Goal: Book appointment/travel/reservation

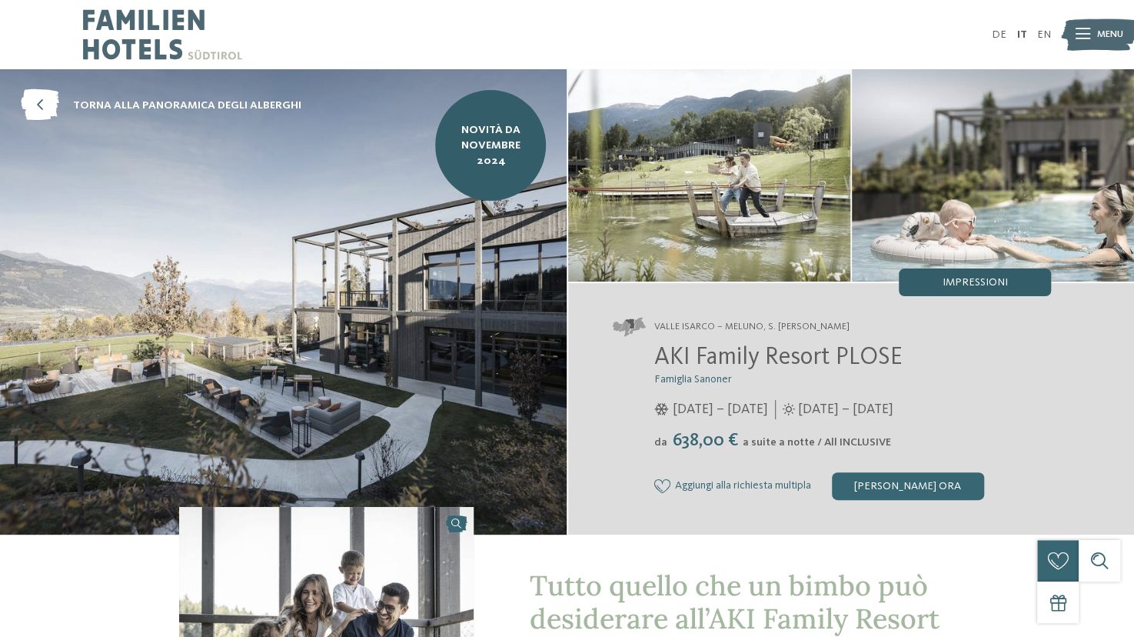
click at [977, 280] on span "Impressioni" at bounding box center [974, 282] width 65 height 11
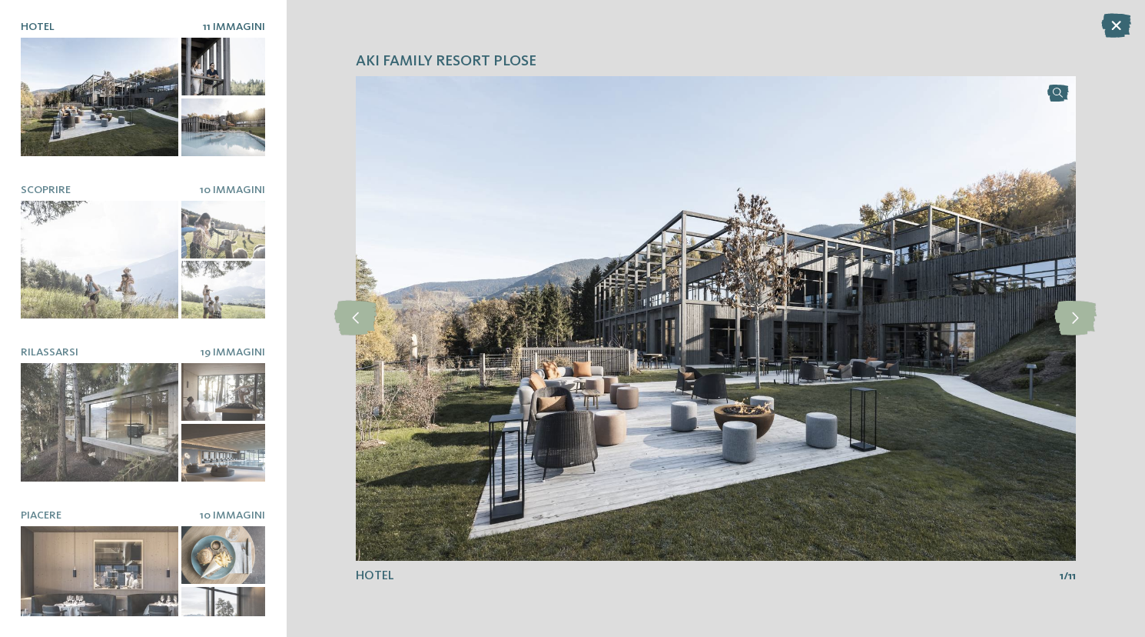
click at [1122, 17] on icon at bounding box center [1117, 25] width 30 height 25
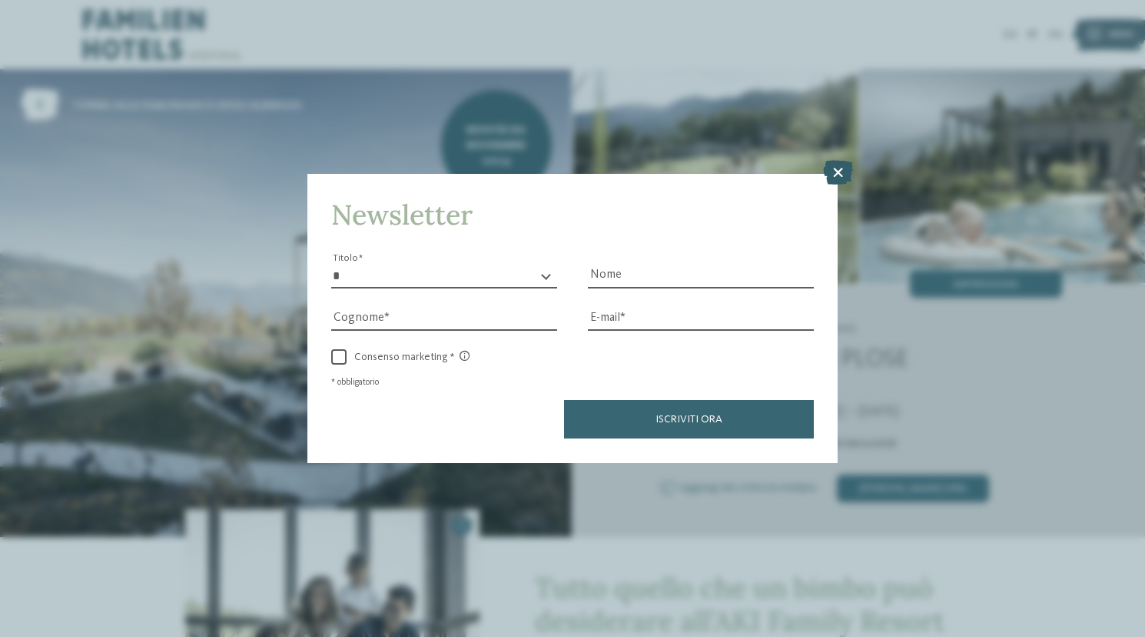
click at [839, 170] on icon at bounding box center [838, 173] width 30 height 25
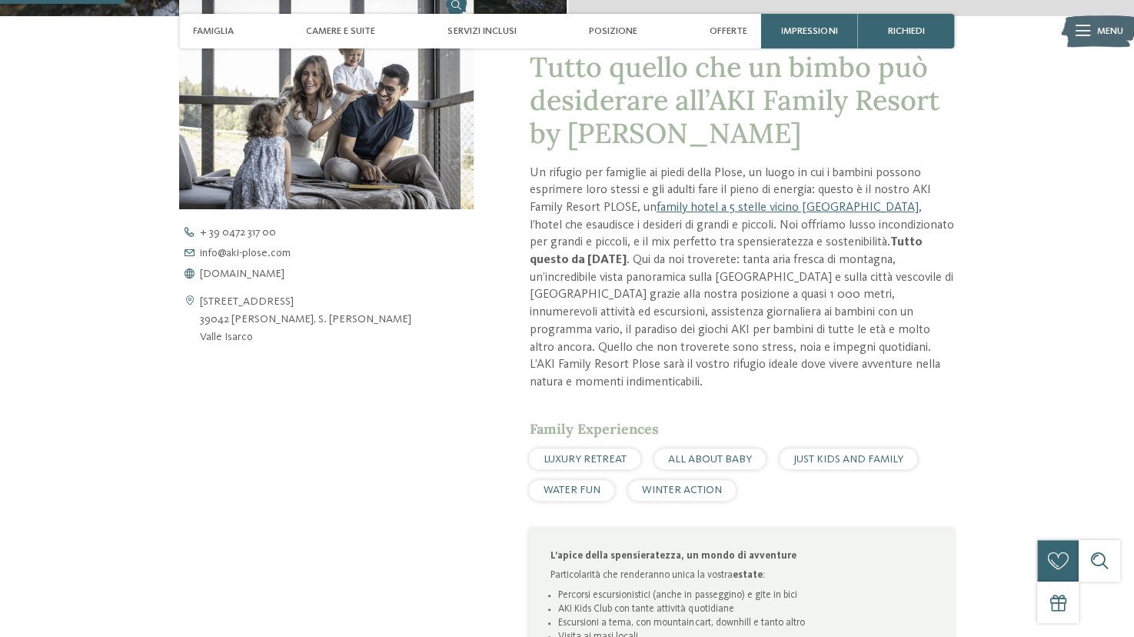
scroll to position [519, 0]
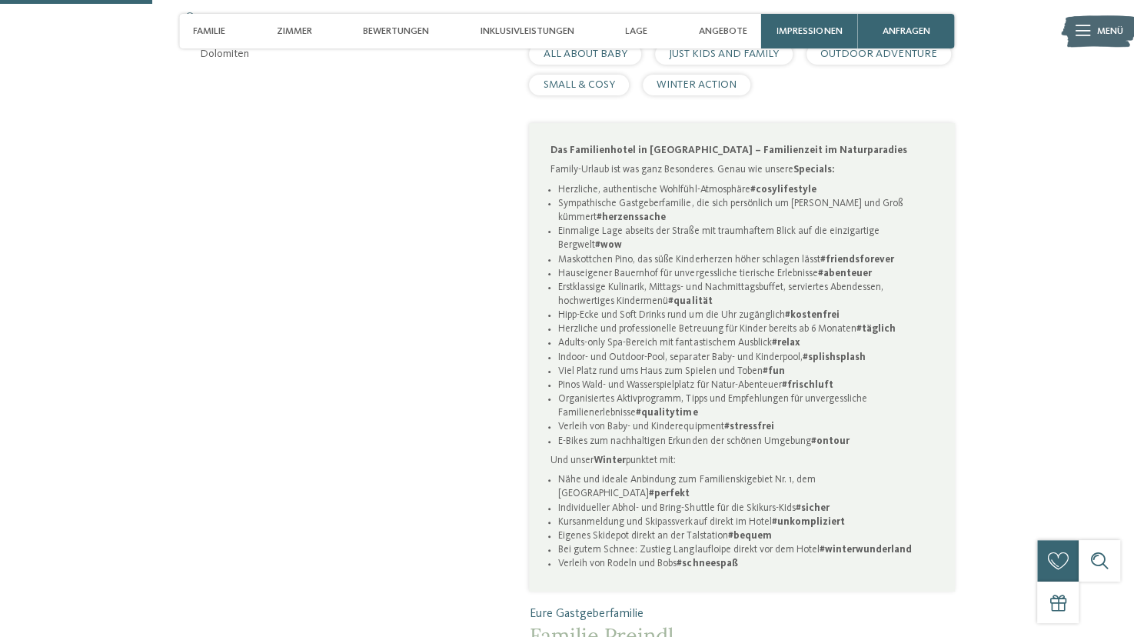
scroll to position [801, 0]
drag, startPoint x: 561, startPoint y: 324, endPoint x: 936, endPoint y: 327, distance: 375.2
click at [936, 327] on div "Das Familienhotel in Antholz – Familienzeit im Naturparadies Family-Urlaub ist …" at bounding box center [741, 357] width 425 height 468
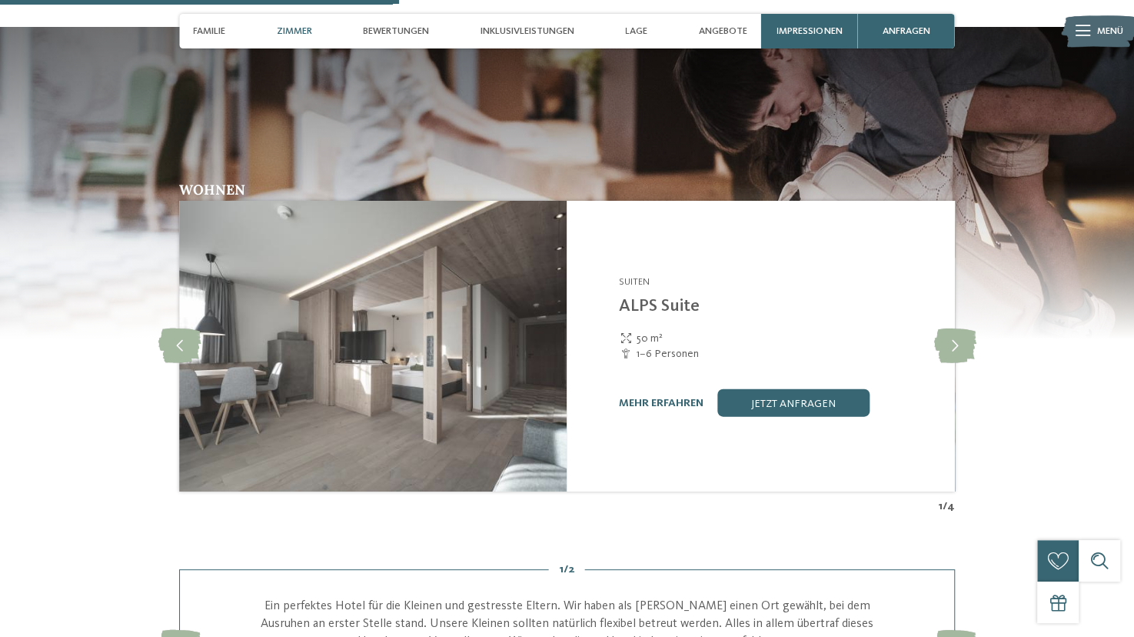
scroll to position [1997, 0]
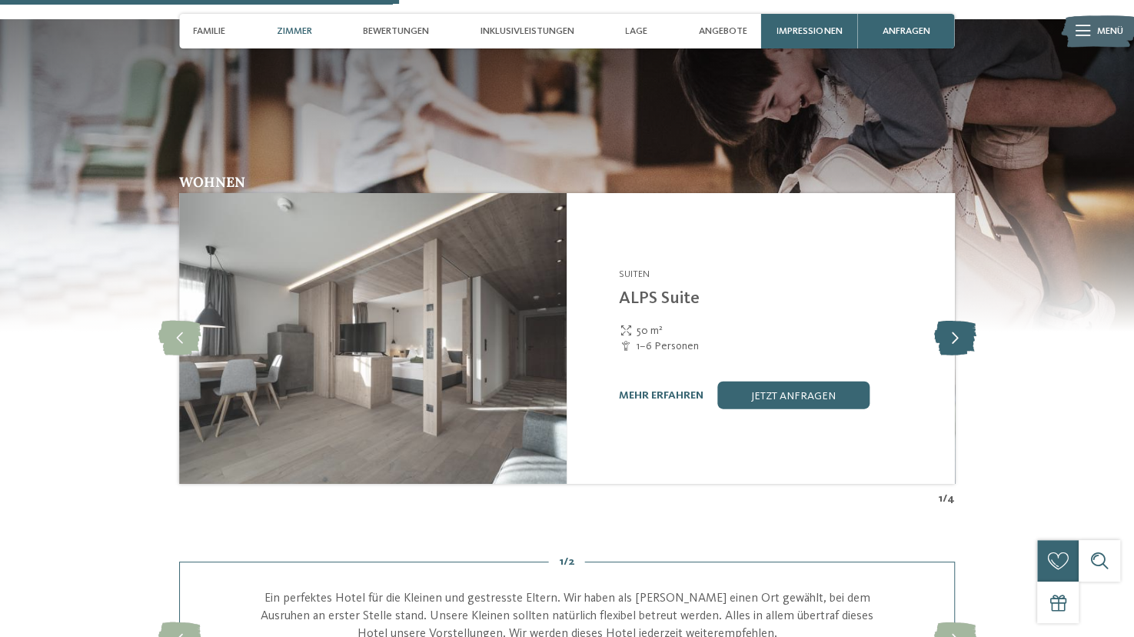
click at [967, 321] on icon at bounding box center [954, 338] width 42 height 35
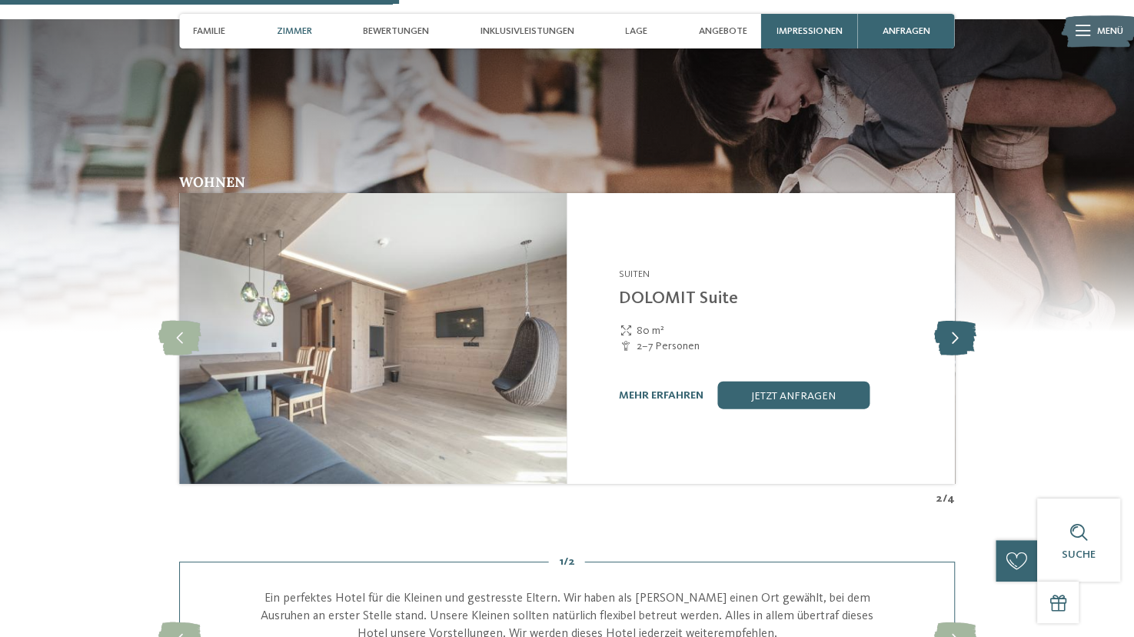
click at [967, 321] on icon at bounding box center [954, 338] width 42 height 35
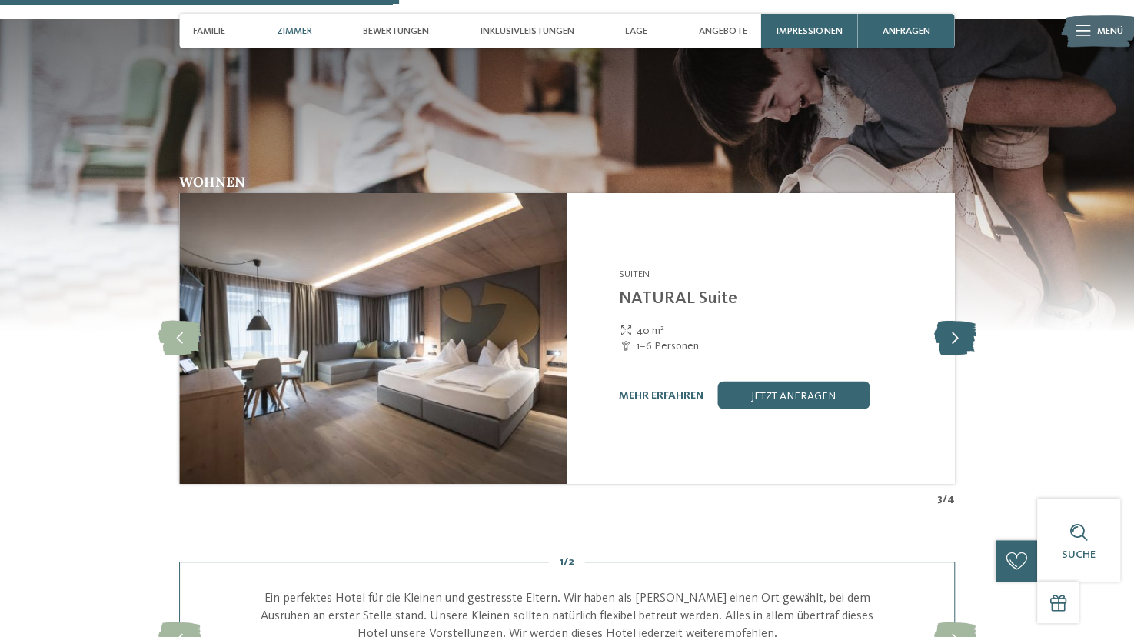
click at [967, 321] on icon at bounding box center [954, 338] width 42 height 35
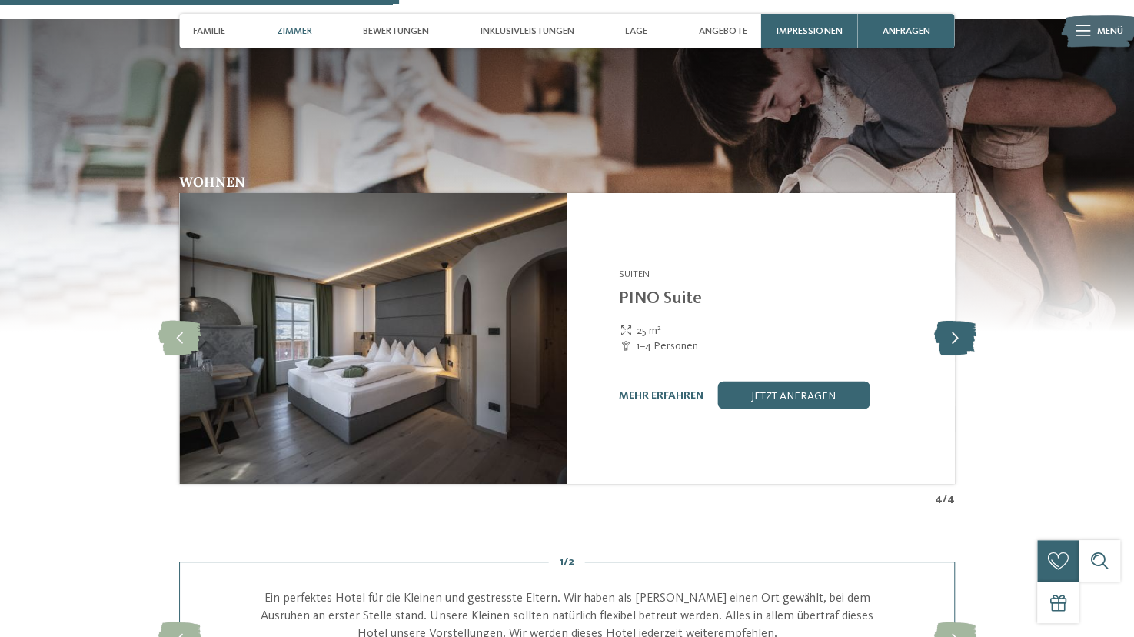
click at [967, 321] on icon at bounding box center [954, 338] width 42 height 35
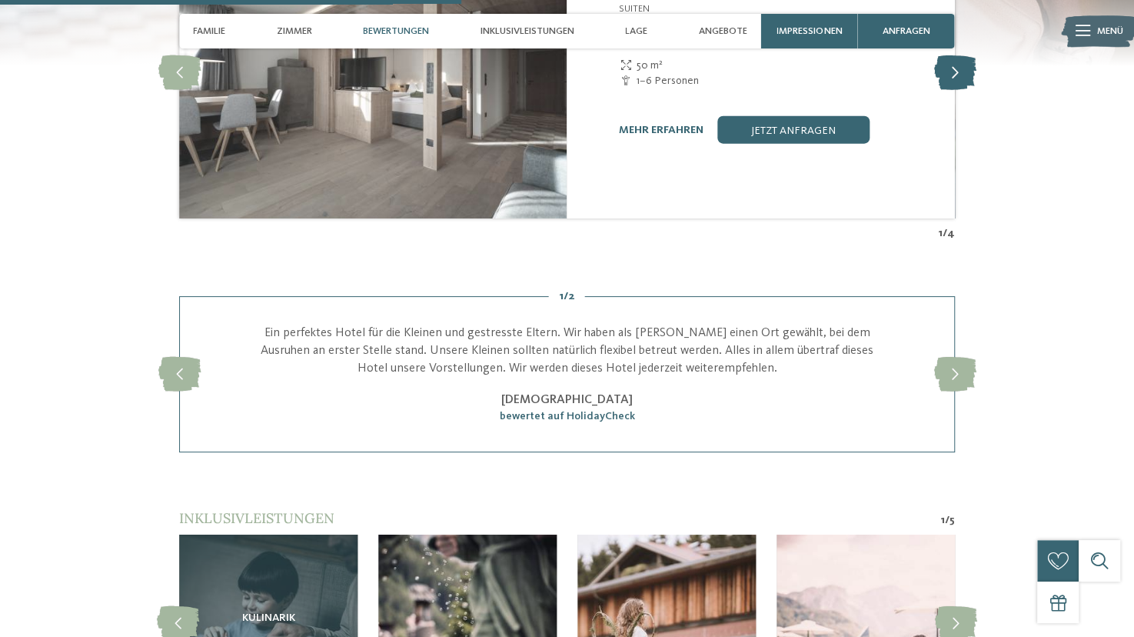
scroll to position [2306, 0]
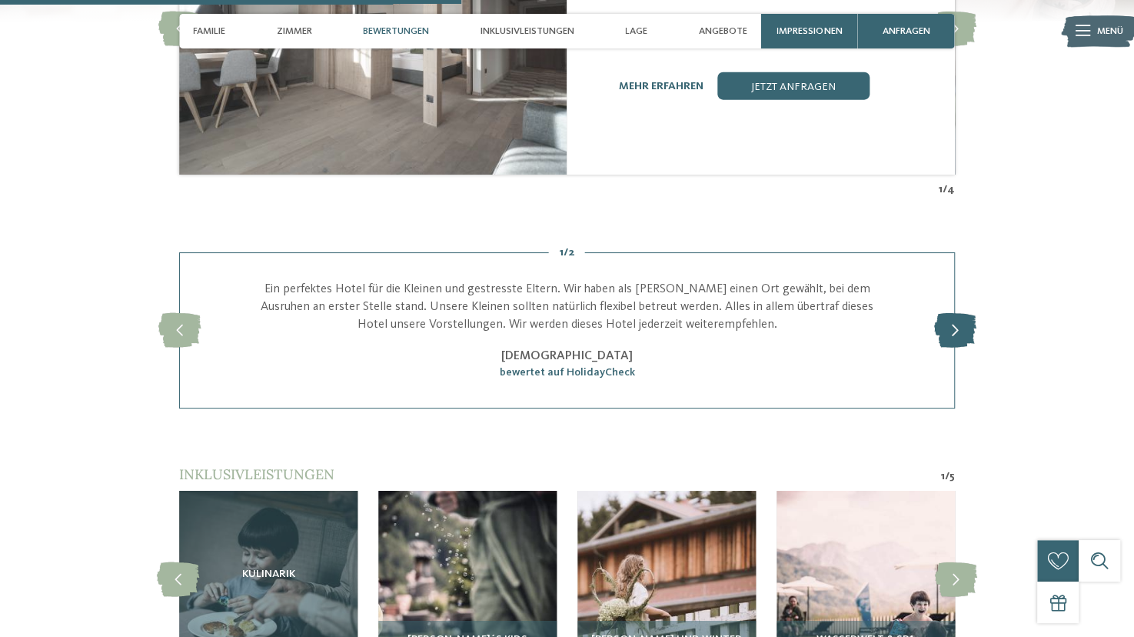
click at [944, 321] on icon at bounding box center [954, 330] width 42 height 35
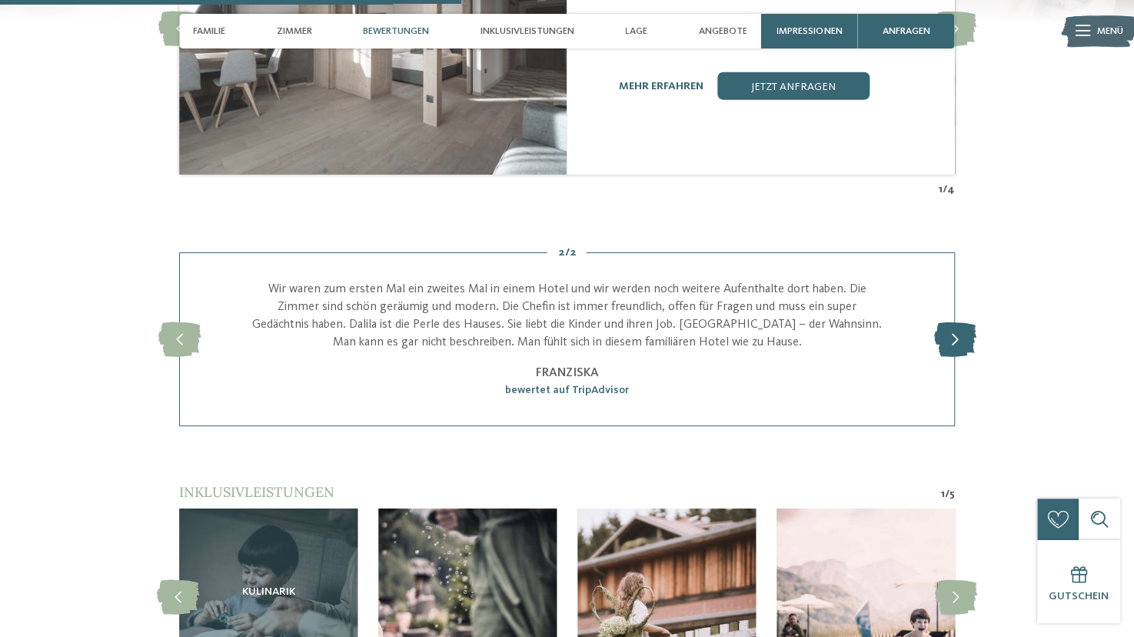
click at [944, 322] on icon at bounding box center [954, 339] width 42 height 35
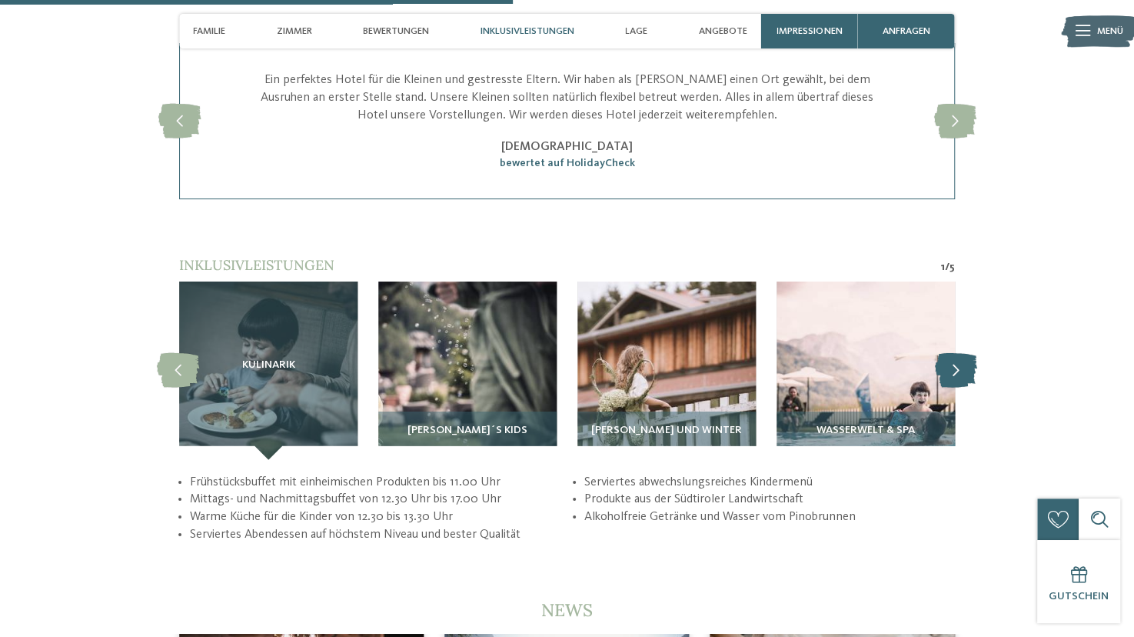
scroll to position [2567, 0]
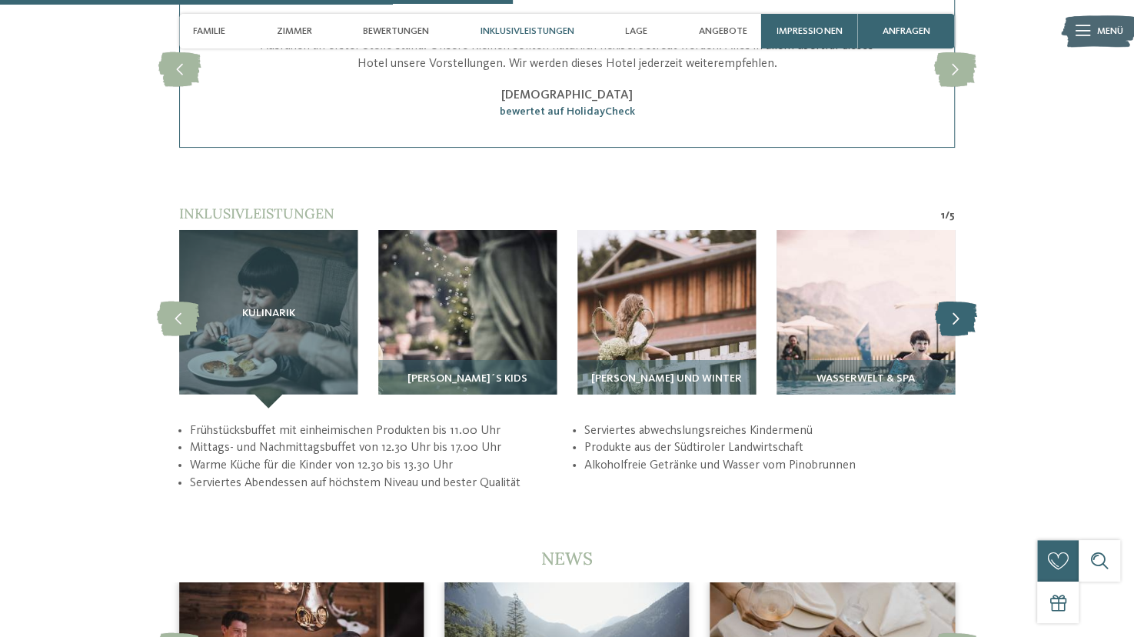
click at [944, 307] on icon at bounding box center [956, 318] width 42 height 35
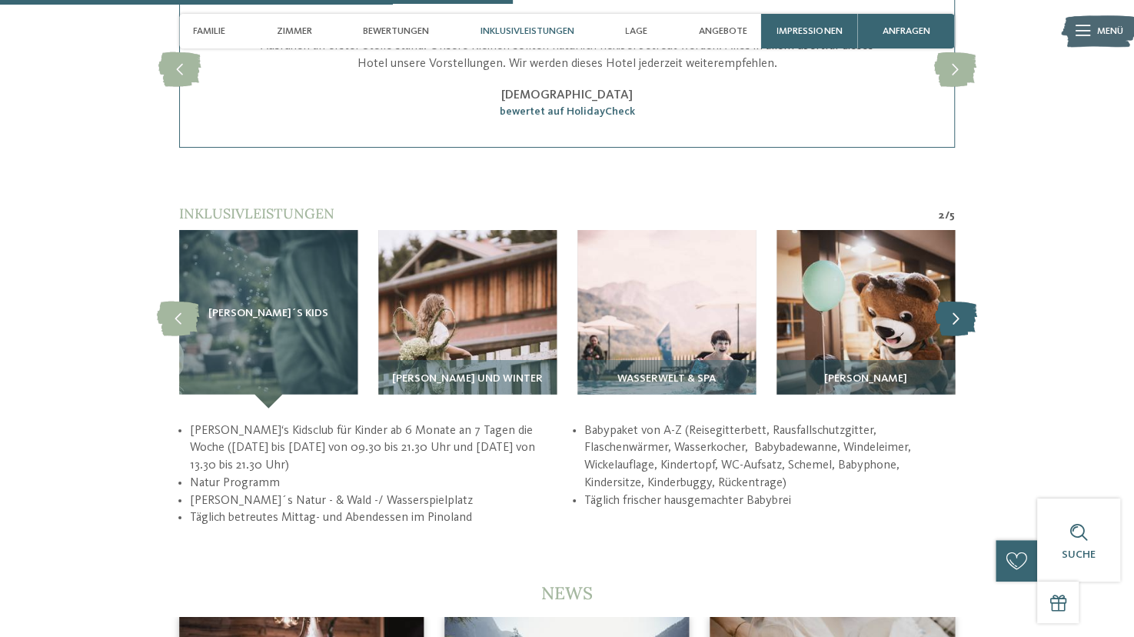
click at [961, 307] on icon at bounding box center [956, 318] width 42 height 35
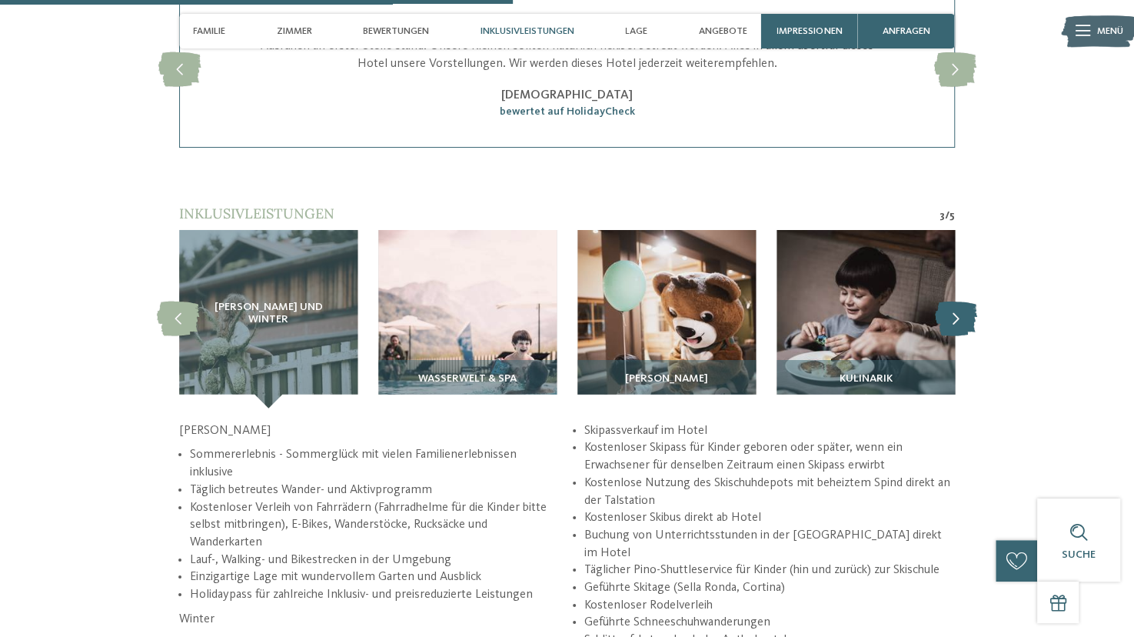
click at [961, 307] on icon at bounding box center [956, 318] width 42 height 35
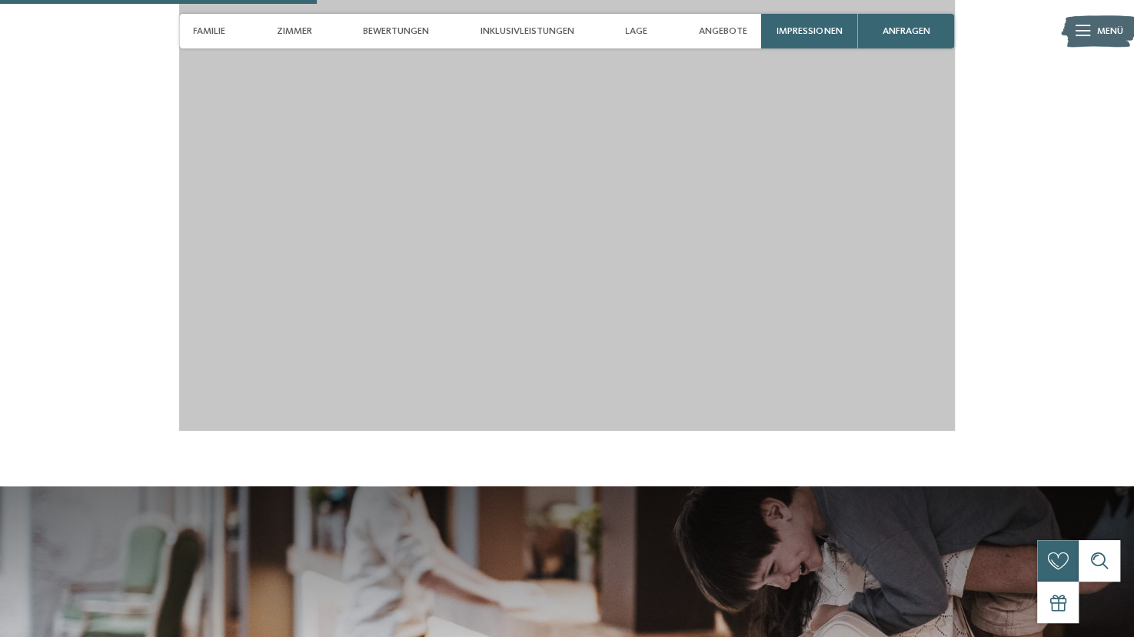
scroll to position [1490, 0]
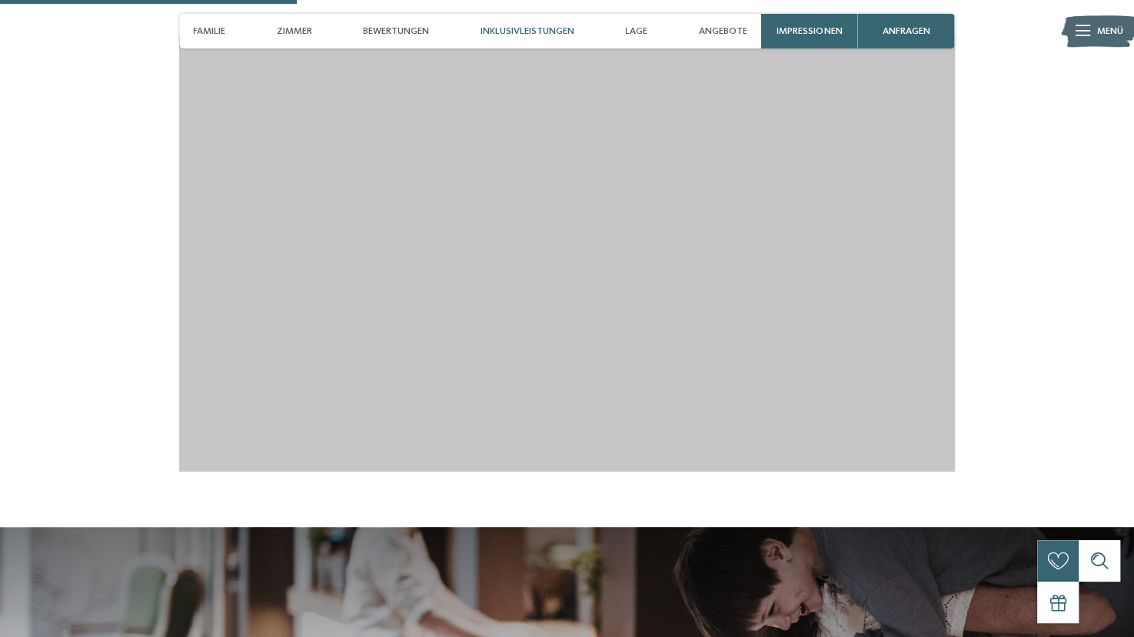
click at [532, 25] on span "Inklusivleistungen" at bounding box center [527, 31] width 94 height 12
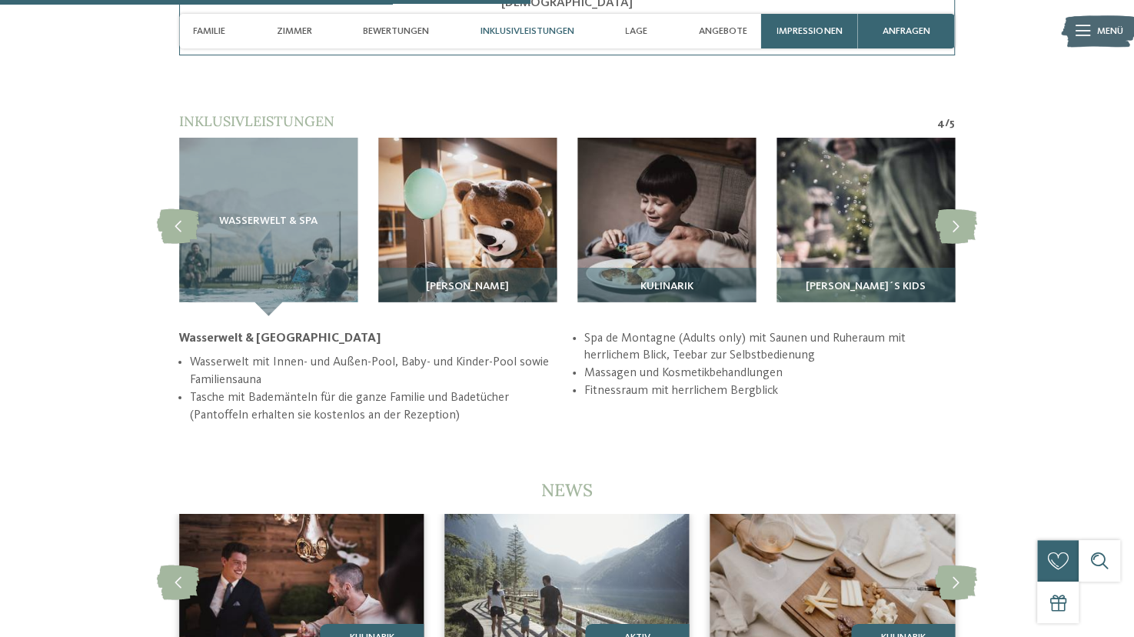
scroll to position [2672, 0]
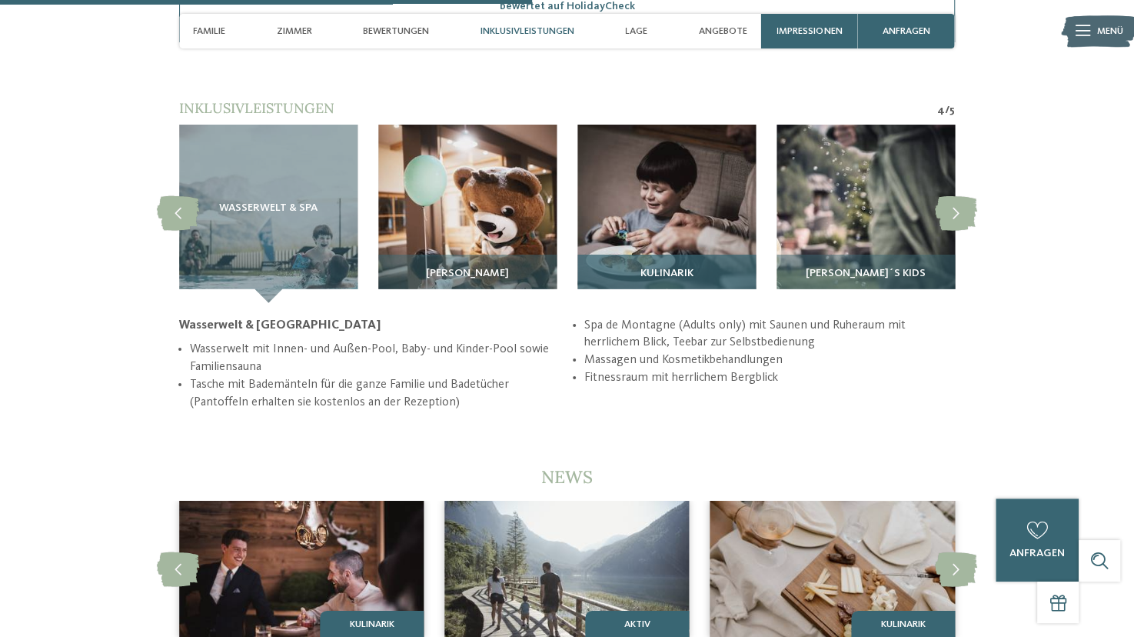
click at [713, 192] on img at bounding box center [666, 214] width 178 height 178
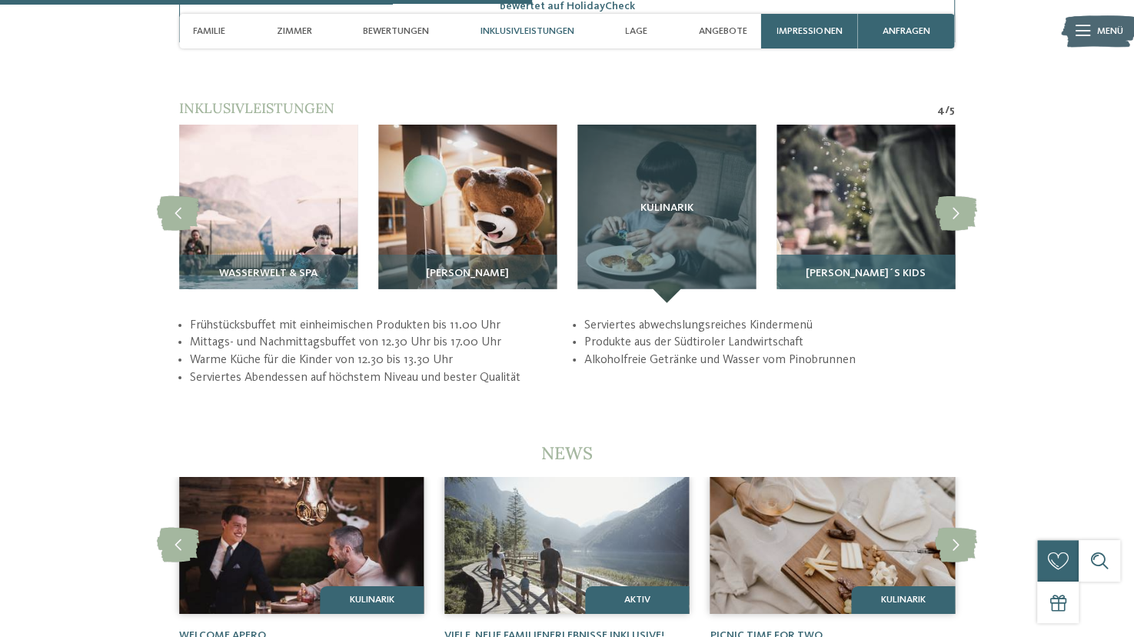
click at [905, 194] on img at bounding box center [865, 214] width 178 height 178
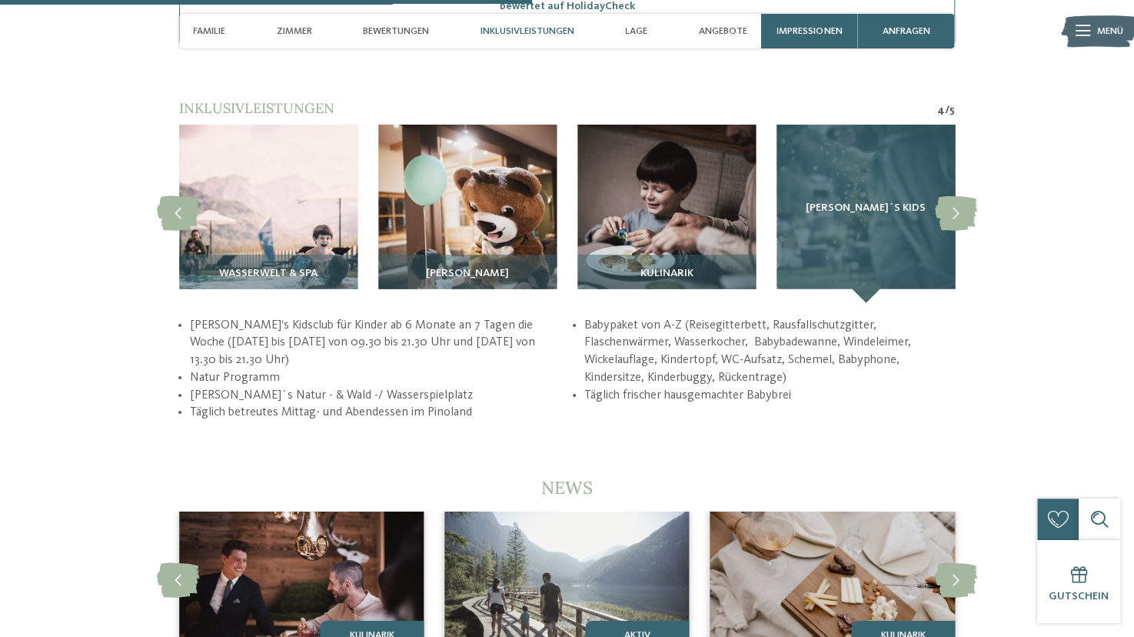
click at [905, 202] on h3 "[PERSON_NAME]´s Kids" at bounding box center [865, 208] width 123 height 12
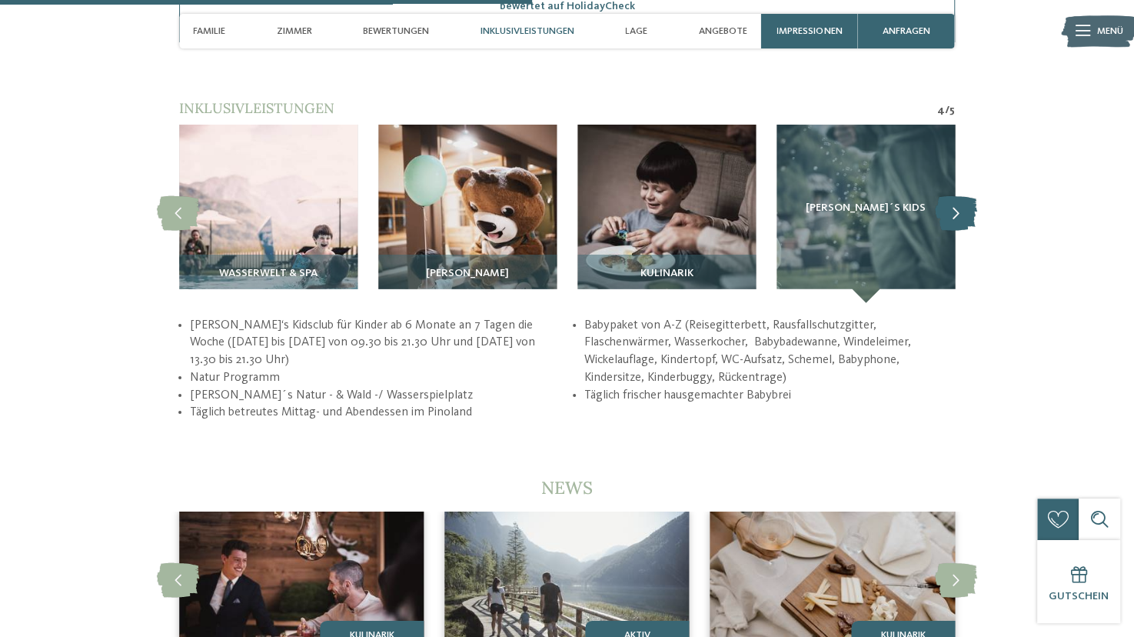
click at [956, 196] on icon at bounding box center [956, 213] width 42 height 35
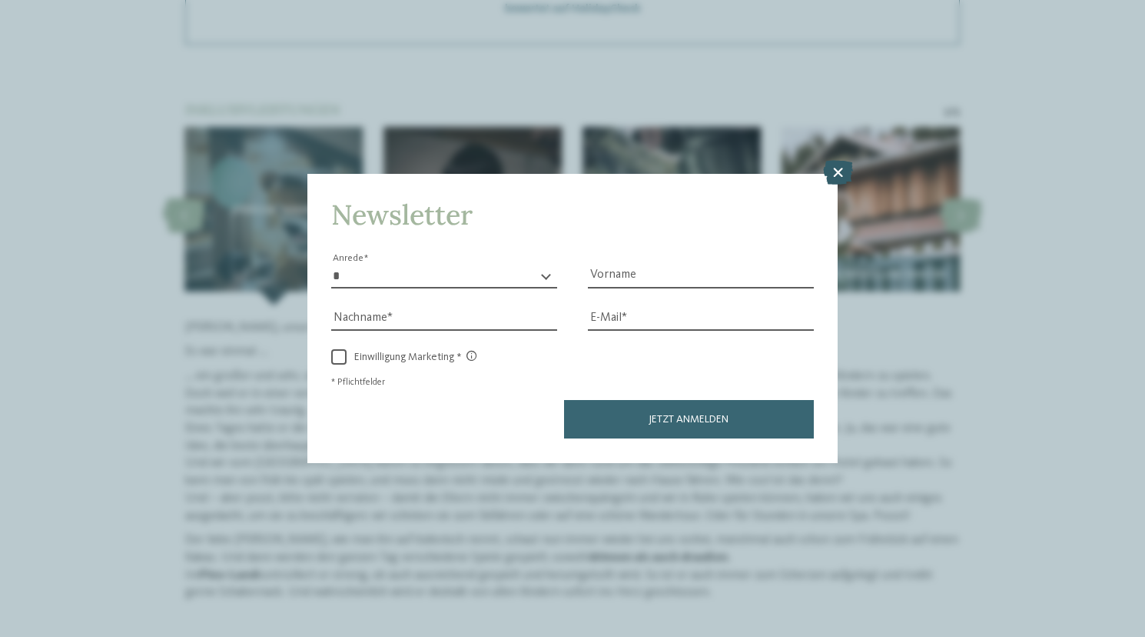
click at [836, 169] on icon at bounding box center [838, 173] width 30 height 25
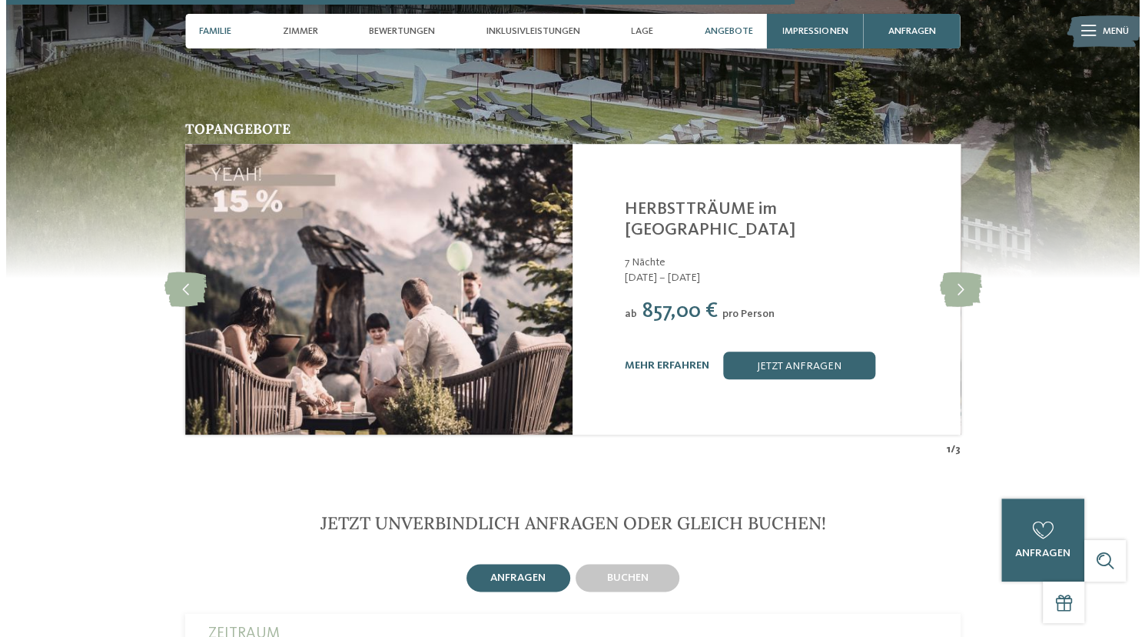
scroll to position [4103, 0]
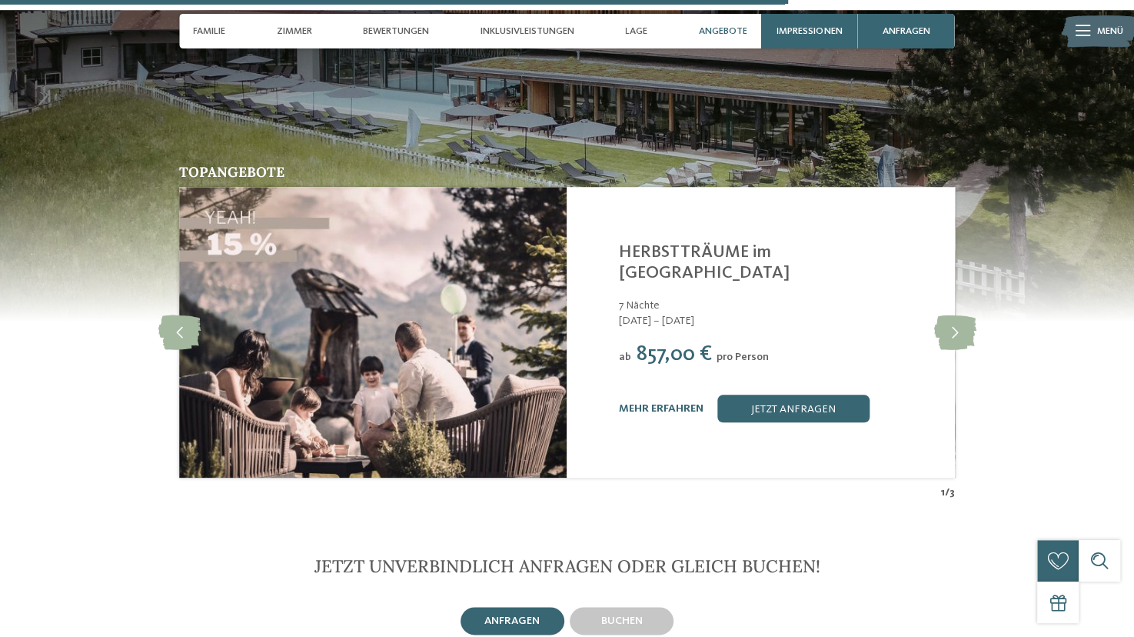
click at [689, 403] on link "mehr erfahren" at bounding box center [661, 408] width 85 height 11
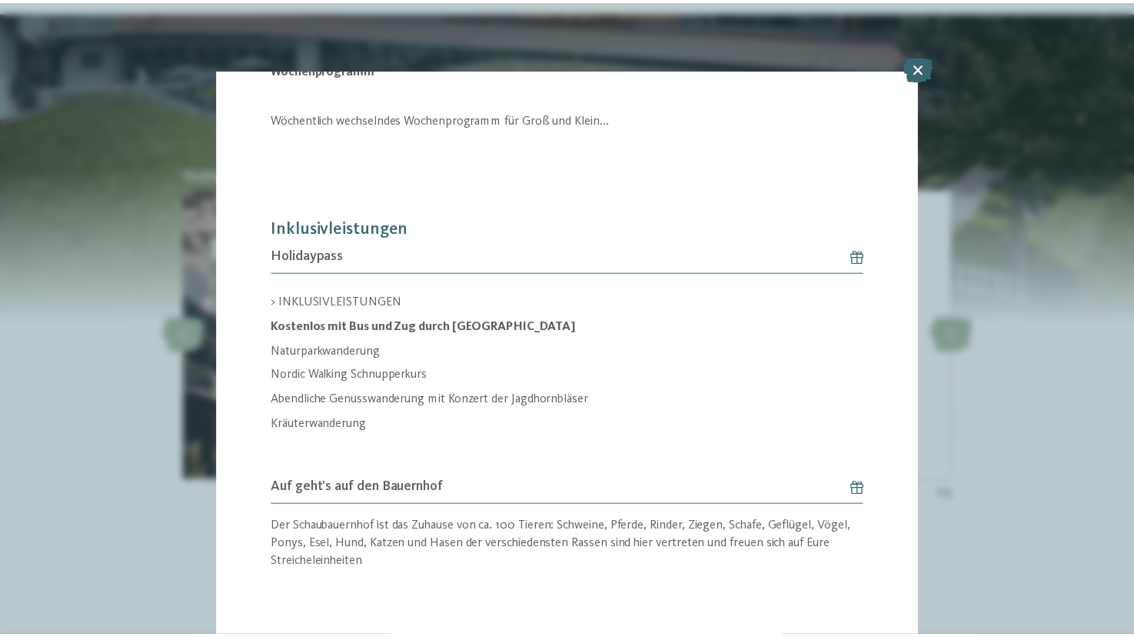
scroll to position [2345, 0]
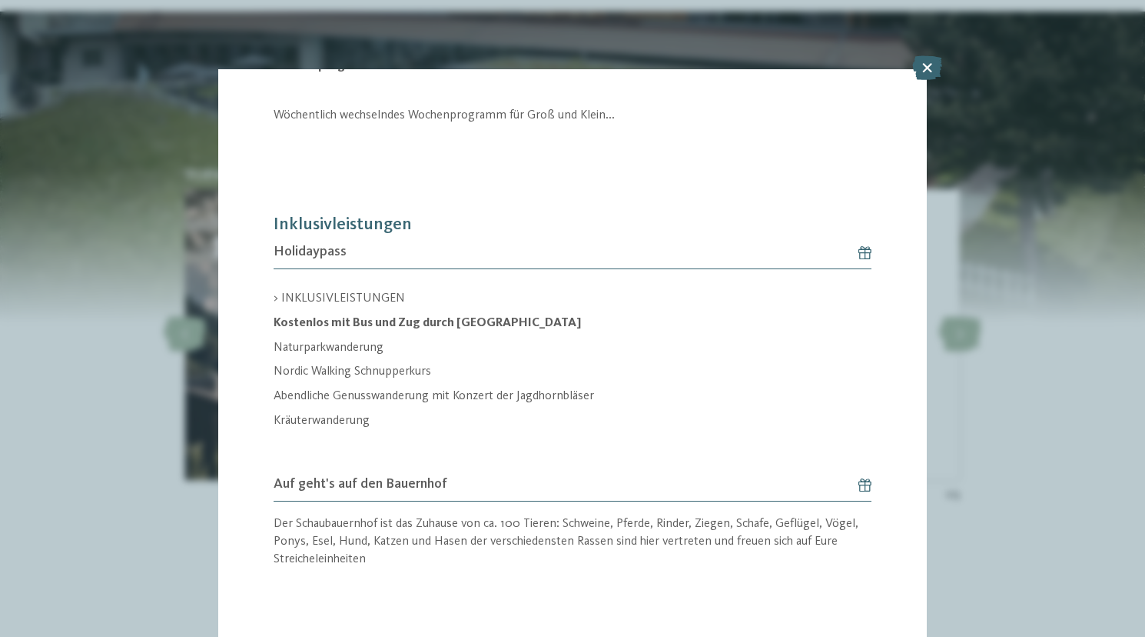
click at [151, 305] on div "Angebot 1 / 3 1" at bounding box center [572, 318] width 1145 height 637
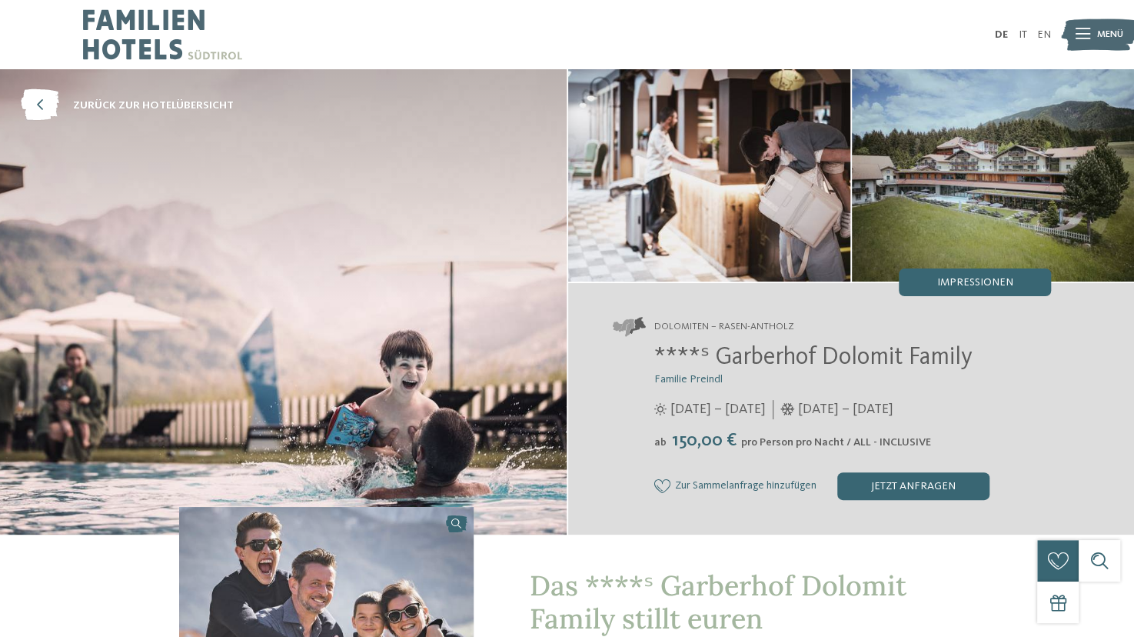
click at [112, 28] on img at bounding box center [162, 34] width 159 height 69
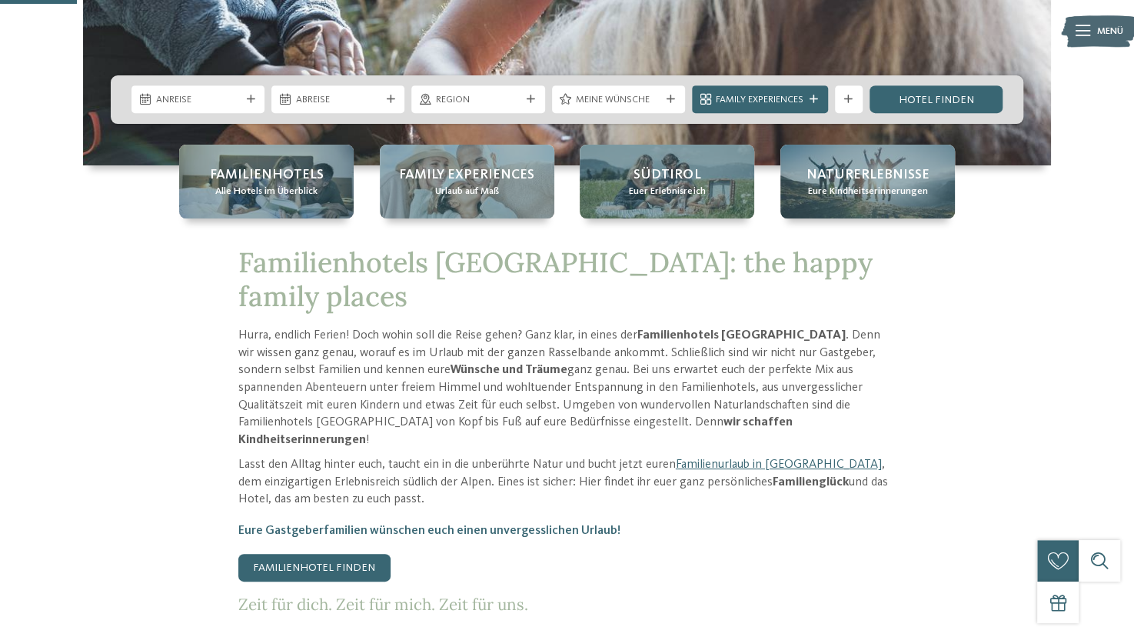
scroll to position [431, 0]
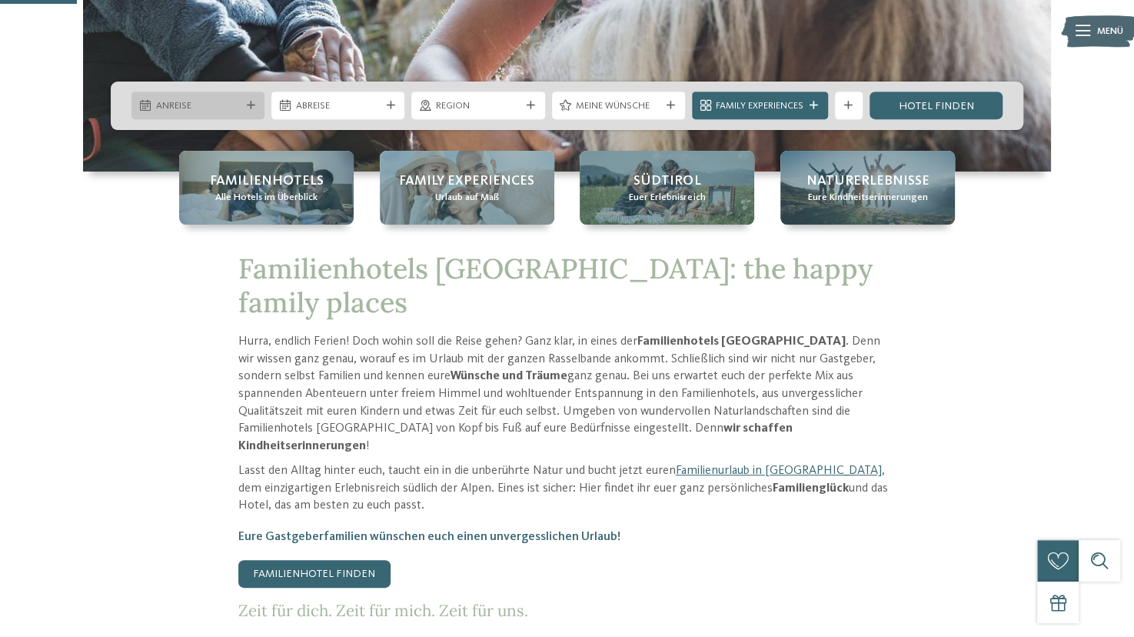
click at [251, 105] on icon at bounding box center [251, 105] width 8 height 8
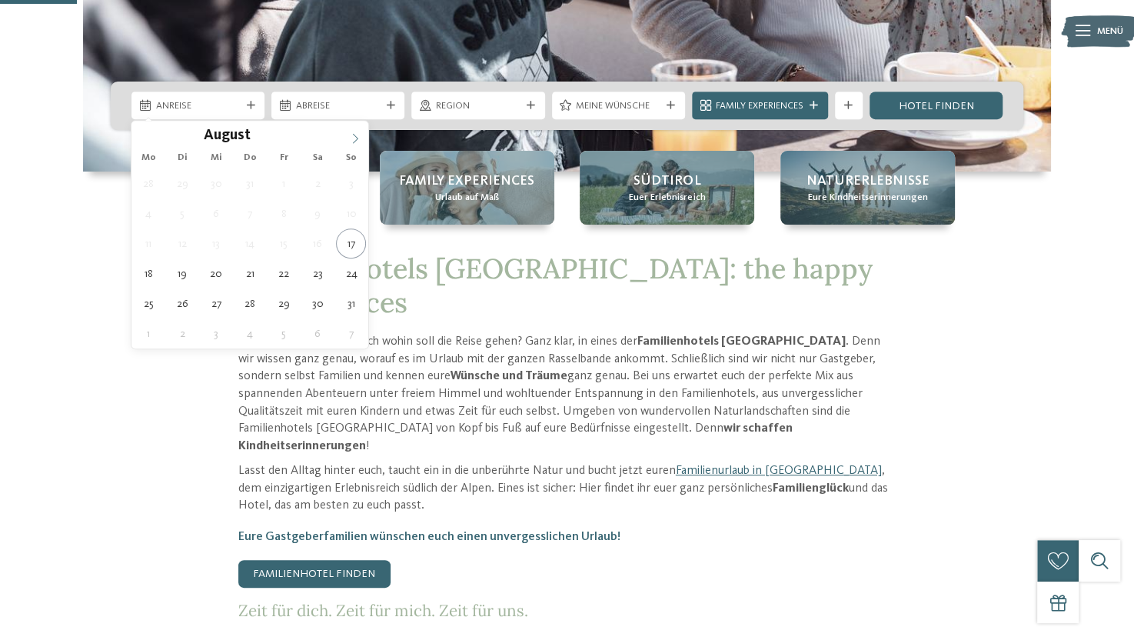
click at [357, 142] on icon at bounding box center [355, 138] width 11 height 11
type div "15.09.2025"
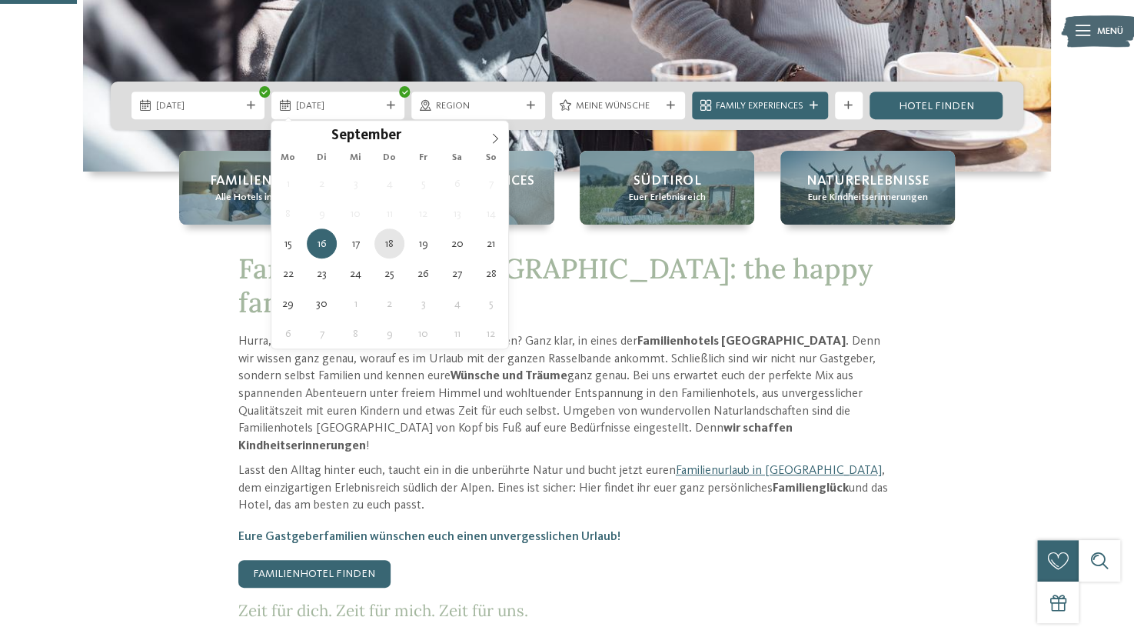
type div "18.09.2025"
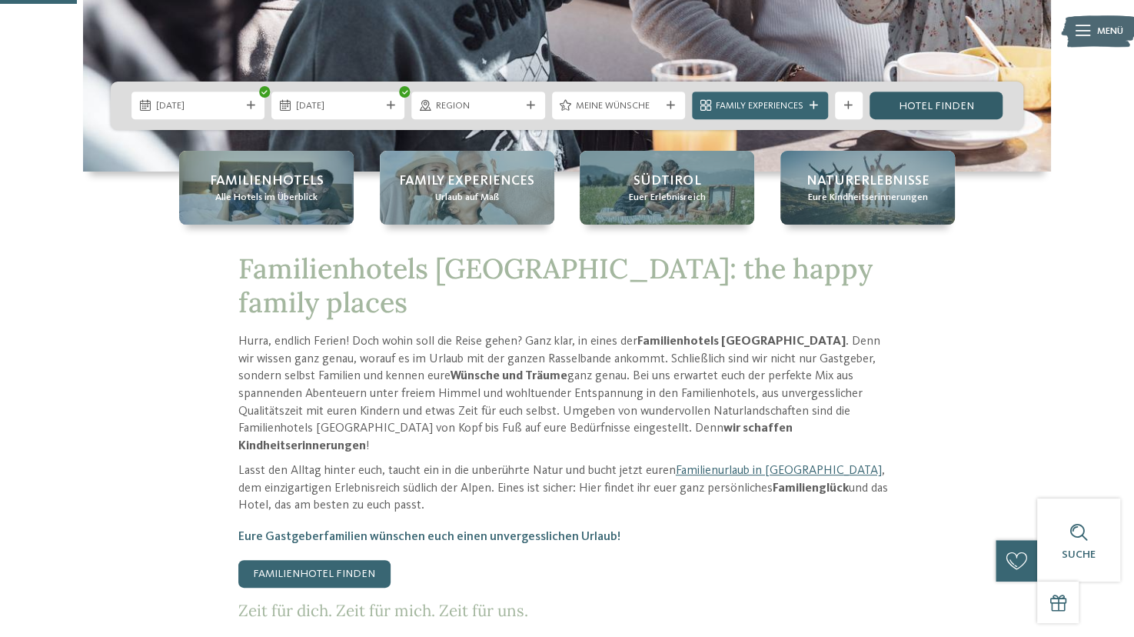
click at [931, 105] on link "Hotel finden" at bounding box center [935, 105] width 133 height 28
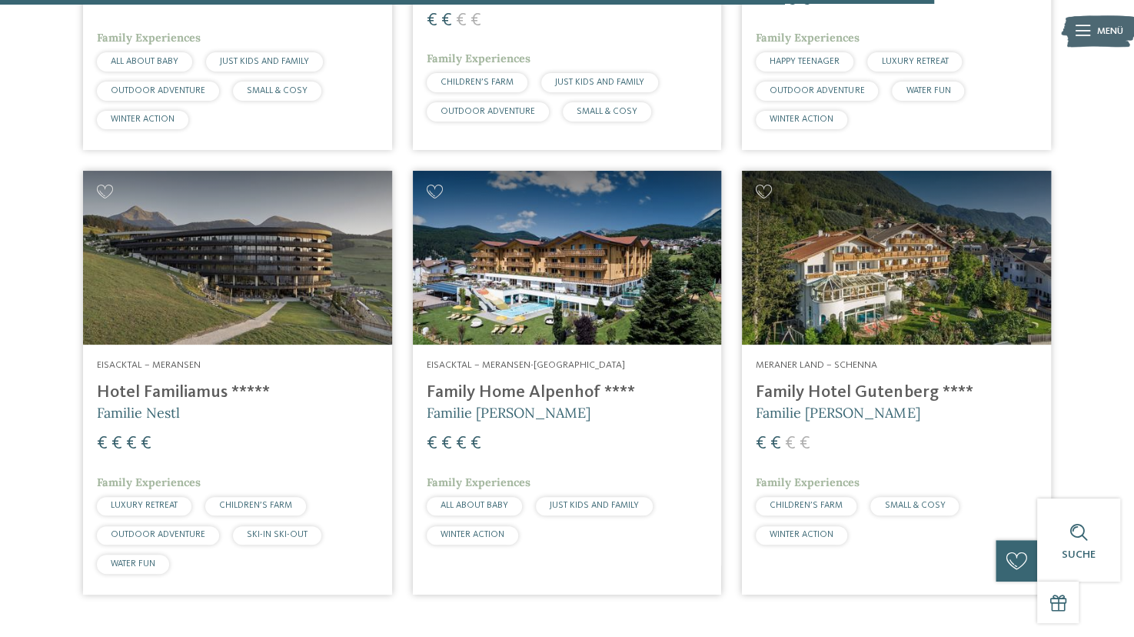
scroll to position [3514, 0]
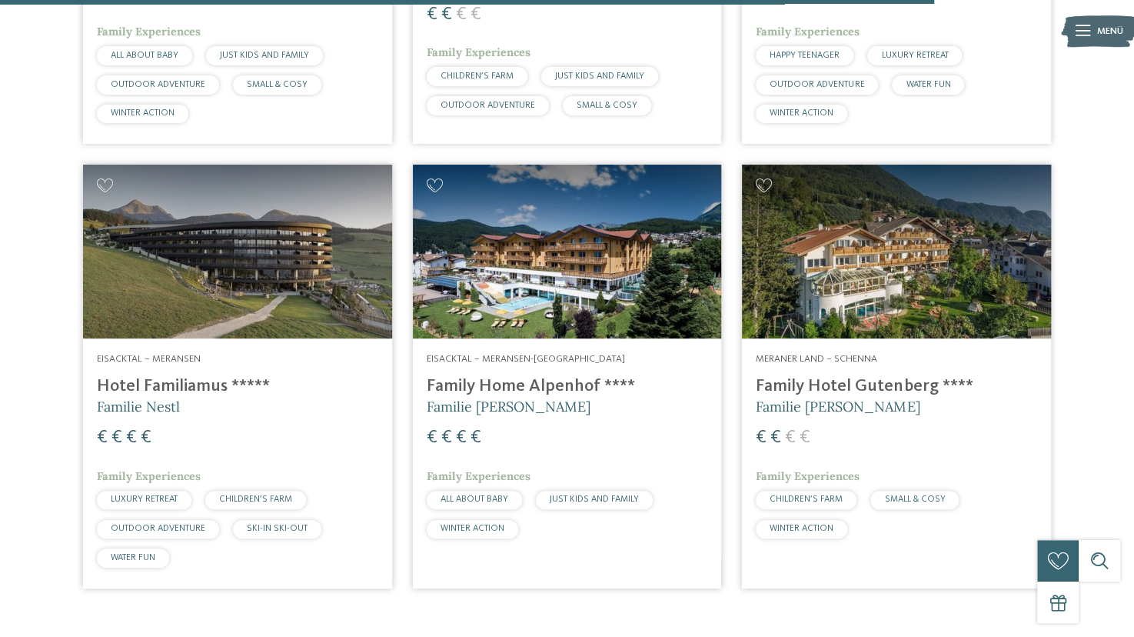
drag, startPoint x: 235, startPoint y: 410, endPoint x: 226, endPoint y: 410, distance: 9.2
click at [235, 425] on div "€ € € €" at bounding box center [237, 437] width 281 height 25
click at [134, 376] on h4 "Hotel Familiamus *****" at bounding box center [237, 386] width 281 height 21
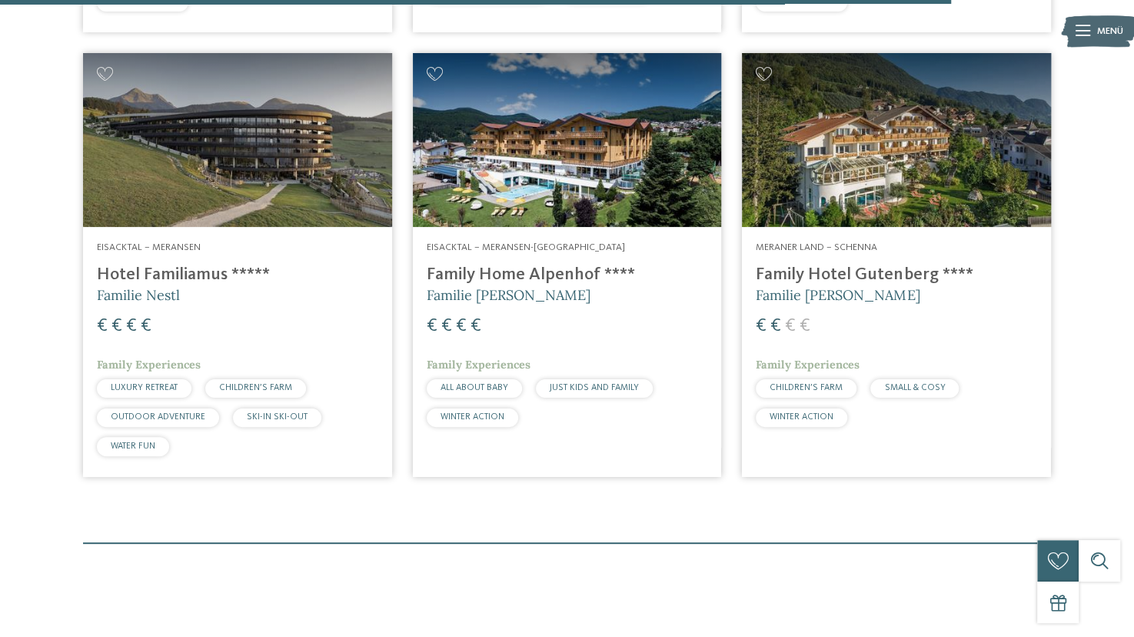
scroll to position [3673, 0]
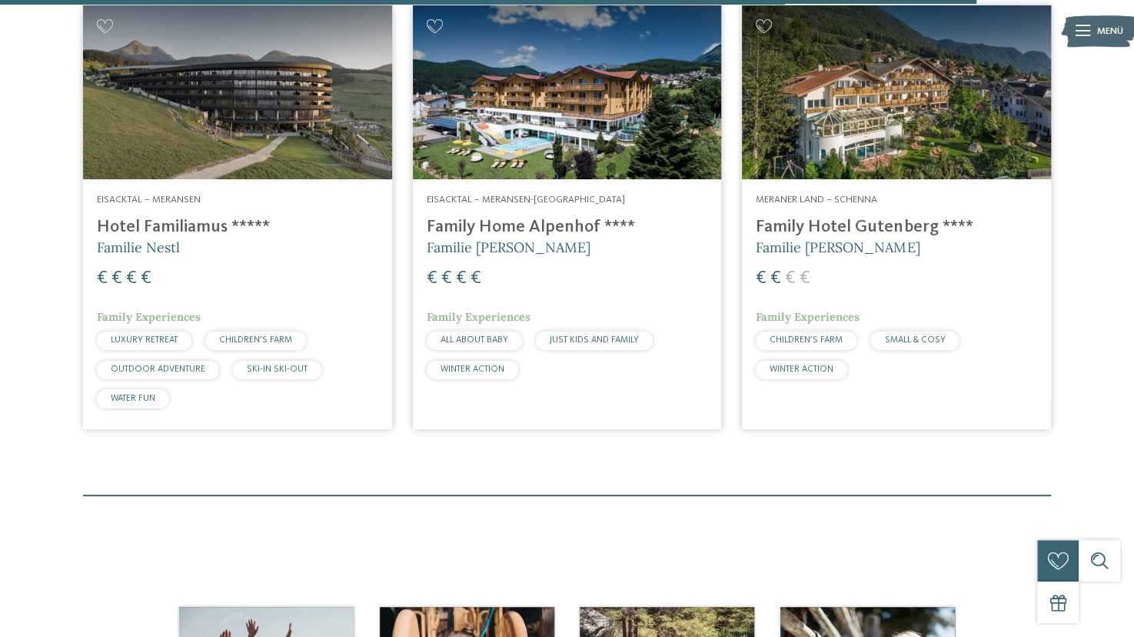
click at [138, 267] on div "€ € € €" at bounding box center [237, 278] width 281 height 25
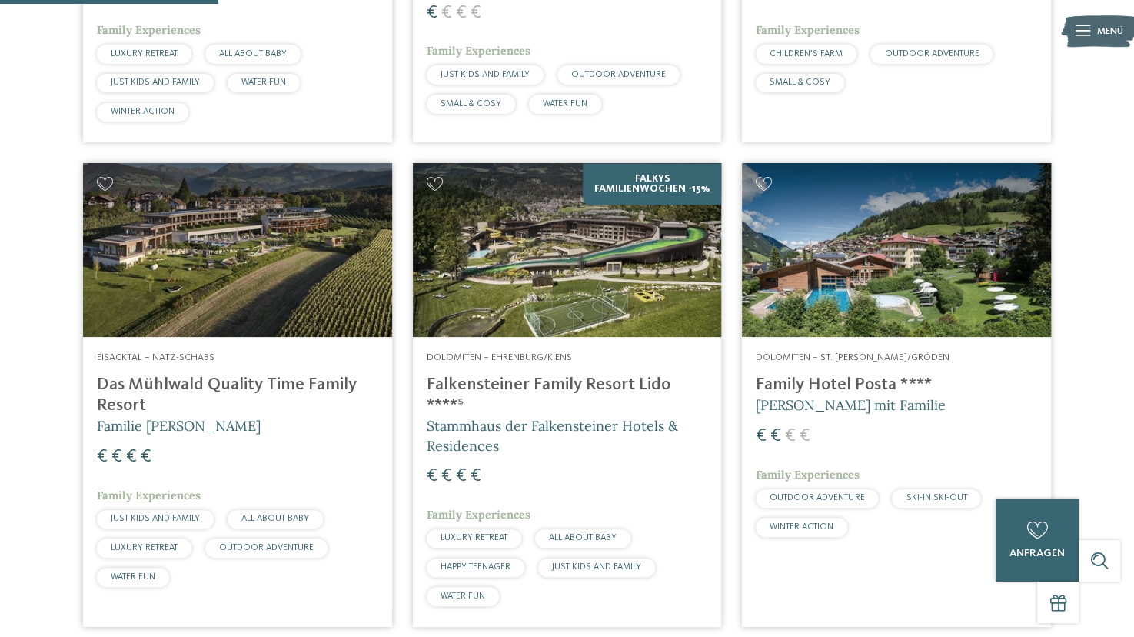
scroll to position [846, 0]
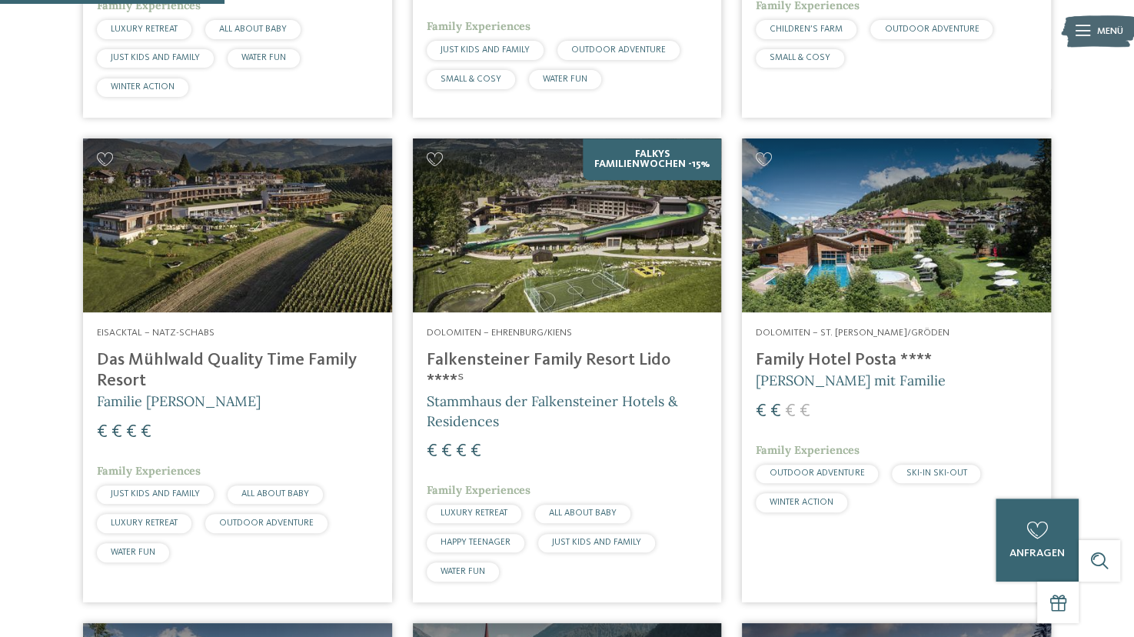
click at [600, 281] on img at bounding box center [567, 225] width 309 height 174
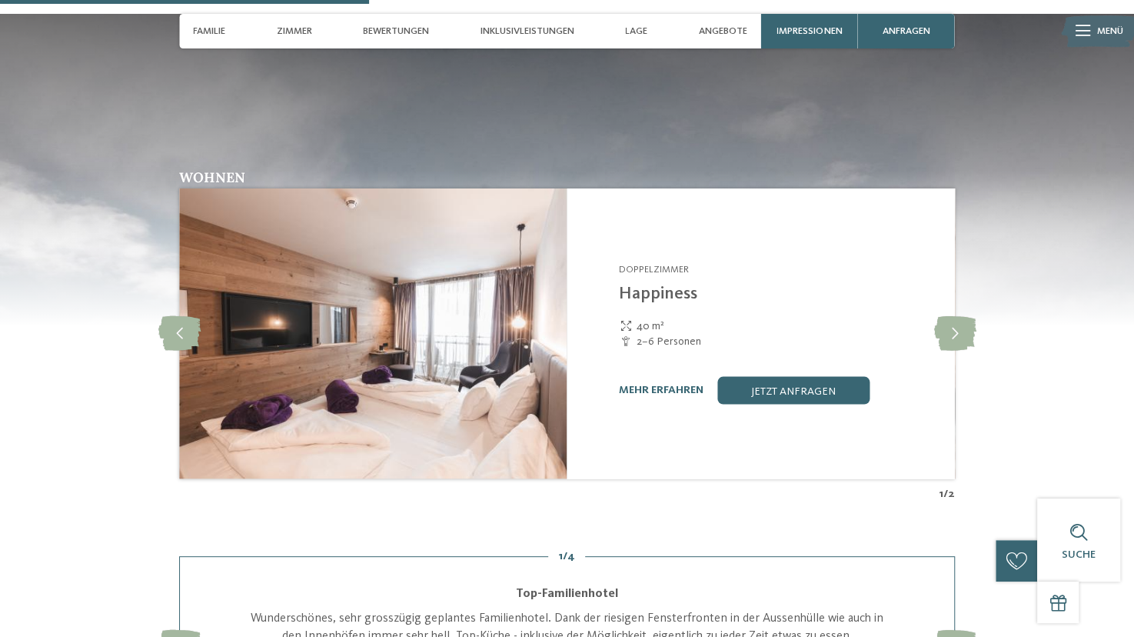
scroll to position [1641, 0]
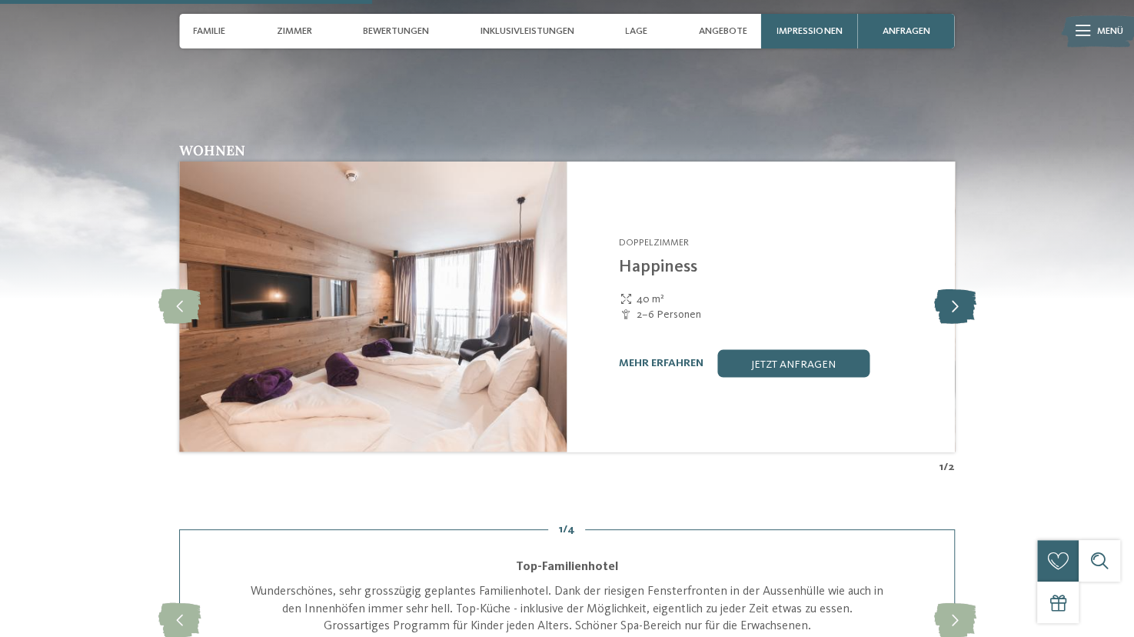
click at [962, 288] on icon at bounding box center [954, 305] width 42 height 35
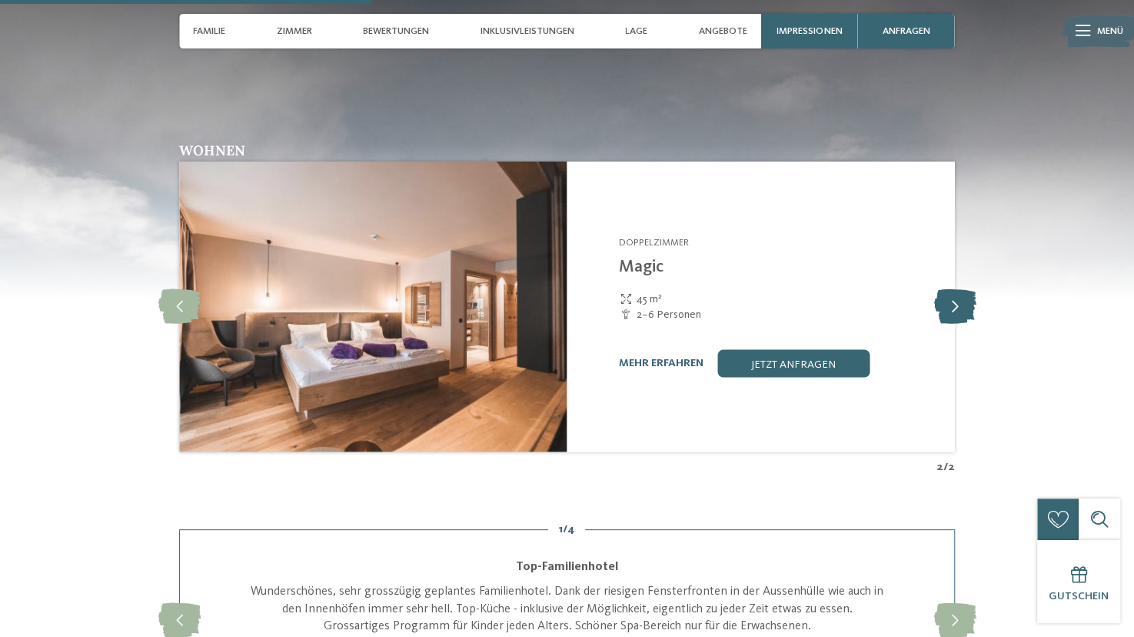
click at [962, 288] on icon at bounding box center [954, 305] width 42 height 35
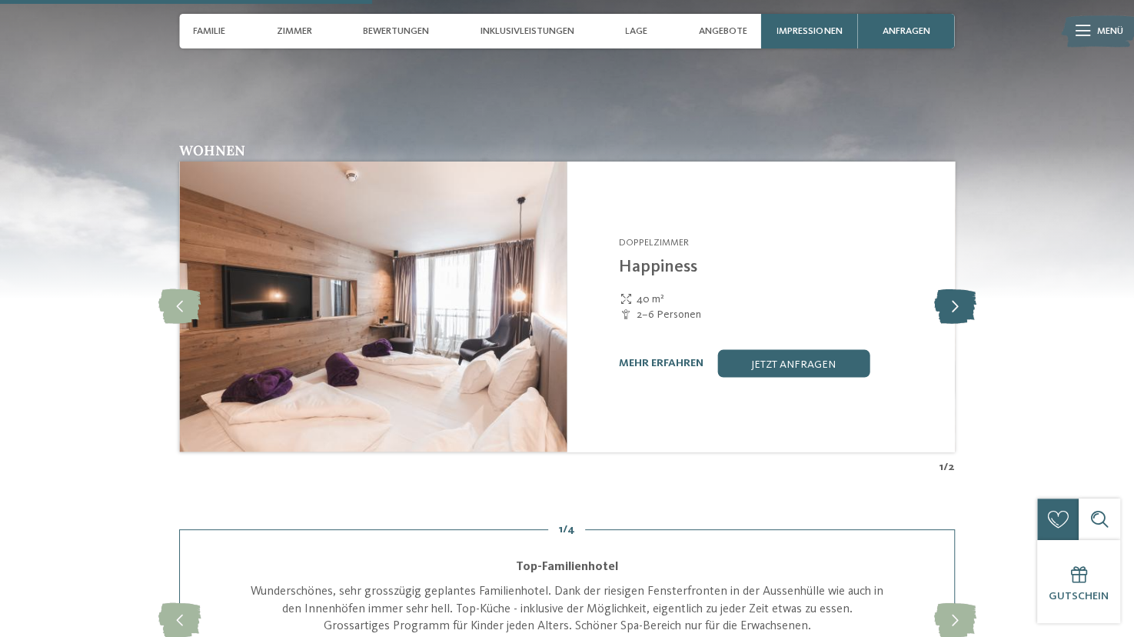
click at [962, 288] on icon at bounding box center [954, 305] width 42 height 35
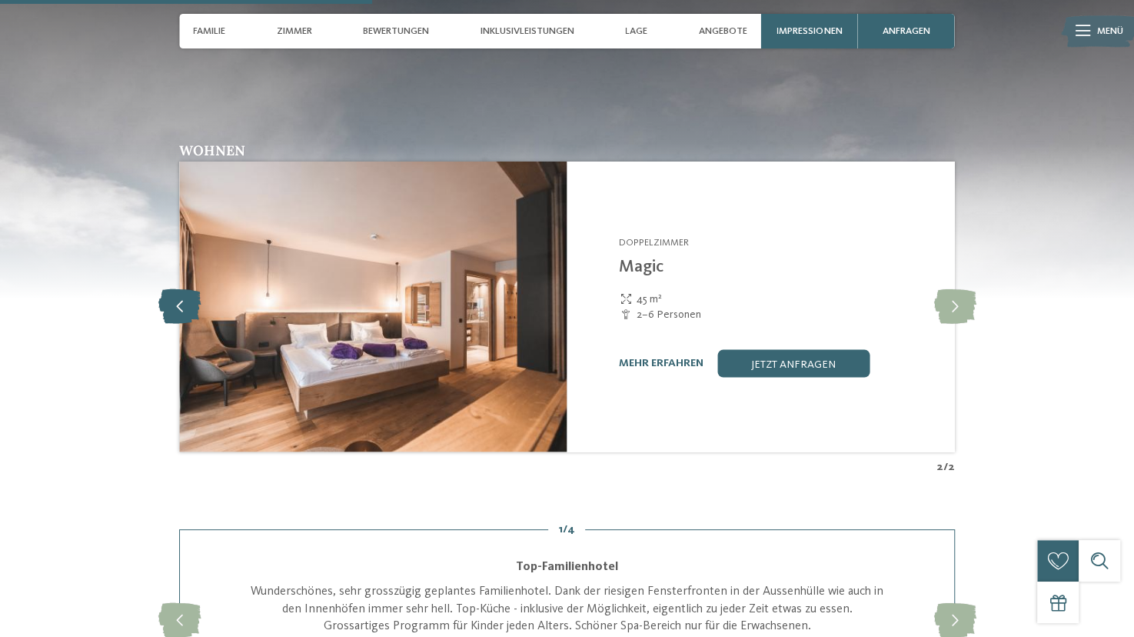
click at [161, 305] on icon at bounding box center [179, 305] width 42 height 35
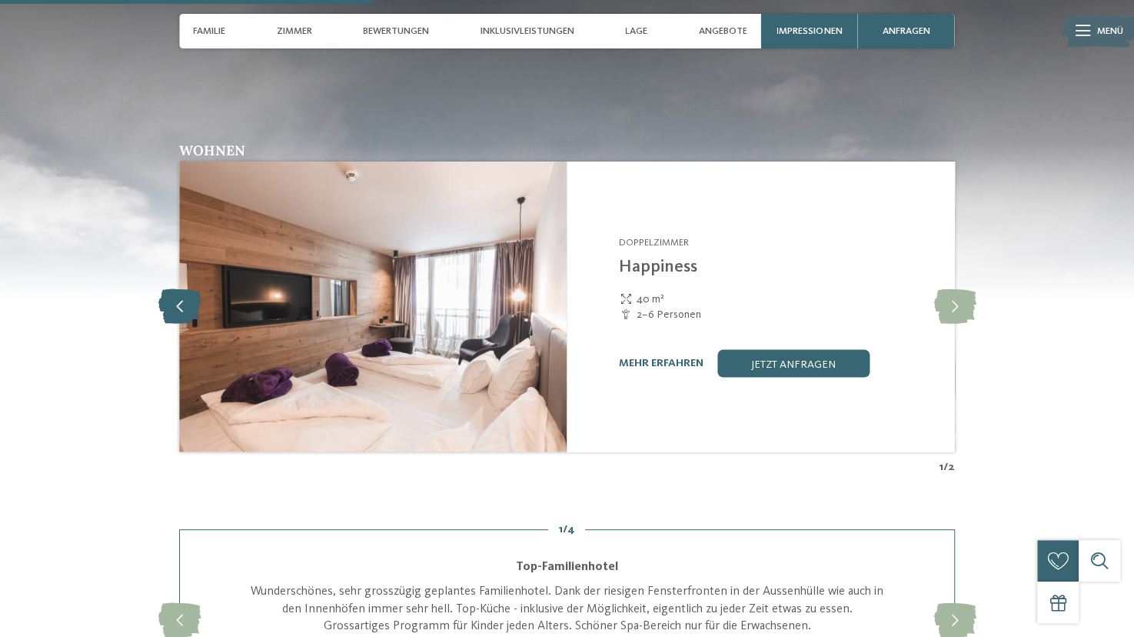
click at [161, 305] on icon at bounding box center [179, 305] width 42 height 35
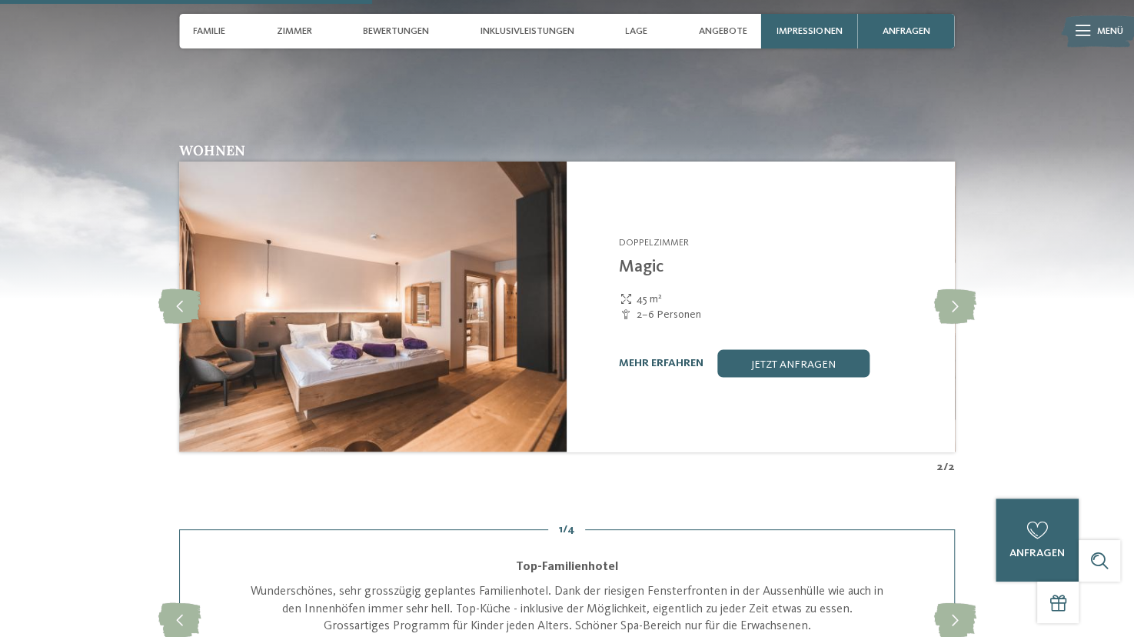
click at [686, 357] on link "mehr erfahren" at bounding box center [661, 362] width 85 height 11
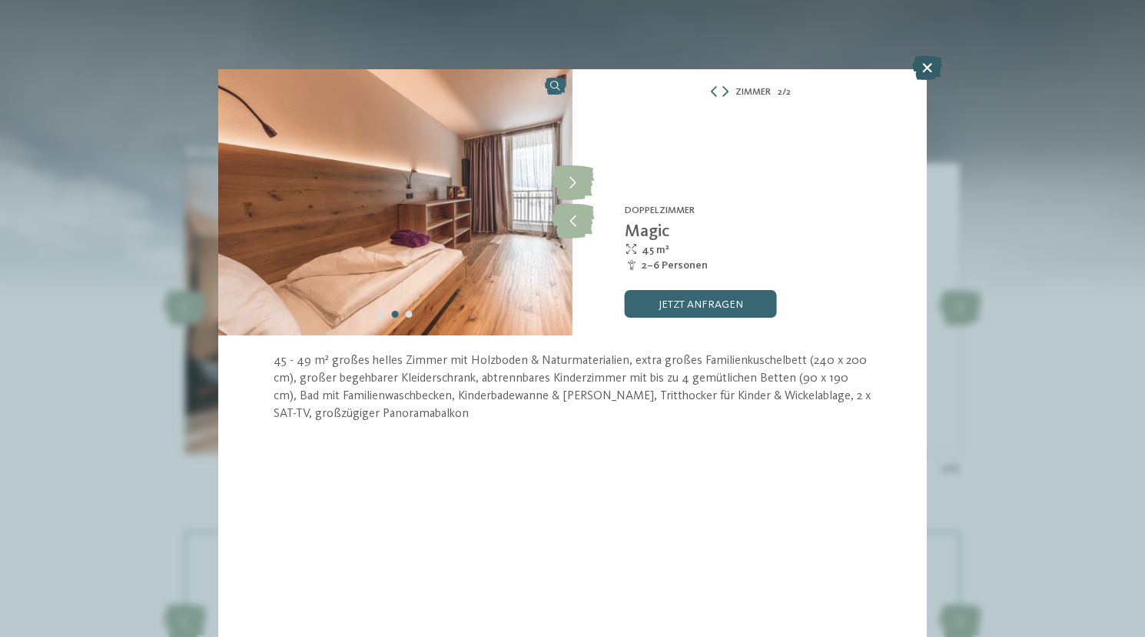
click at [925, 63] on icon at bounding box center [928, 67] width 30 height 25
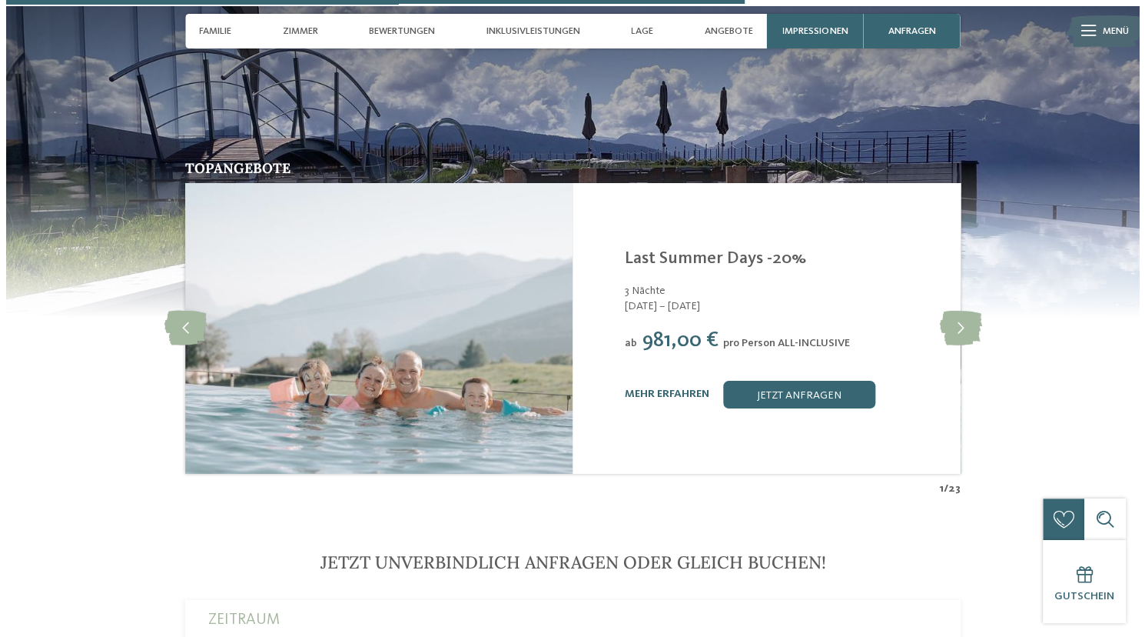
scroll to position [3215, 0]
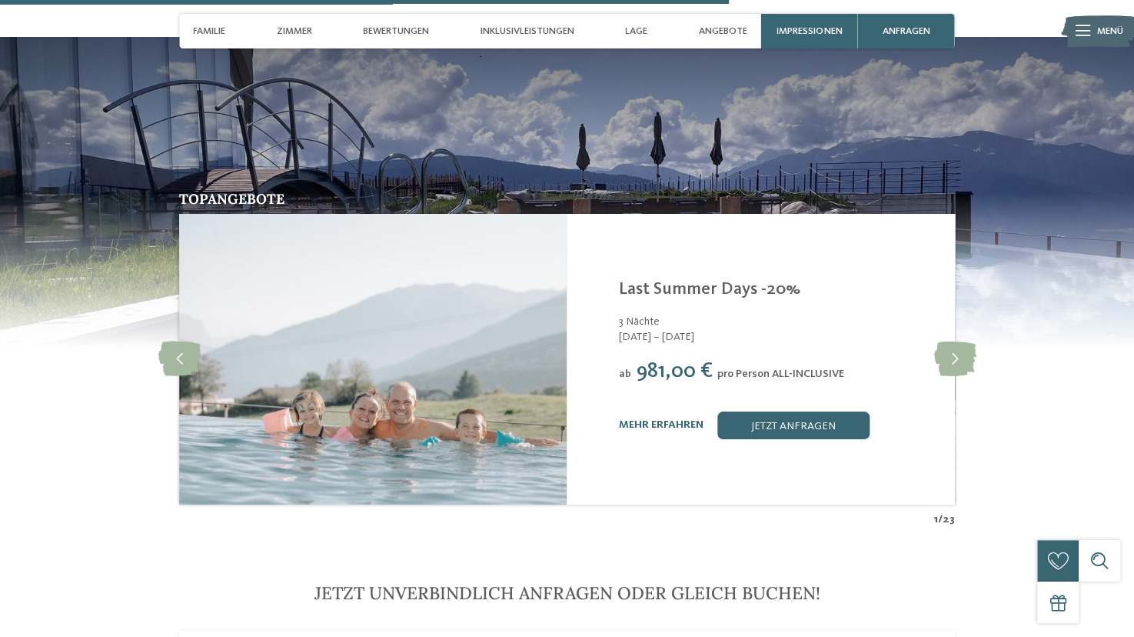
click at [659, 419] on link "mehr erfahren" at bounding box center [661, 424] width 85 height 11
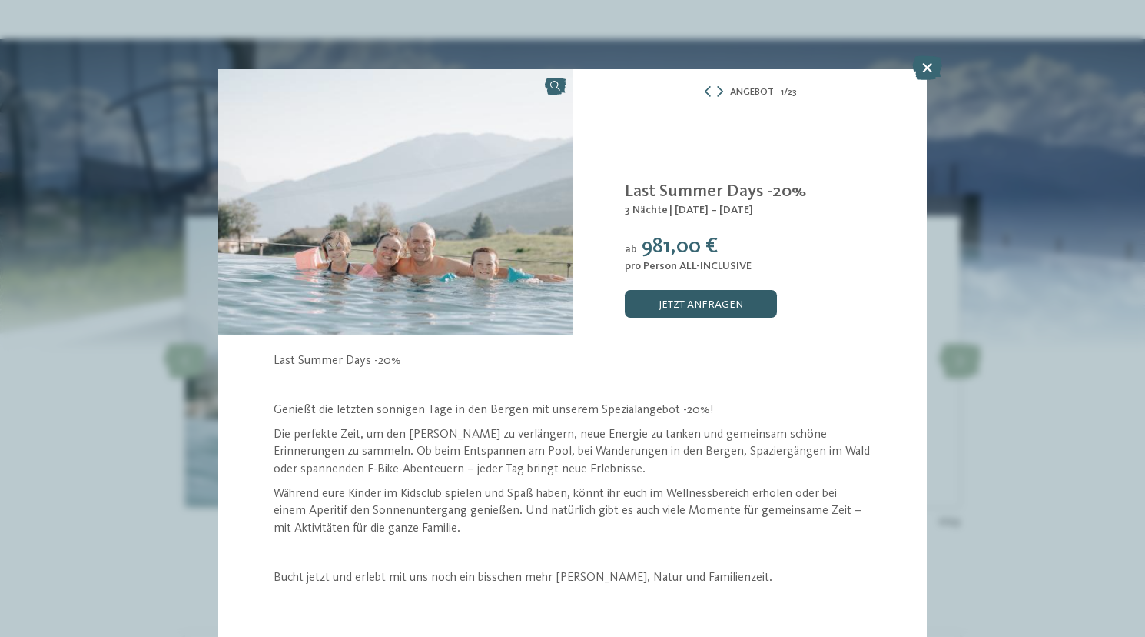
click at [712, 308] on link "jetzt anfragen" at bounding box center [701, 304] width 152 height 28
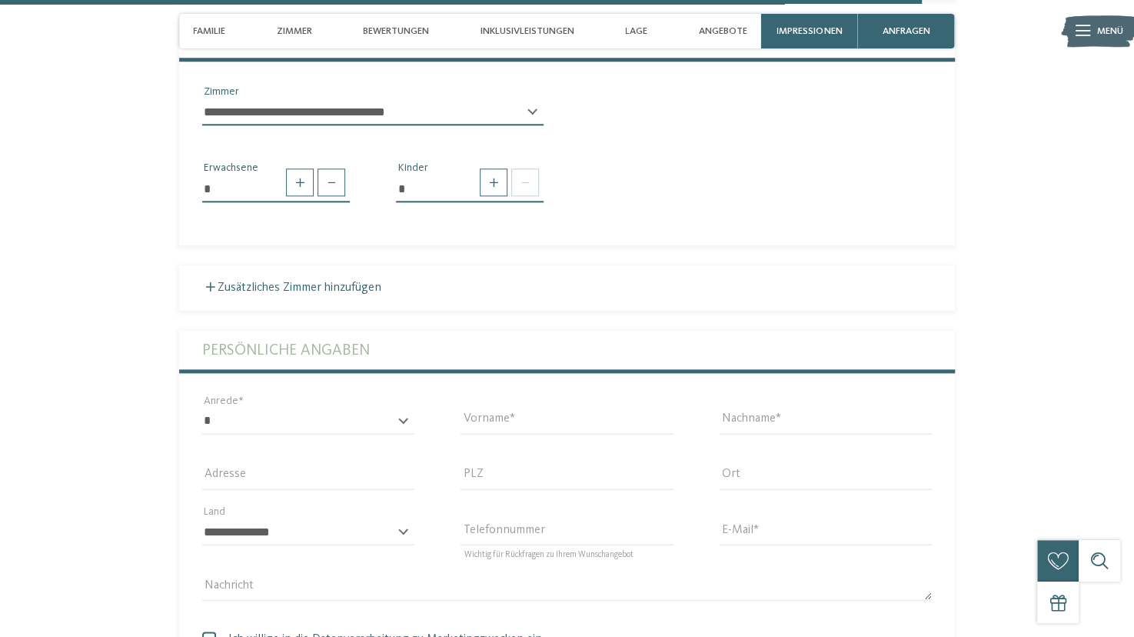
scroll to position [4234, 0]
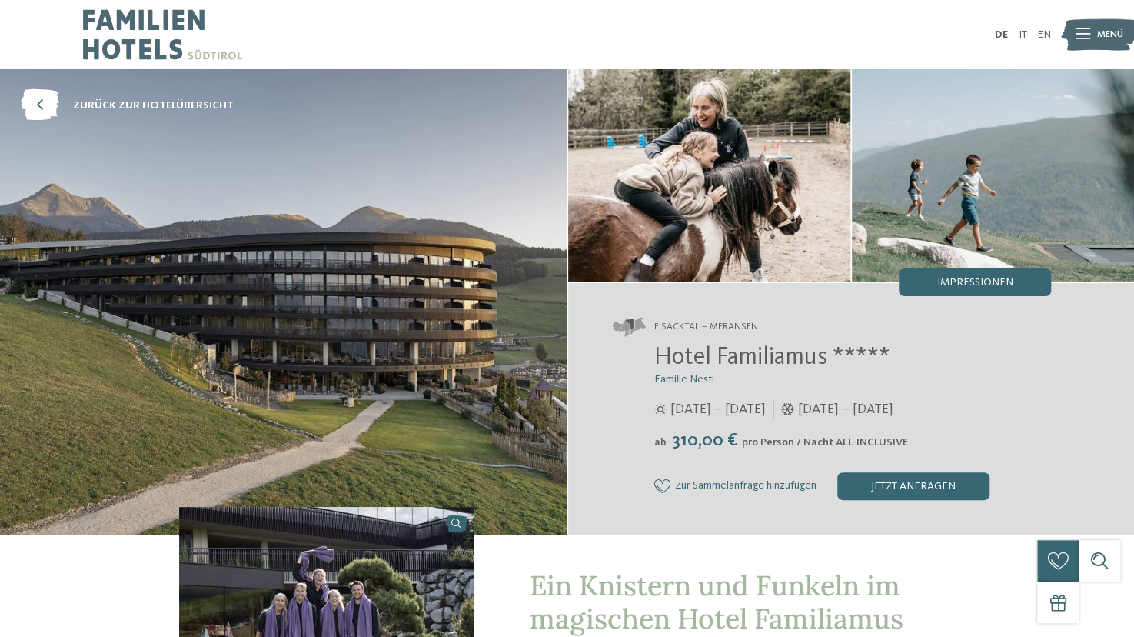
click at [696, 351] on span "Hotel Familiamus *****" at bounding box center [772, 357] width 236 height 25
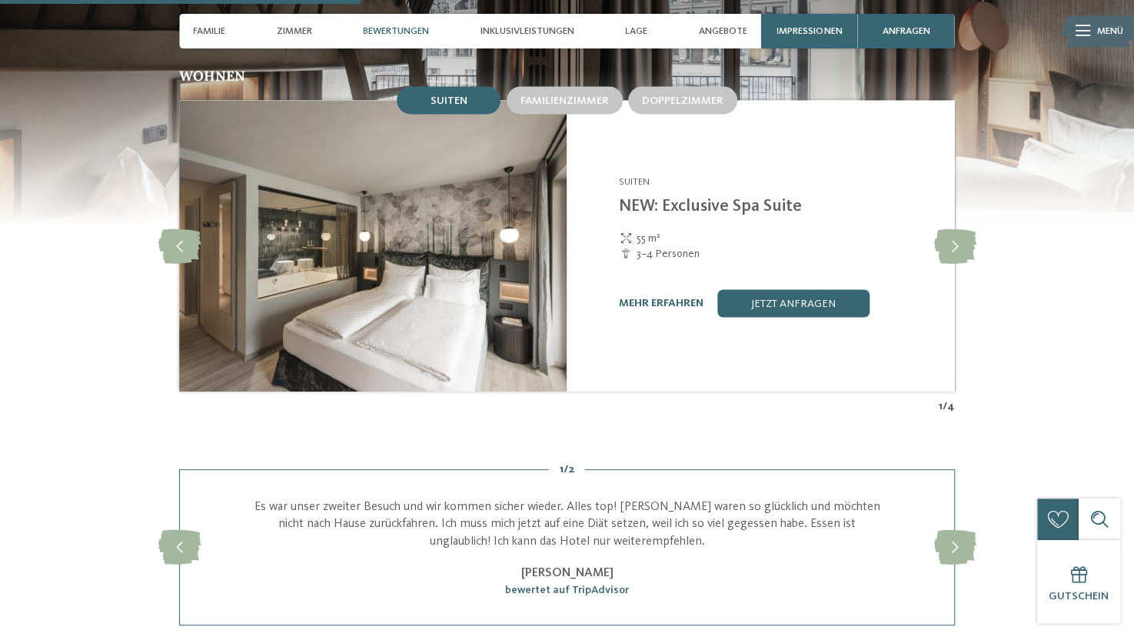
scroll to position [1516, 0]
click at [962, 231] on icon at bounding box center [954, 245] width 42 height 35
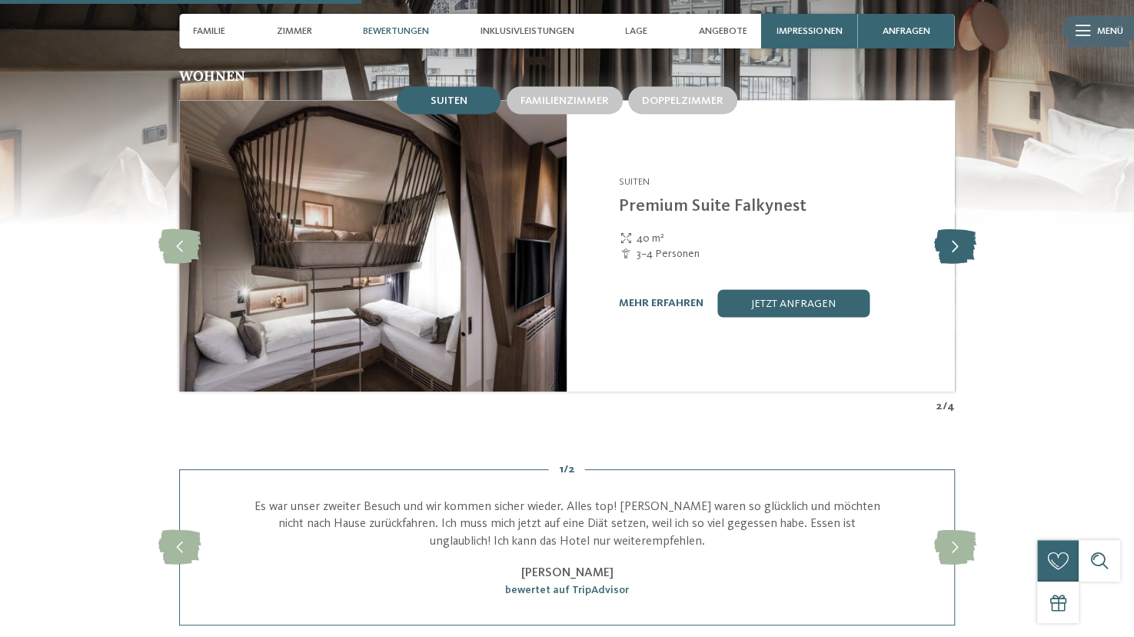
click at [962, 231] on icon at bounding box center [954, 245] width 42 height 35
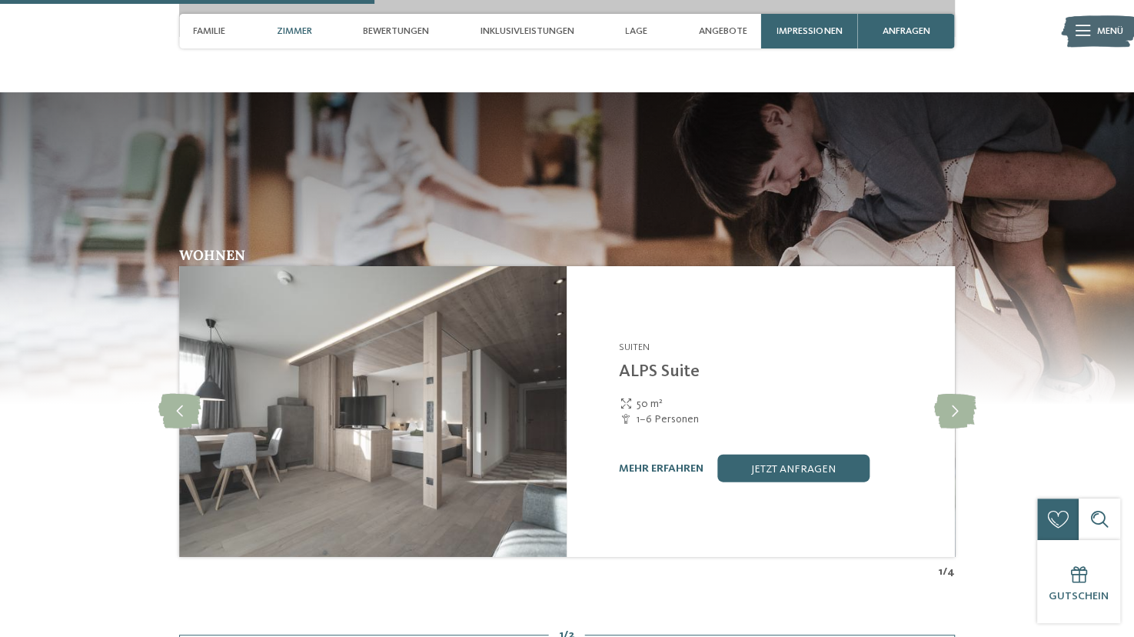
scroll to position [2003, 0]
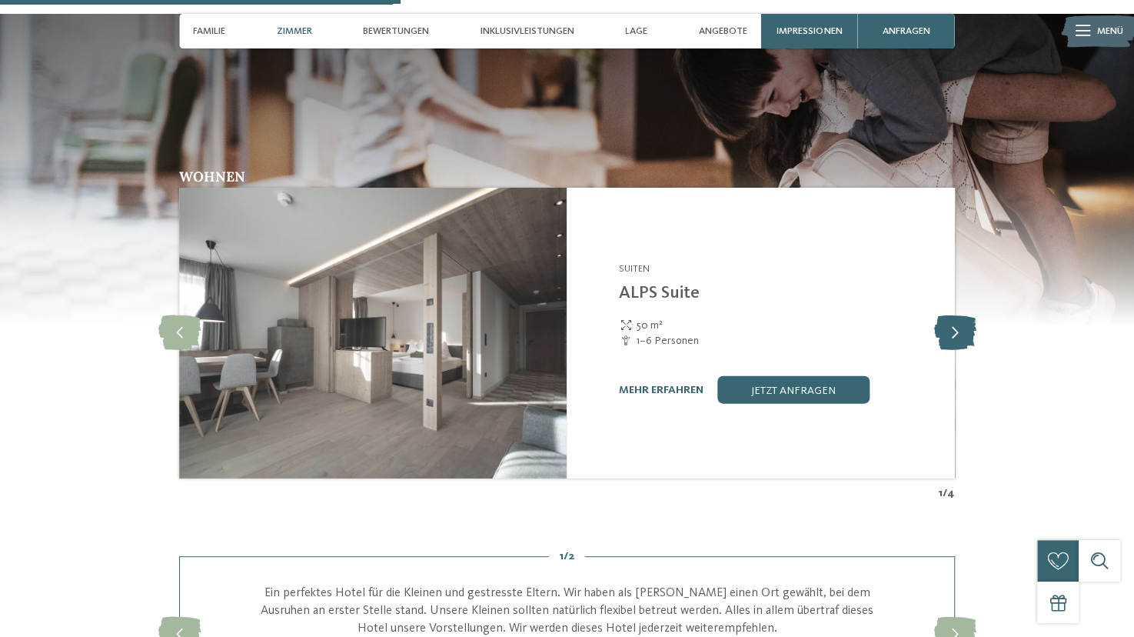
click at [949, 317] on icon at bounding box center [954, 333] width 42 height 35
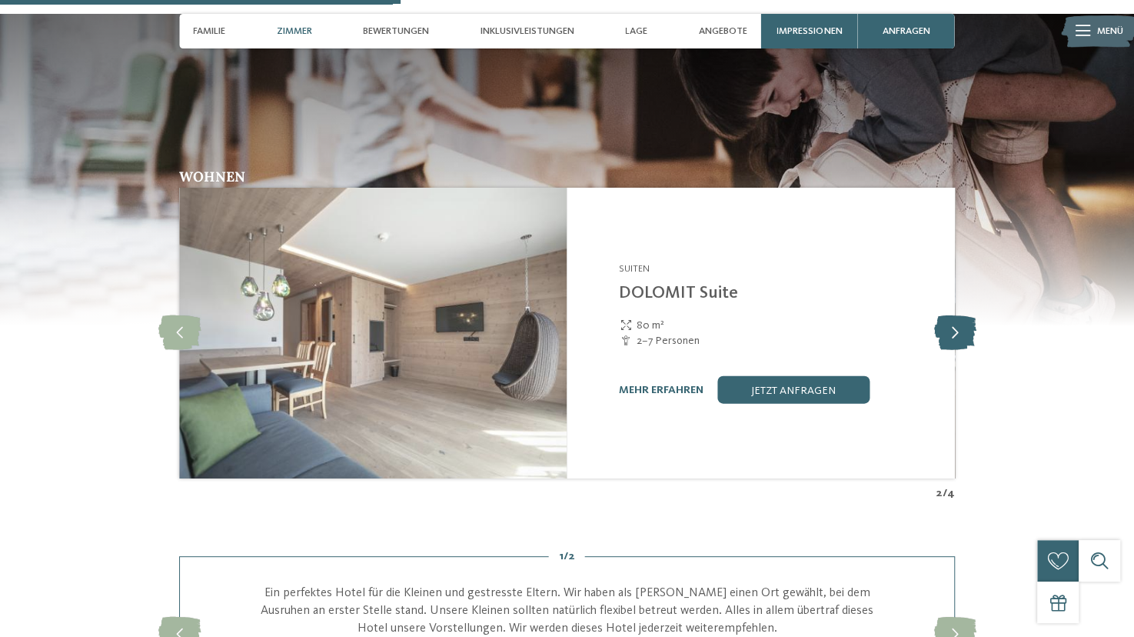
click at [949, 317] on icon at bounding box center [954, 333] width 42 height 35
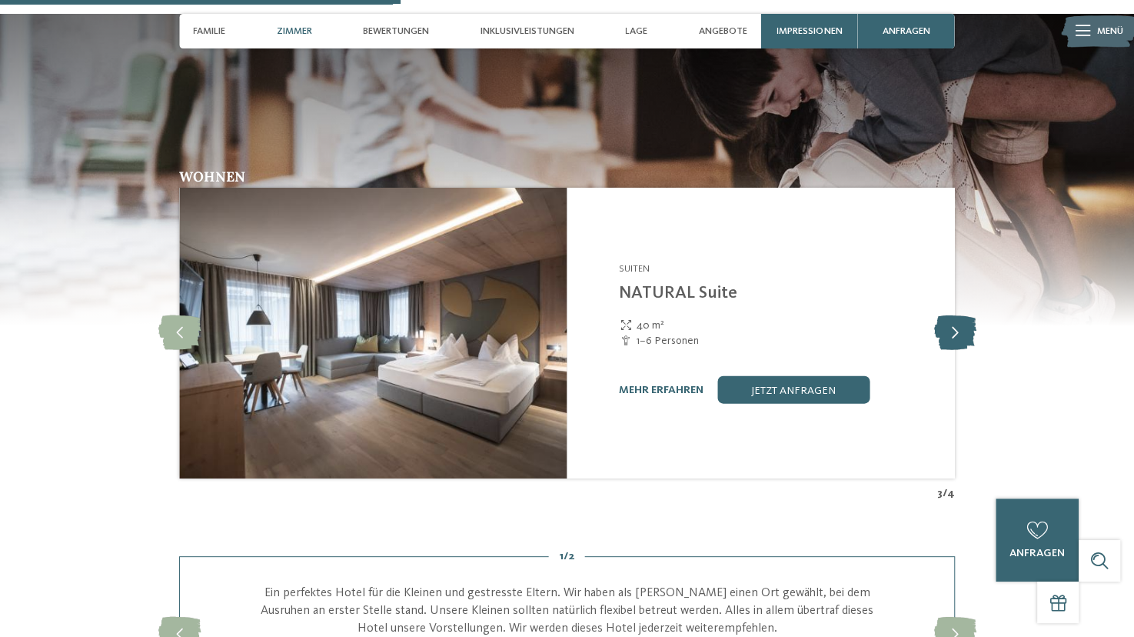
click at [949, 317] on icon at bounding box center [954, 333] width 42 height 35
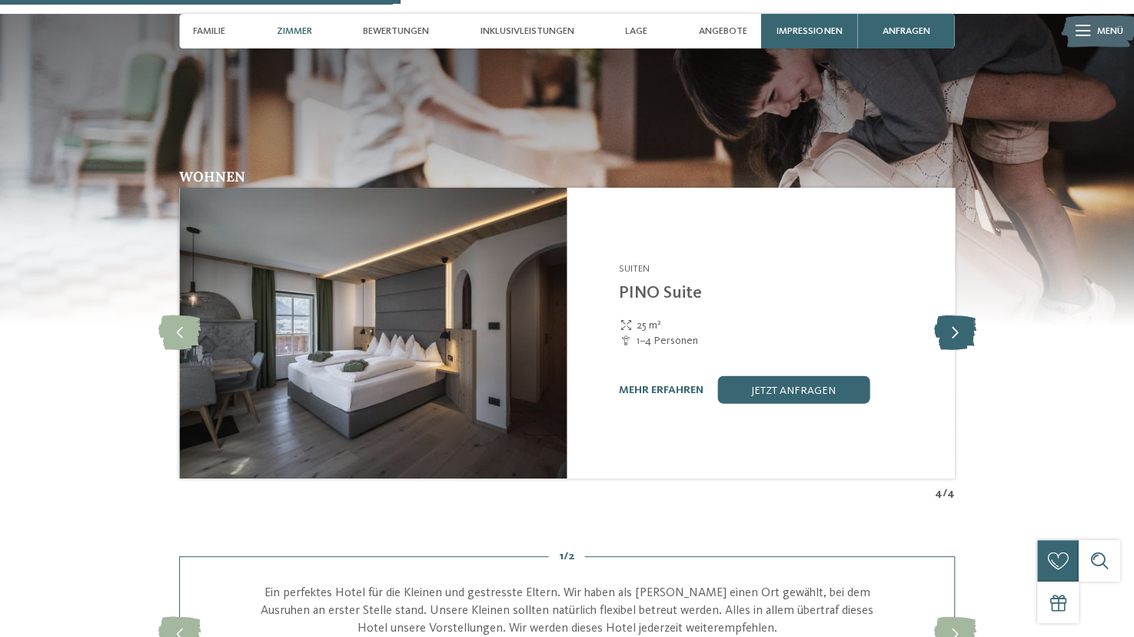
click at [949, 317] on icon at bounding box center [954, 333] width 42 height 35
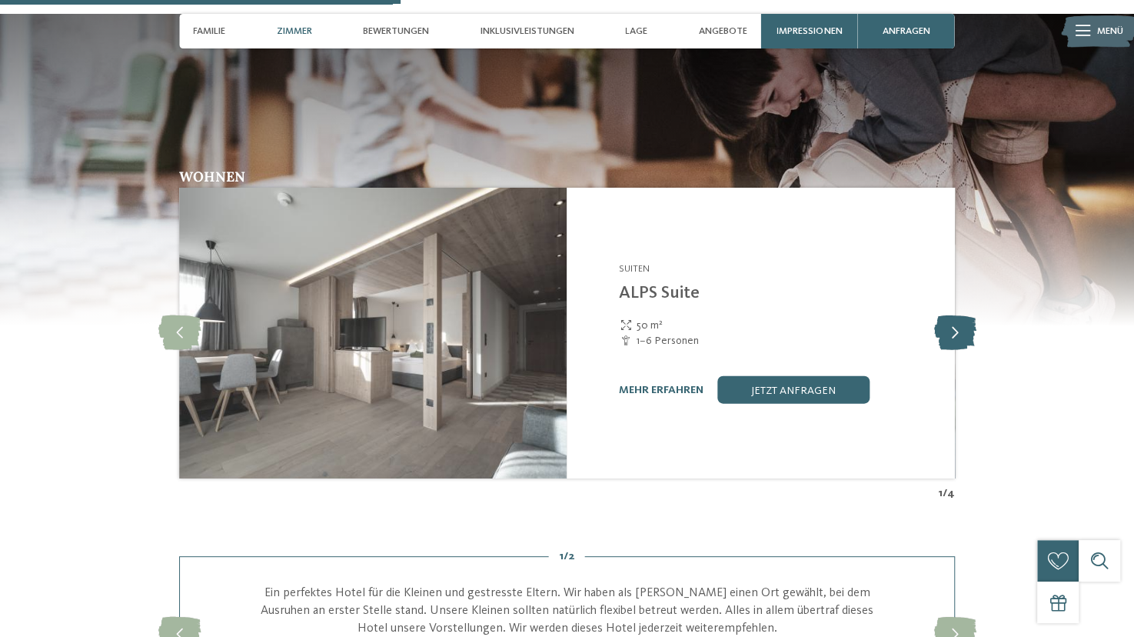
click at [949, 317] on icon at bounding box center [954, 333] width 42 height 35
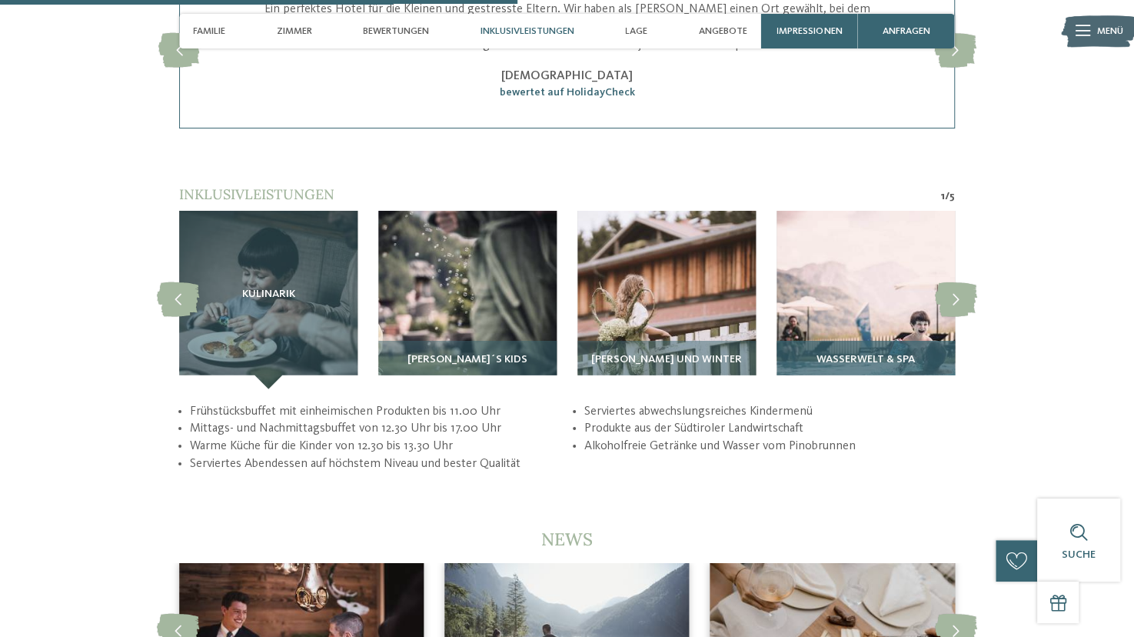
scroll to position [2596, 0]
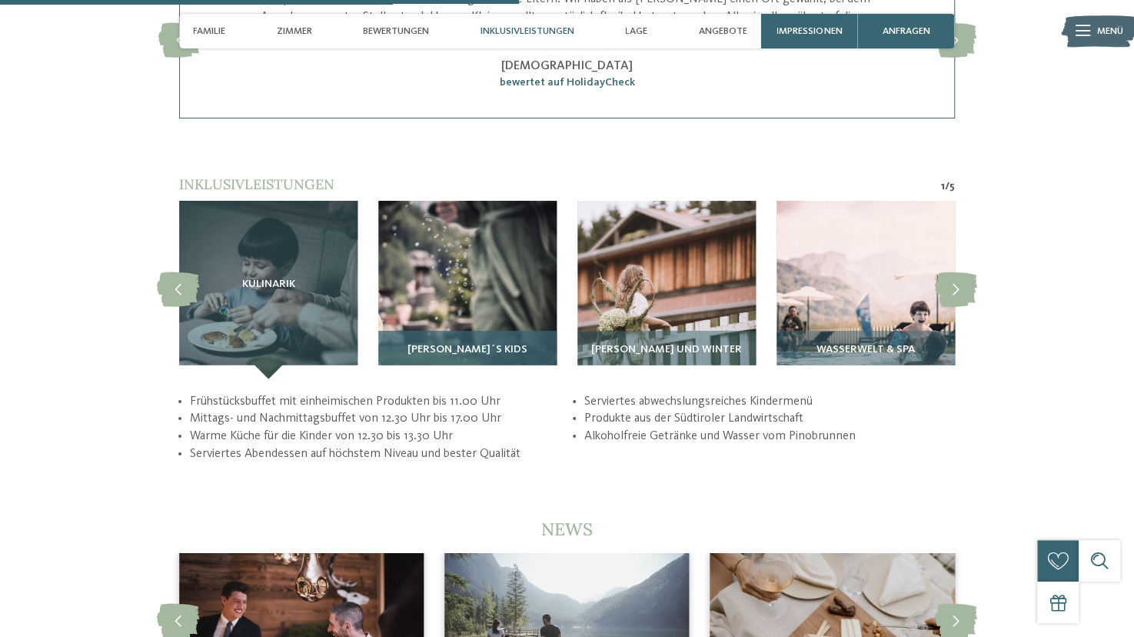
click at [459, 288] on img at bounding box center [467, 290] width 178 height 178
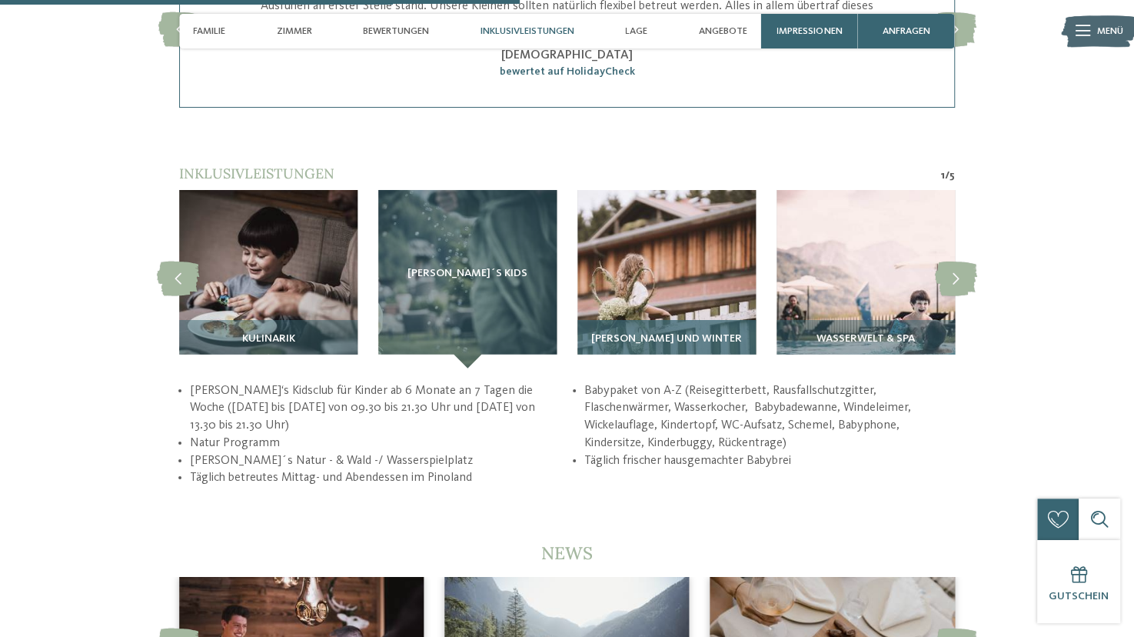
scroll to position [2612, 0]
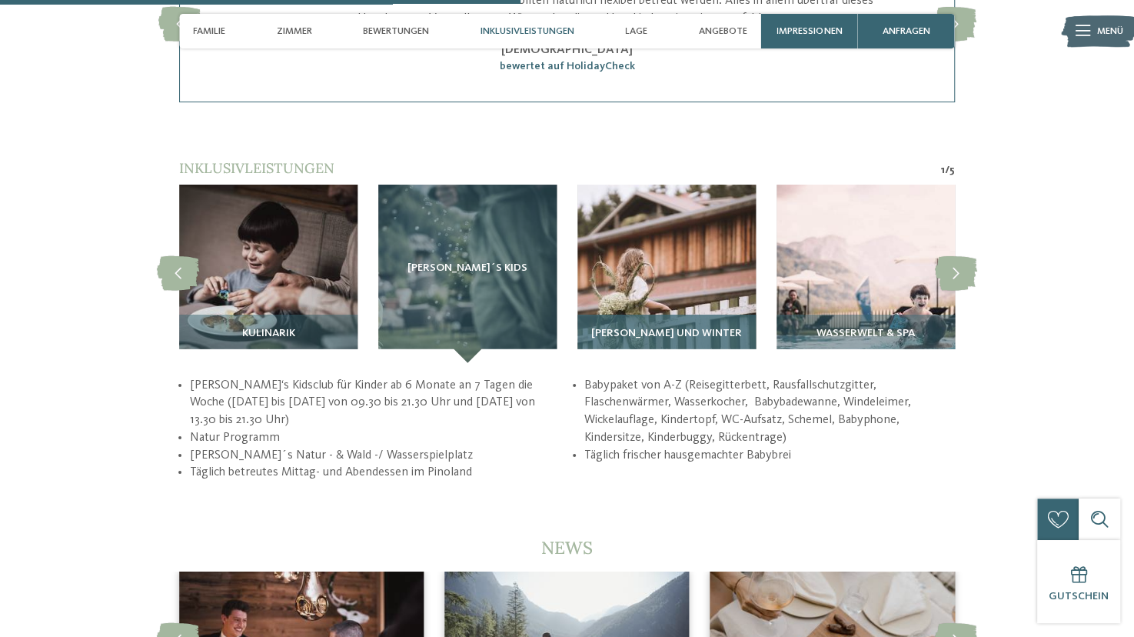
click at [671, 239] on img at bounding box center [666, 274] width 178 height 178
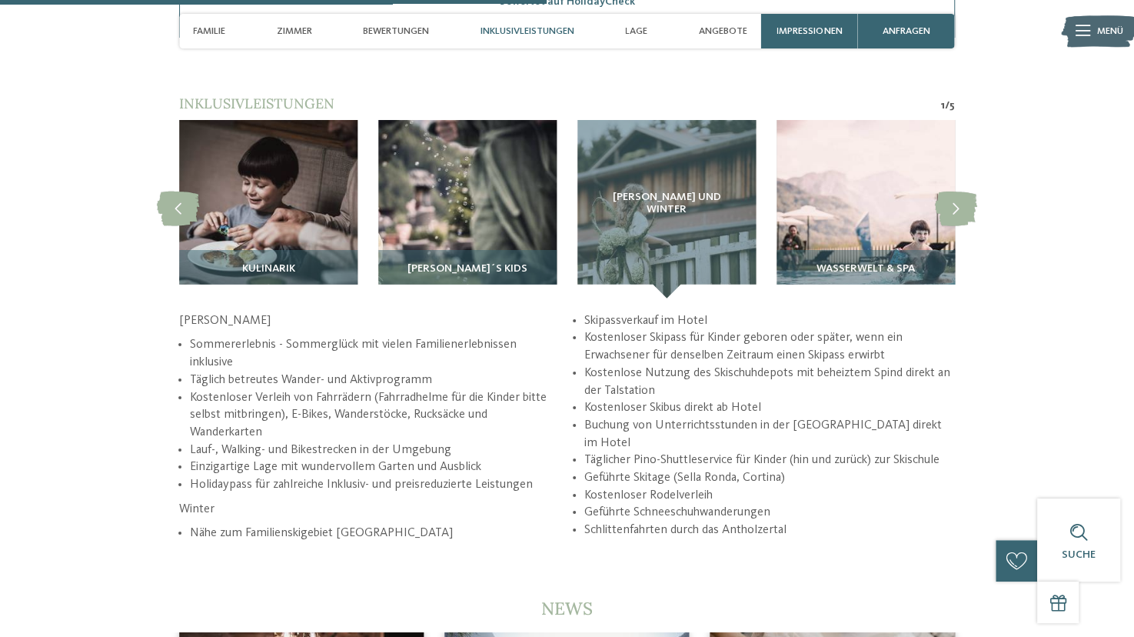
scroll to position [2621, 0]
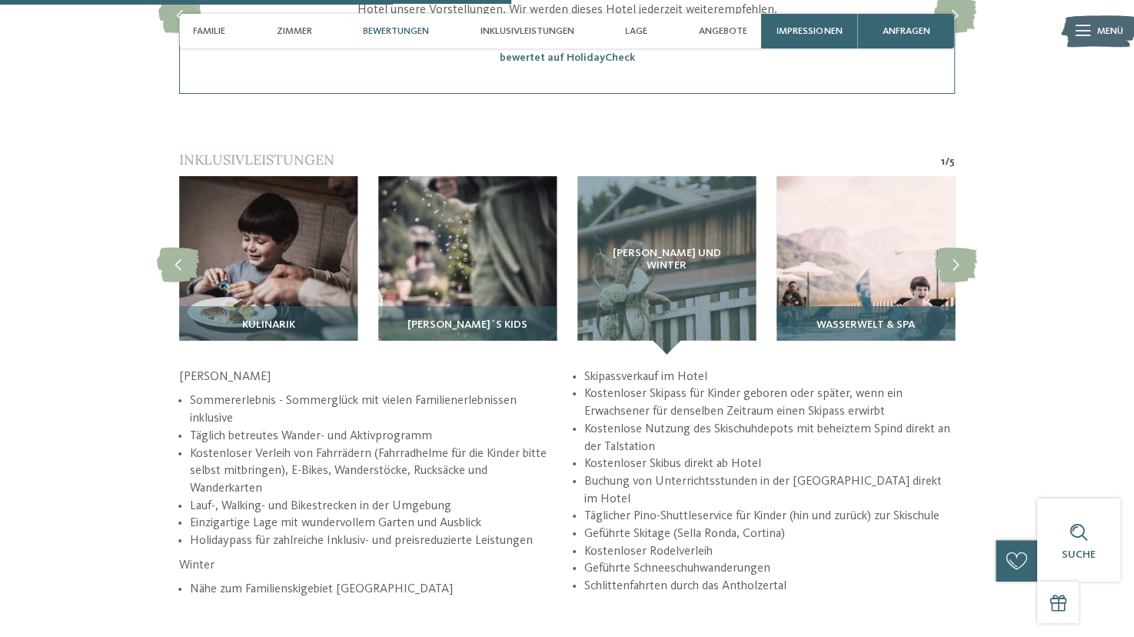
click at [858, 232] on img at bounding box center [865, 265] width 178 height 178
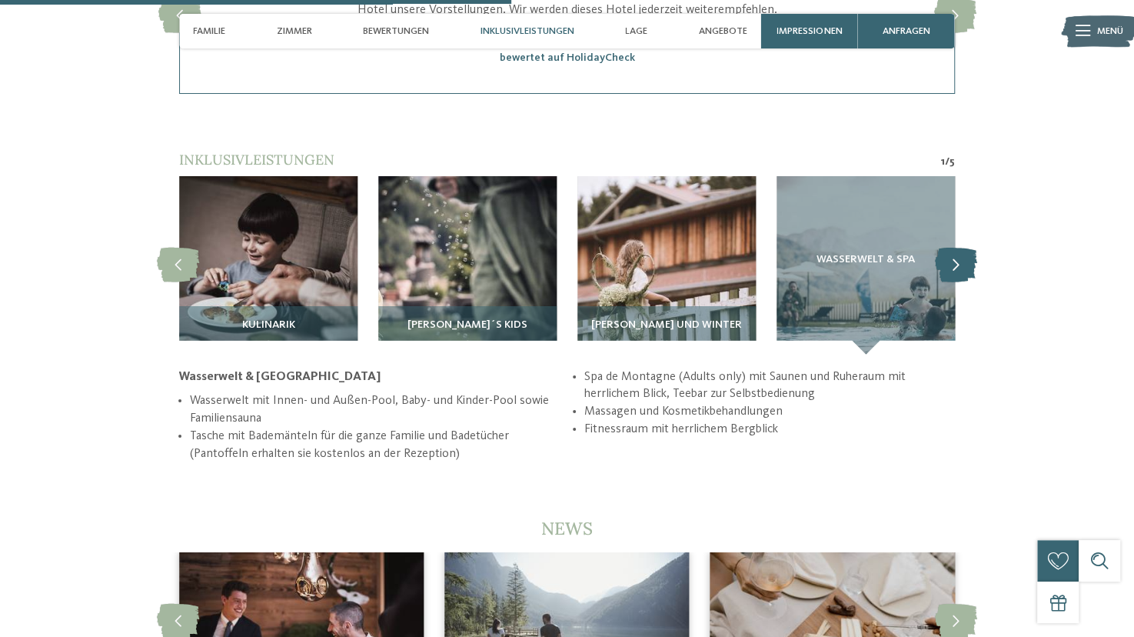
click at [952, 254] on icon at bounding box center [956, 265] width 42 height 35
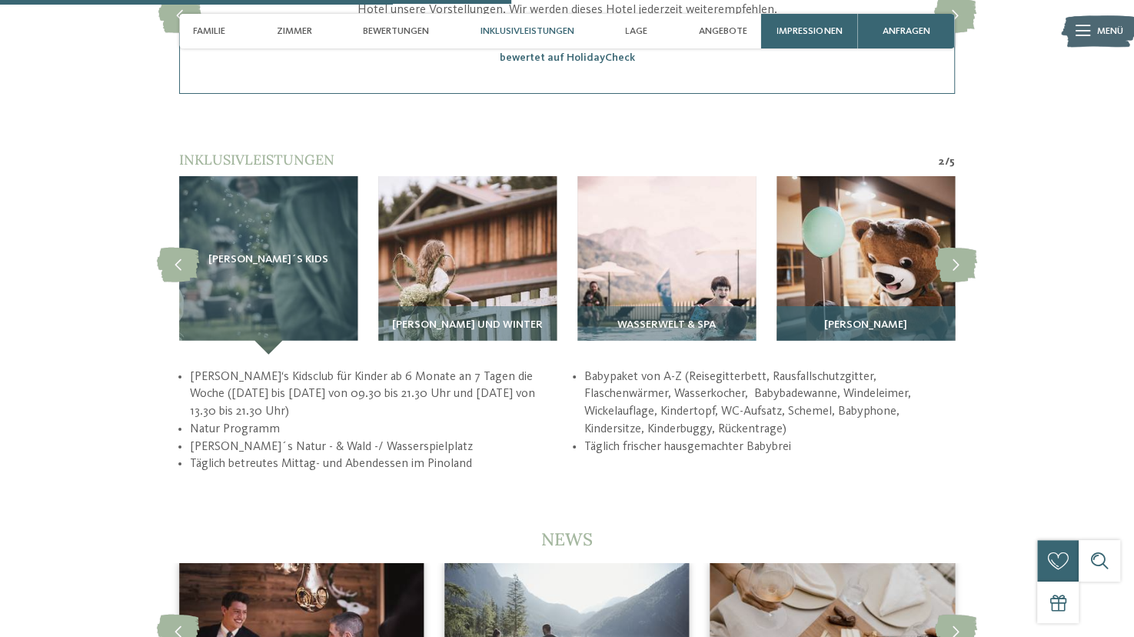
click at [874, 245] on img at bounding box center [865, 265] width 178 height 178
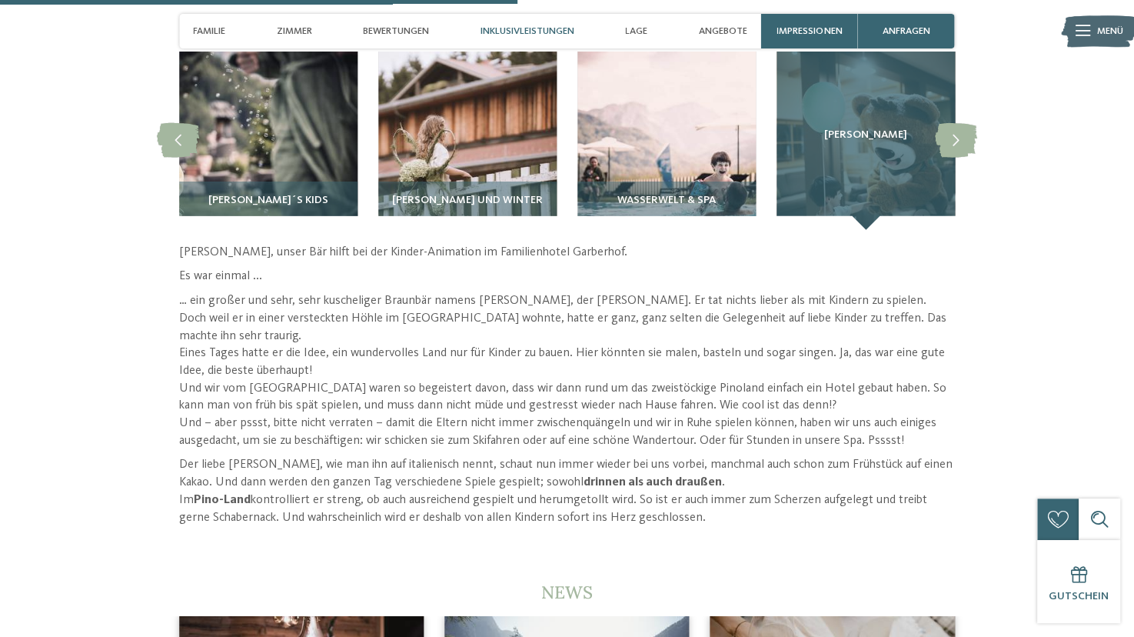
scroll to position [2764, 0]
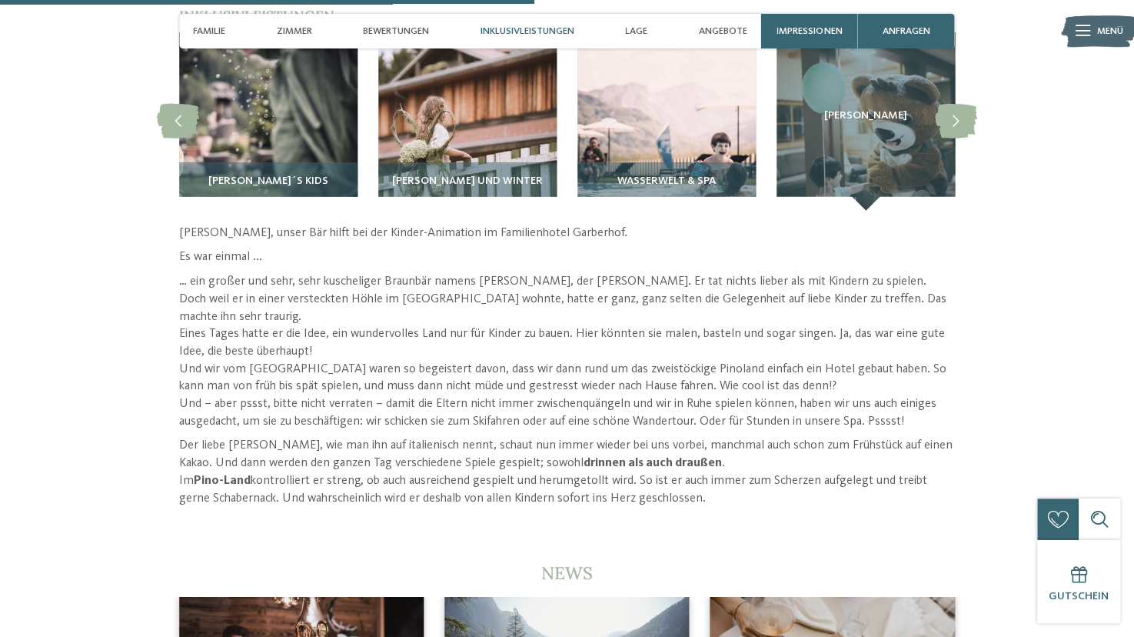
click at [980, 107] on section "Inklusivleistungen 2 / 5 slide 10 to 13 of 5 [PERSON_NAME] und Winter" at bounding box center [567, 256] width 942 height 501
click at [952, 107] on icon at bounding box center [956, 121] width 42 height 35
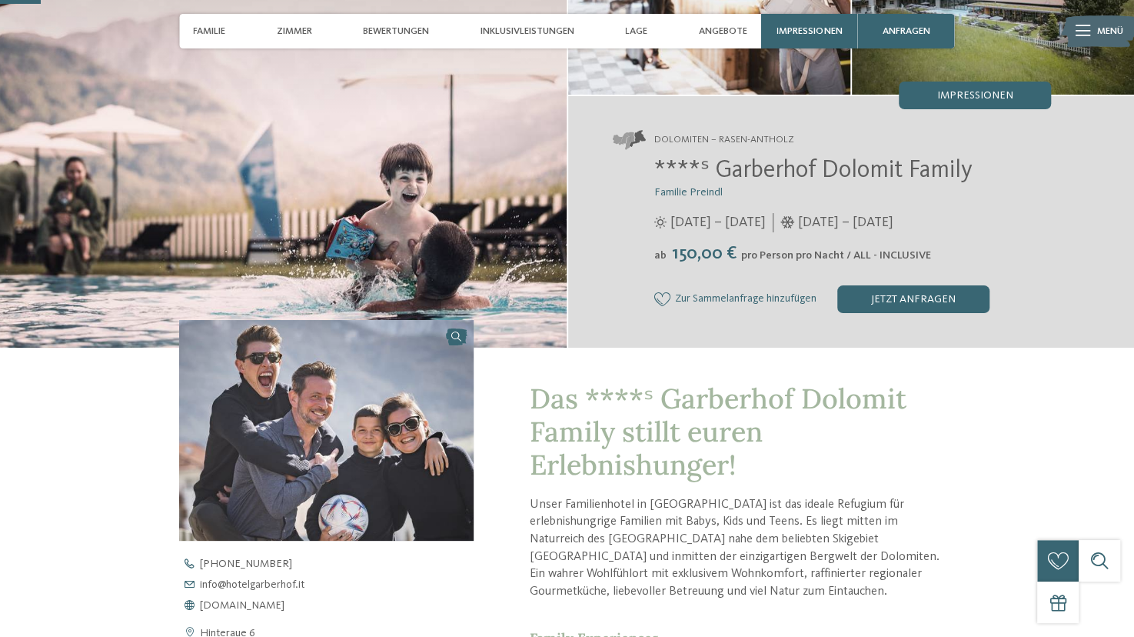
scroll to position [173, 0]
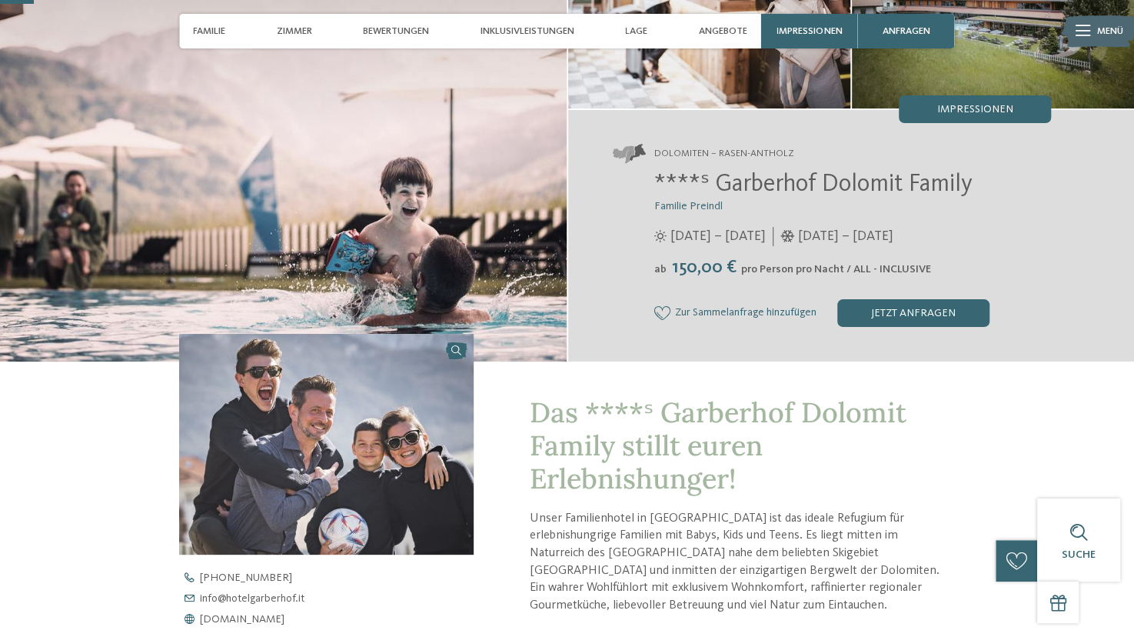
click at [859, 266] on span "pro Person pro Nacht / ALL - INCLUSIVE" at bounding box center [836, 269] width 190 height 11
click at [527, 19] on div "Inklusivleistungen" at bounding box center [528, 31] width 108 height 35
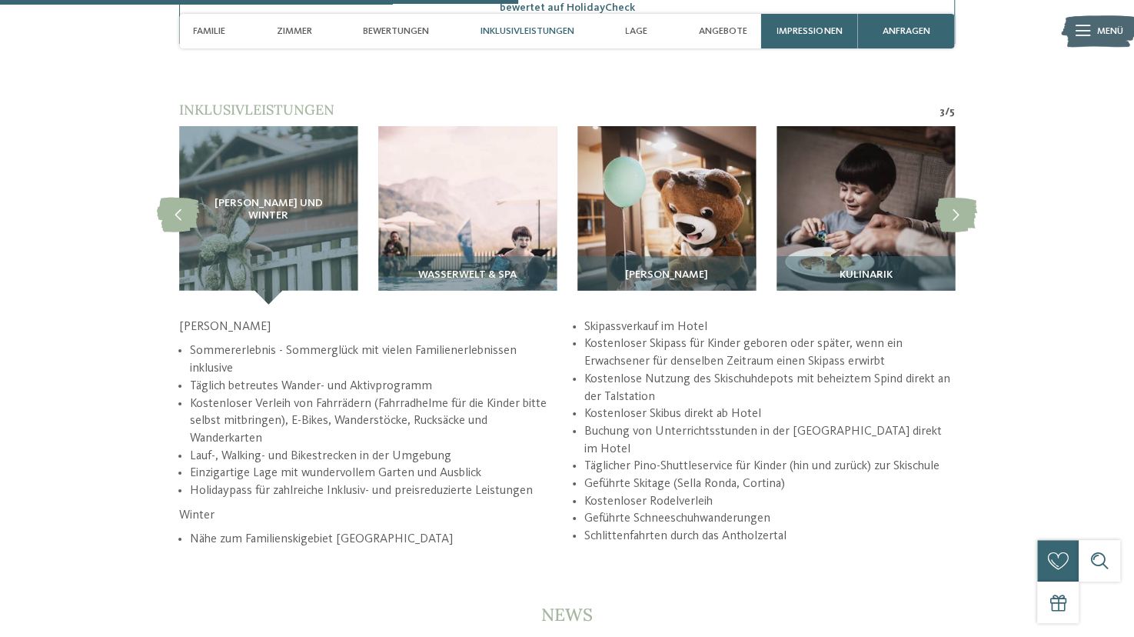
scroll to position [2672, 0]
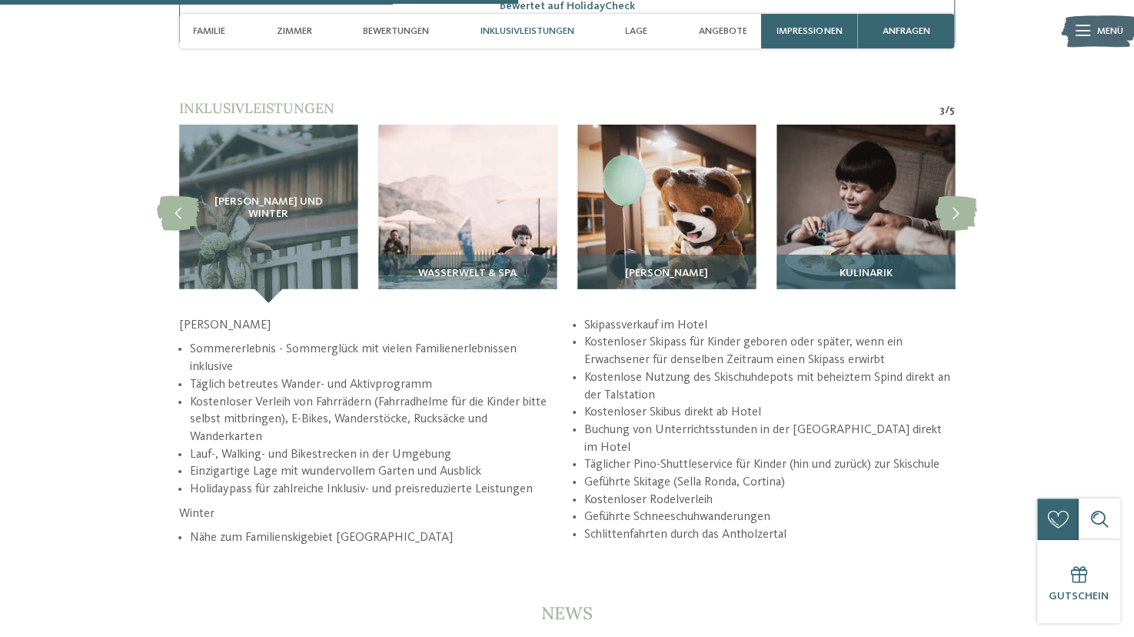
click at [869, 194] on img at bounding box center [865, 214] width 178 height 178
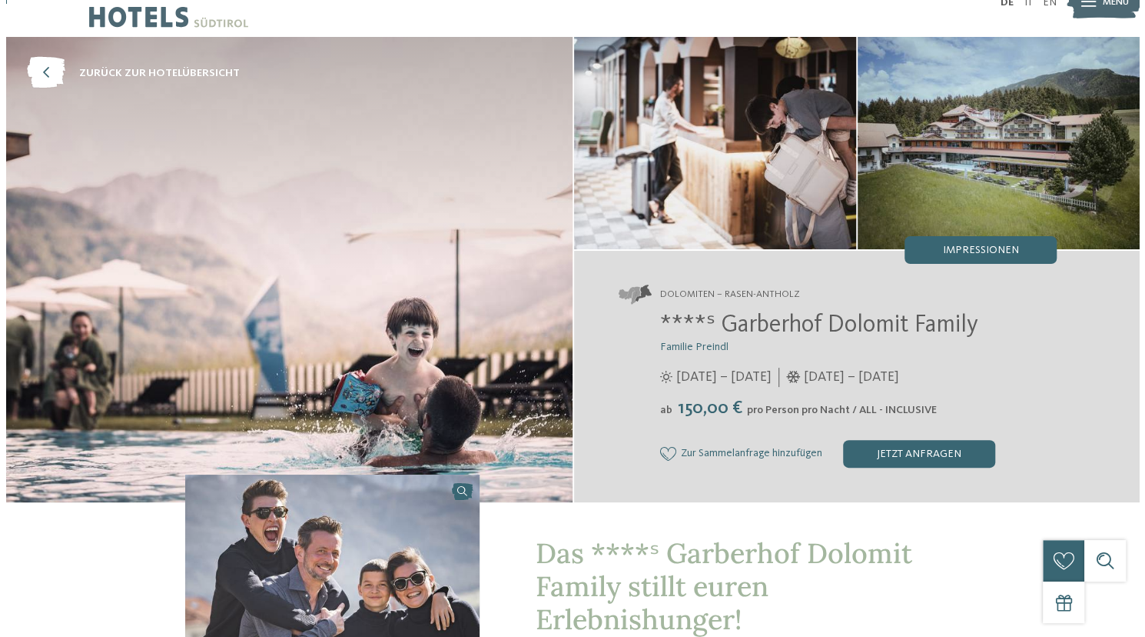
scroll to position [0, 0]
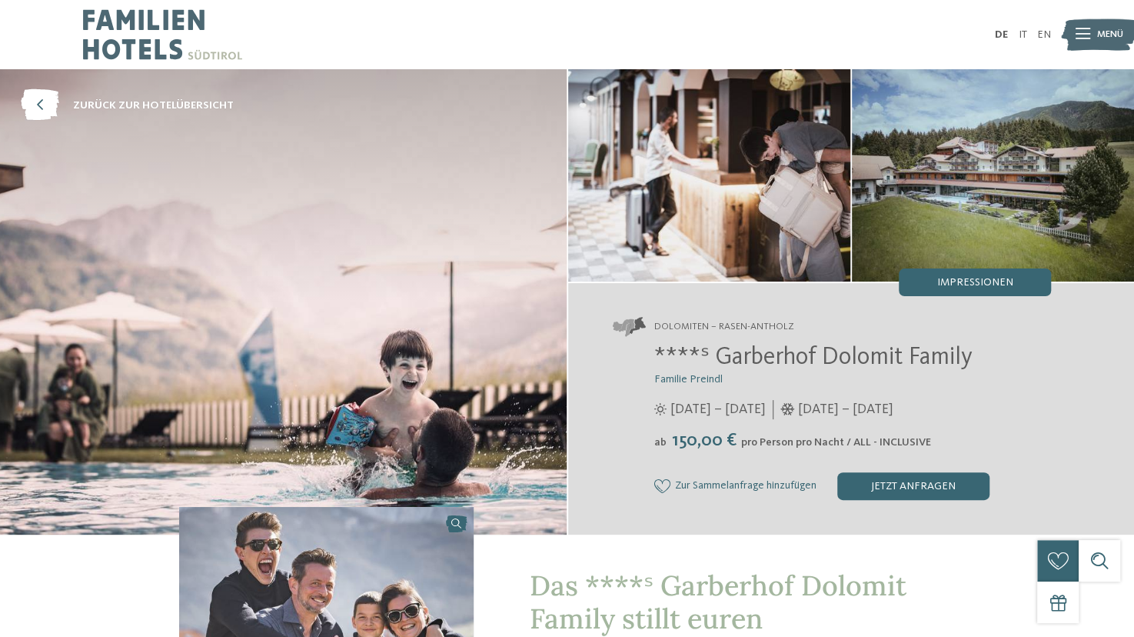
click at [986, 217] on img at bounding box center [993, 174] width 282 height 211
click at [990, 281] on span "Impressionen" at bounding box center [974, 282] width 76 height 11
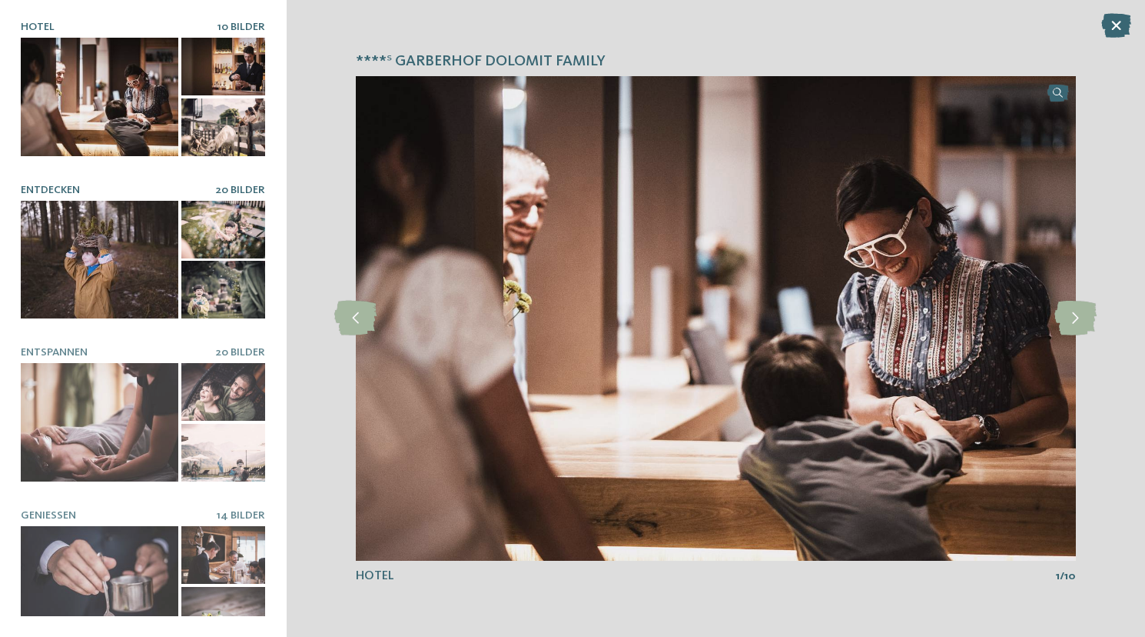
click at [145, 259] on div at bounding box center [100, 260] width 158 height 118
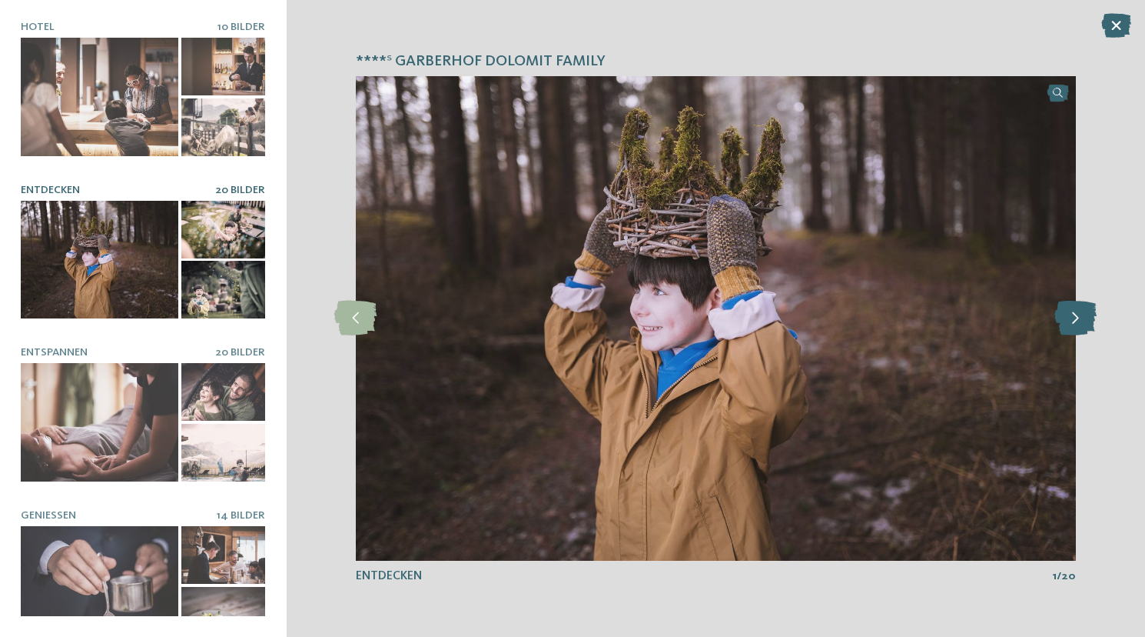
click at [1073, 309] on icon at bounding box center [1076, 318] width 42 height 35
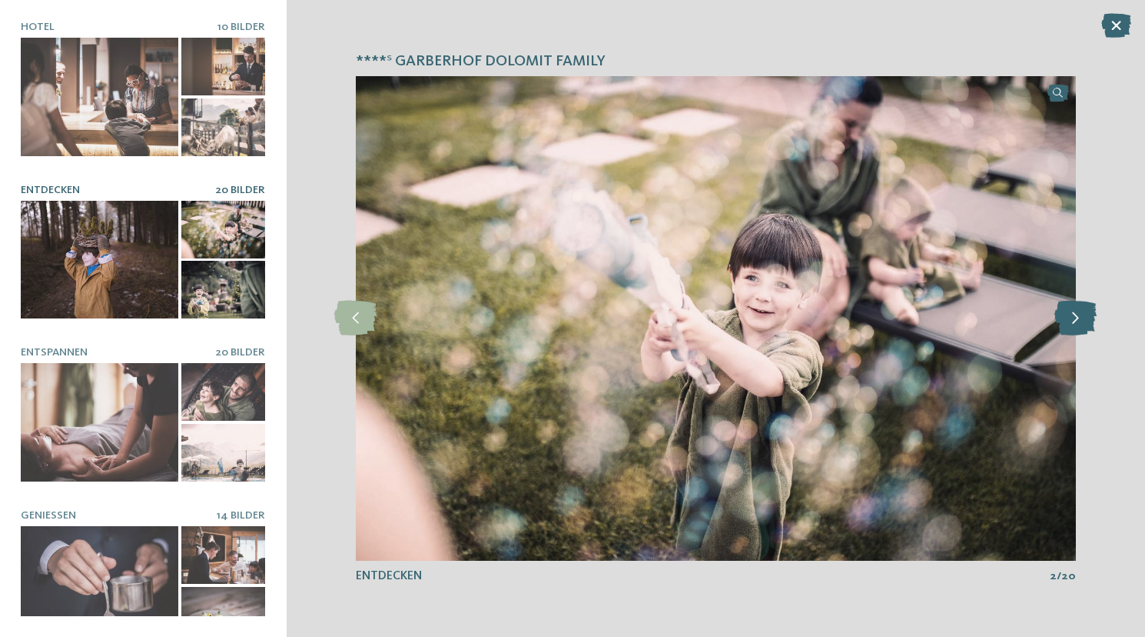
click at [1073, 309] on icon at bounding box center [1076, 318] width 42 height 35
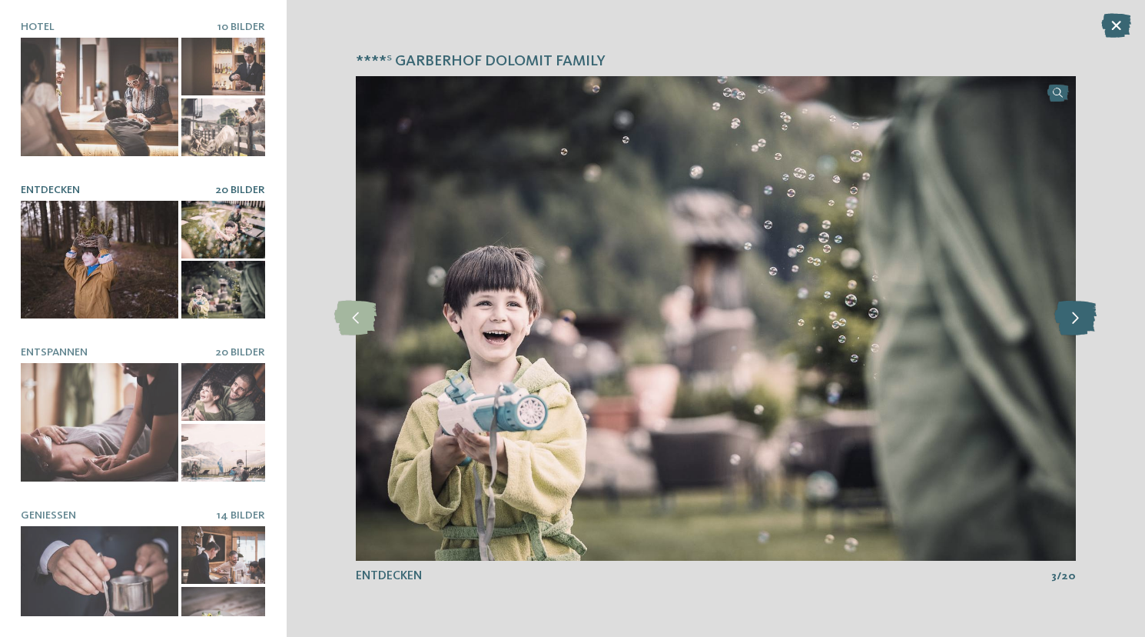
click at [1075, 309] on icon at bounding box center [1076, 318] width 42 height 35
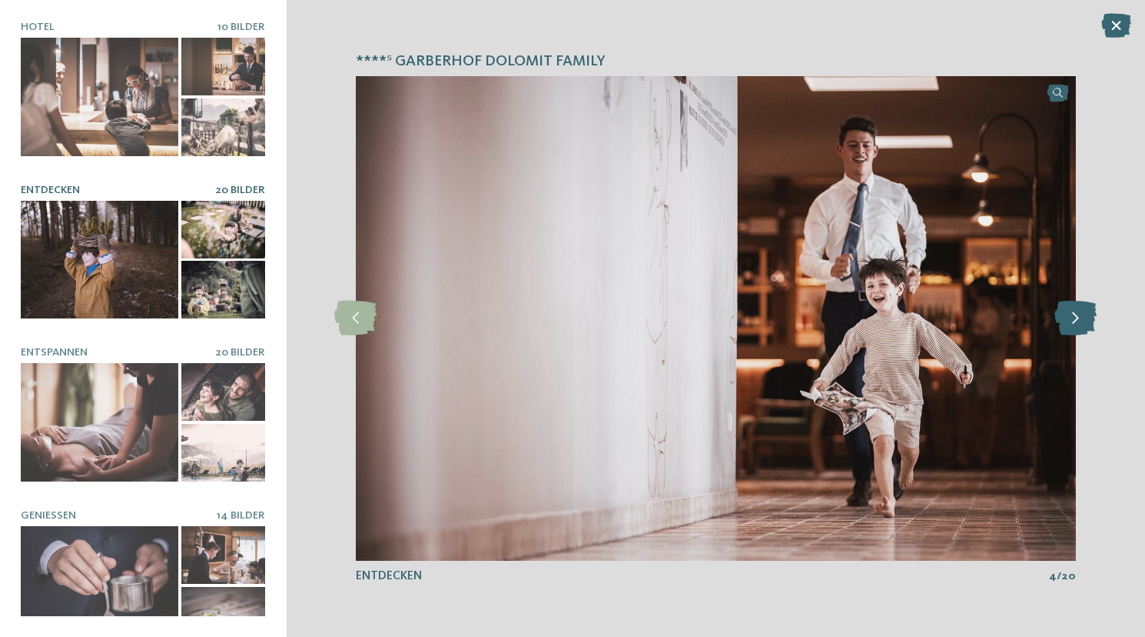
click at [1075, 309] on icon at bounding box center [1076, 318] width 42 height 35
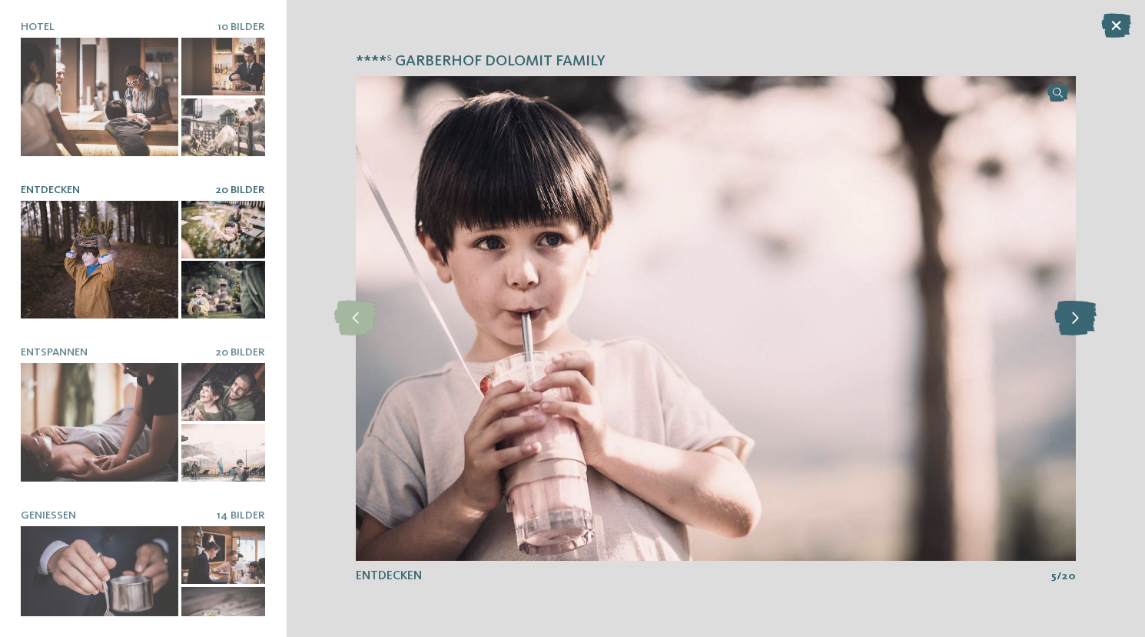
click at [1075, 309] on icon at bounding box center [1076, 318] width 42 height 35
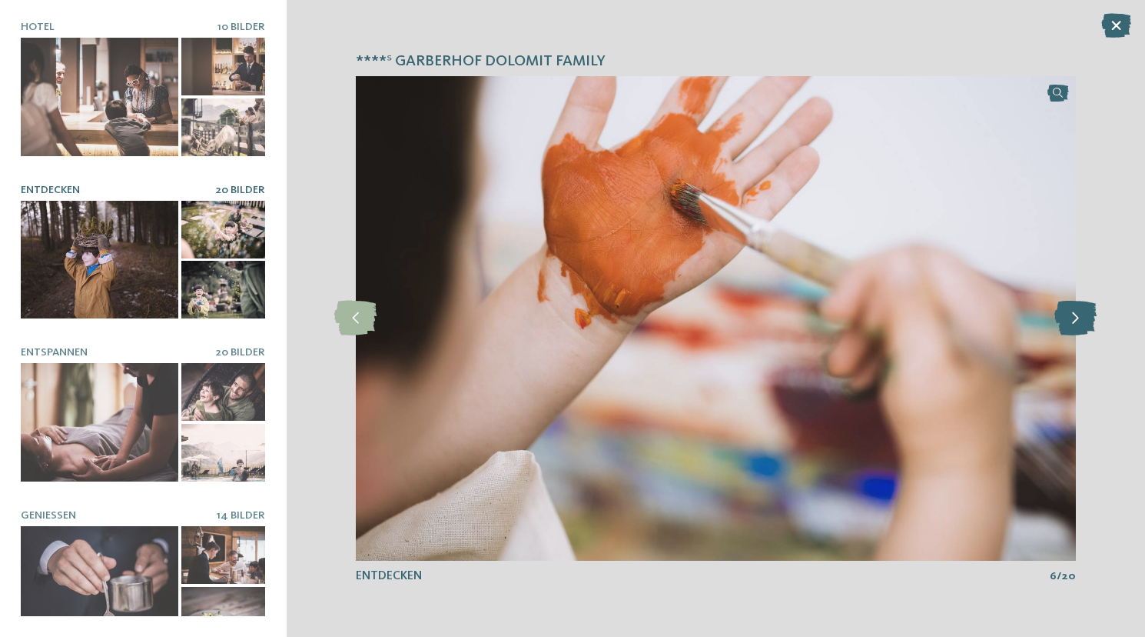
click at [1075, 309] on icon at bounding box center [1076, 318] width 42 height 35
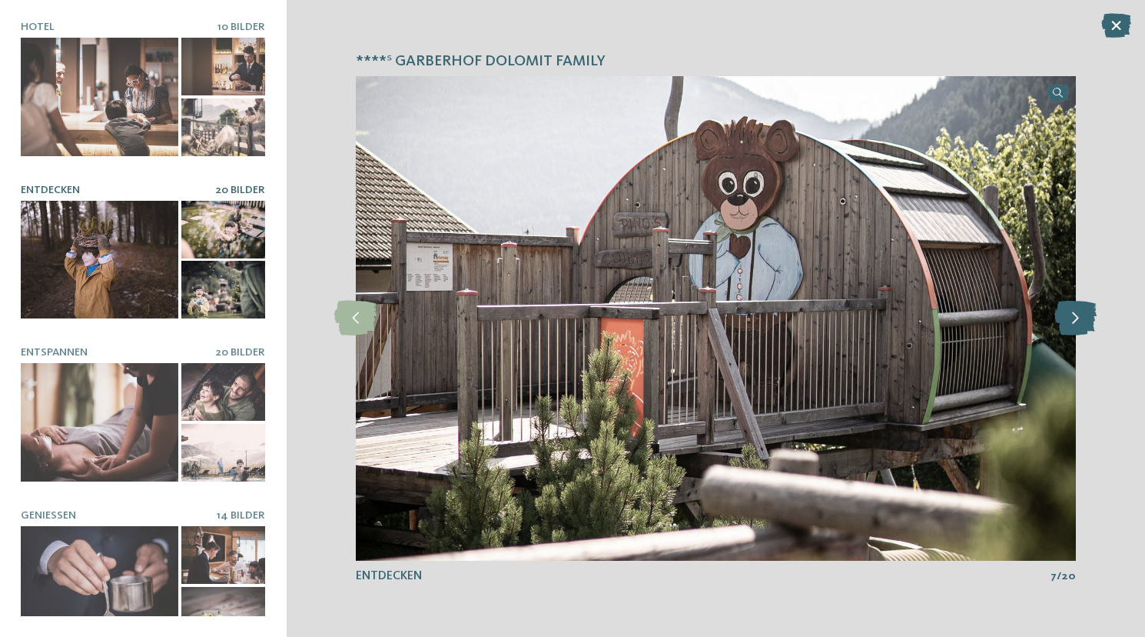
click at [1075, 309] on icon at bounding box center [1076, 318] width 42 height 35
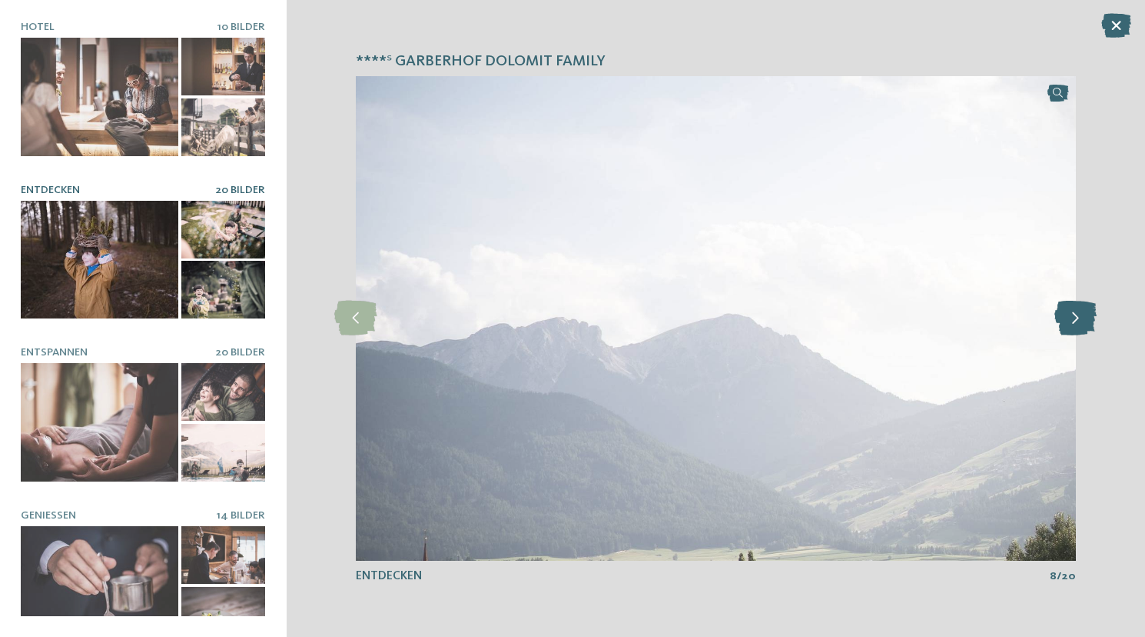
click at [1075, 309] on icon at bounding box center [1076, 318] width 42 height 35
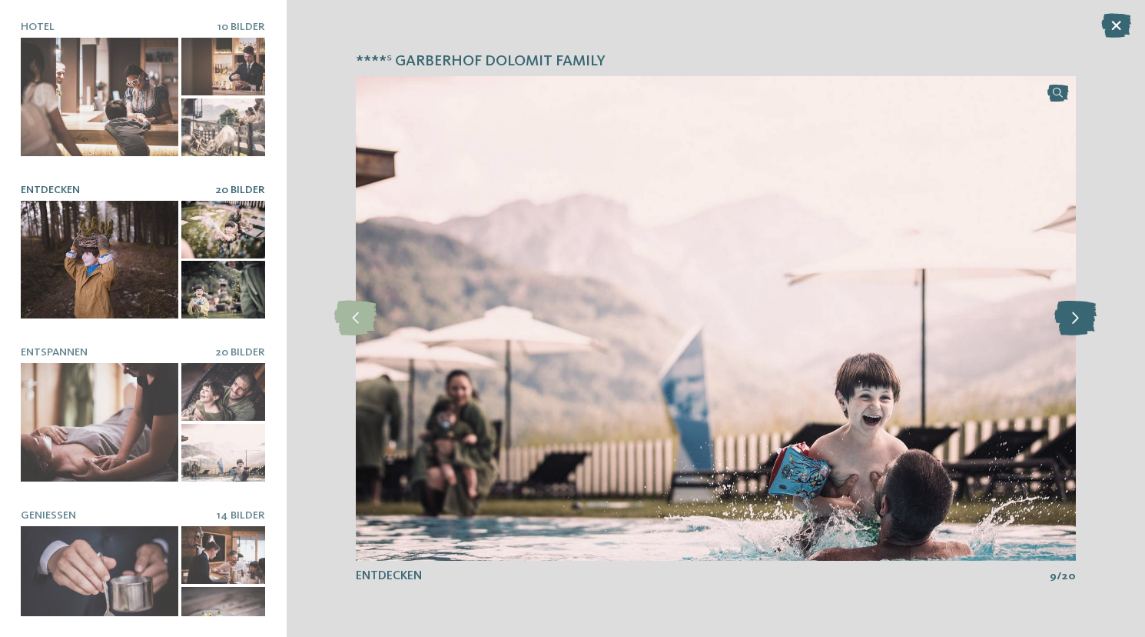
click at [1075, 309] on icon at bounding box center [1076, 318] width 42 height 35
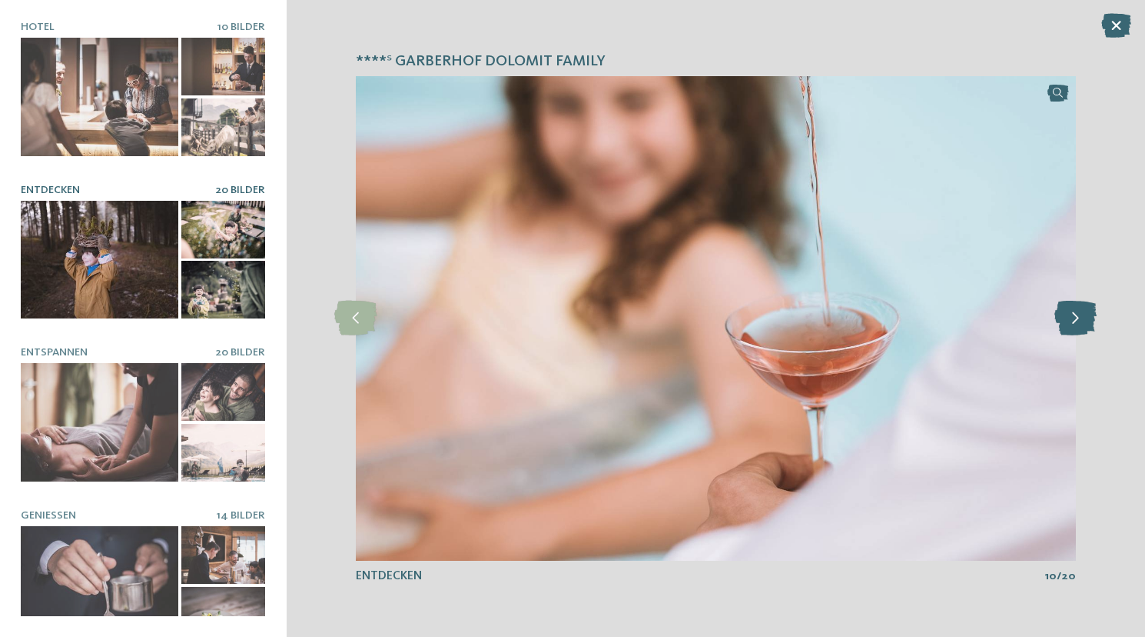
click at [1075, 309] on icon at bounding box center [1076, 318] width 42 height 35
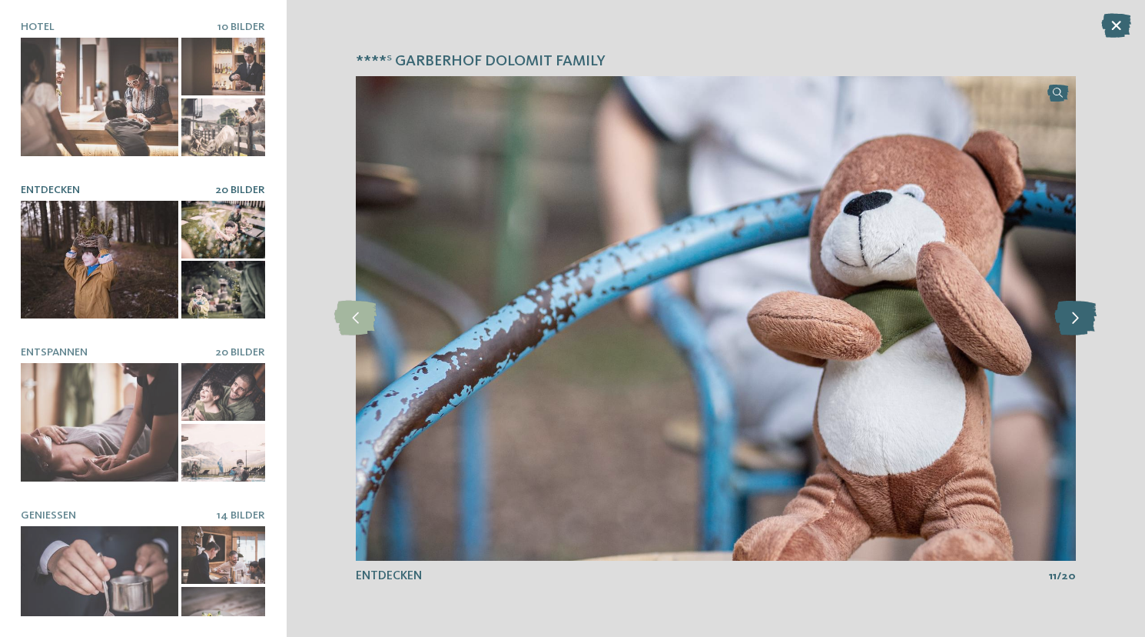
click at [1075, 309] on icon at bounding box center [1076, 318] width 42 height 35
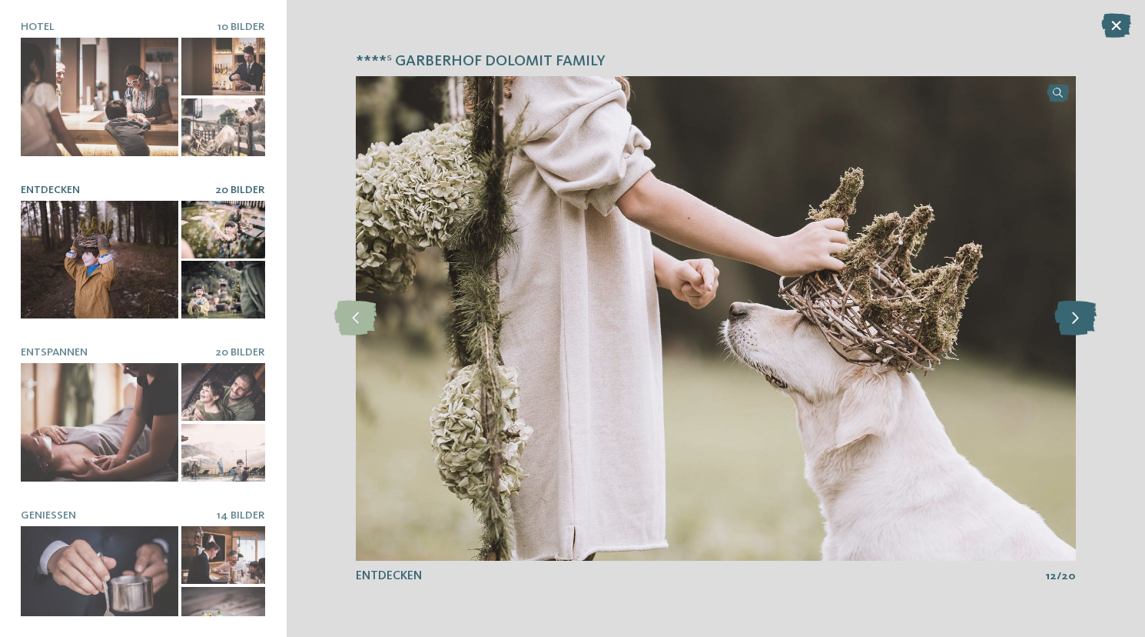
click at [1075, 309] on icon at bounding box center [1076, 318] width 42 height 35
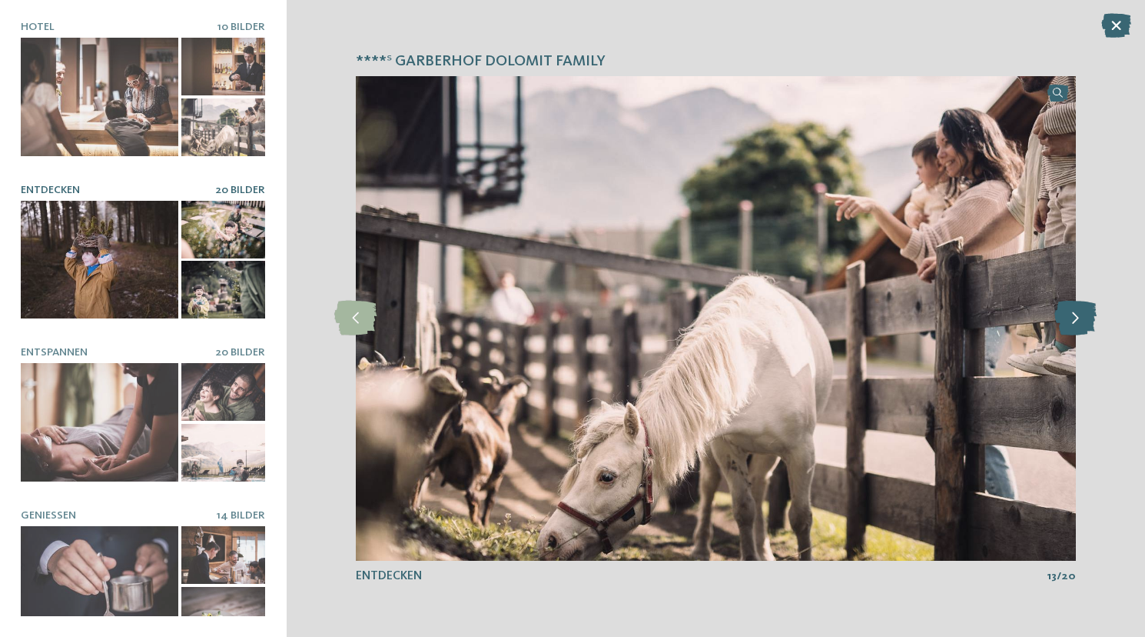
click at [1075, 309] on icon at bounding box center [1076, 318] width 42 height 35
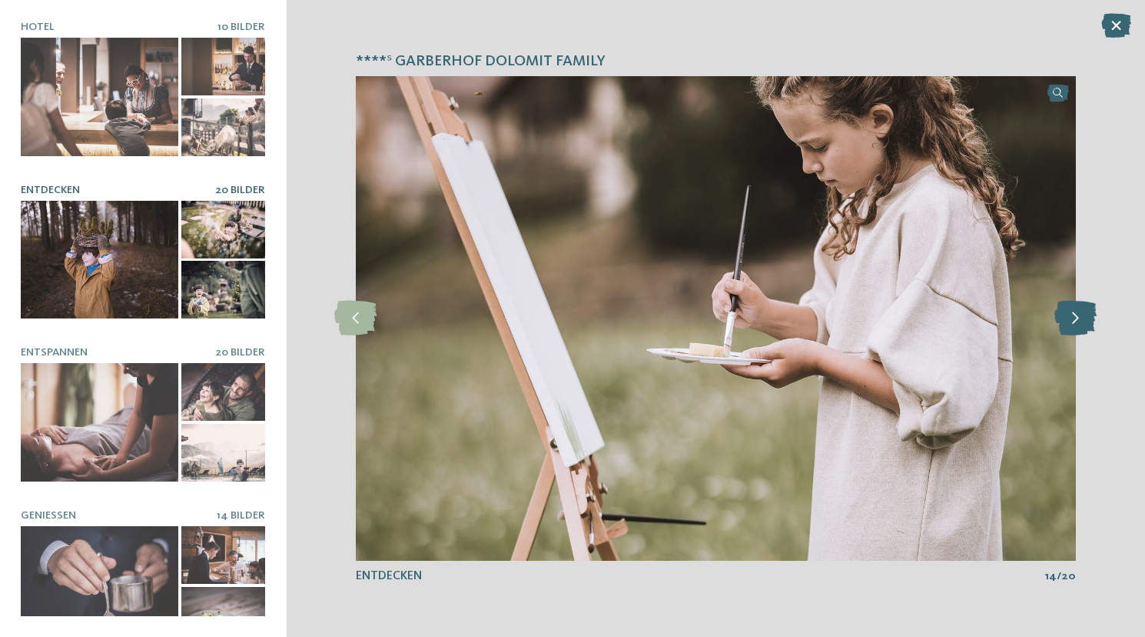
click at [1075, 309] on icon at bounding box center [1076, 318] width 42 height 35
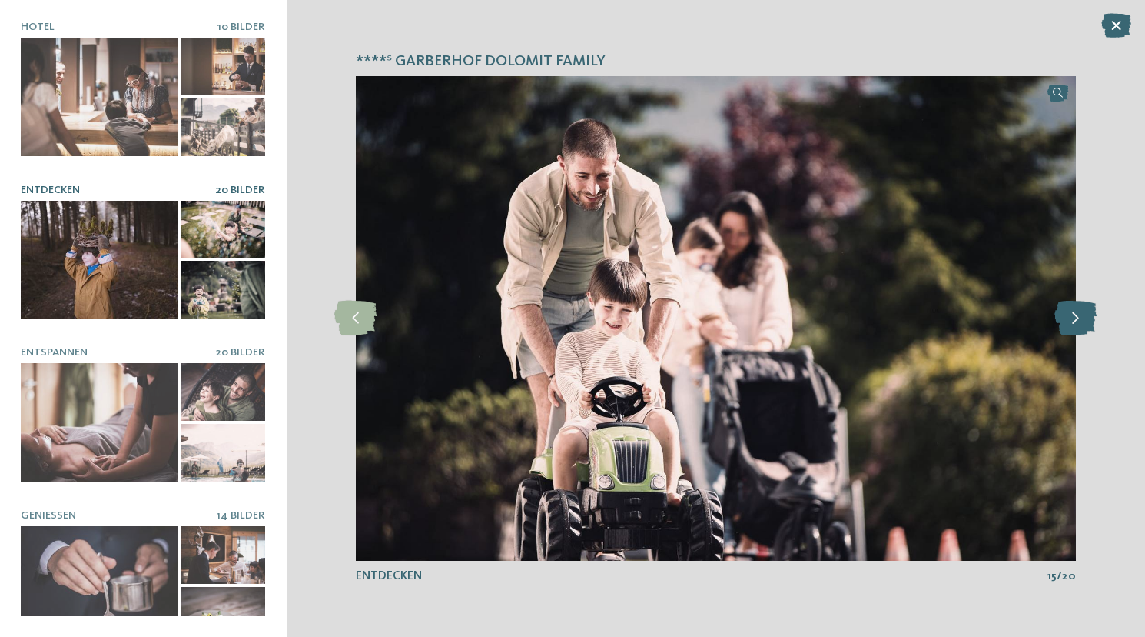
click at [1075, 309] on icon at bounding box center [1076, 318] width 42 height 35
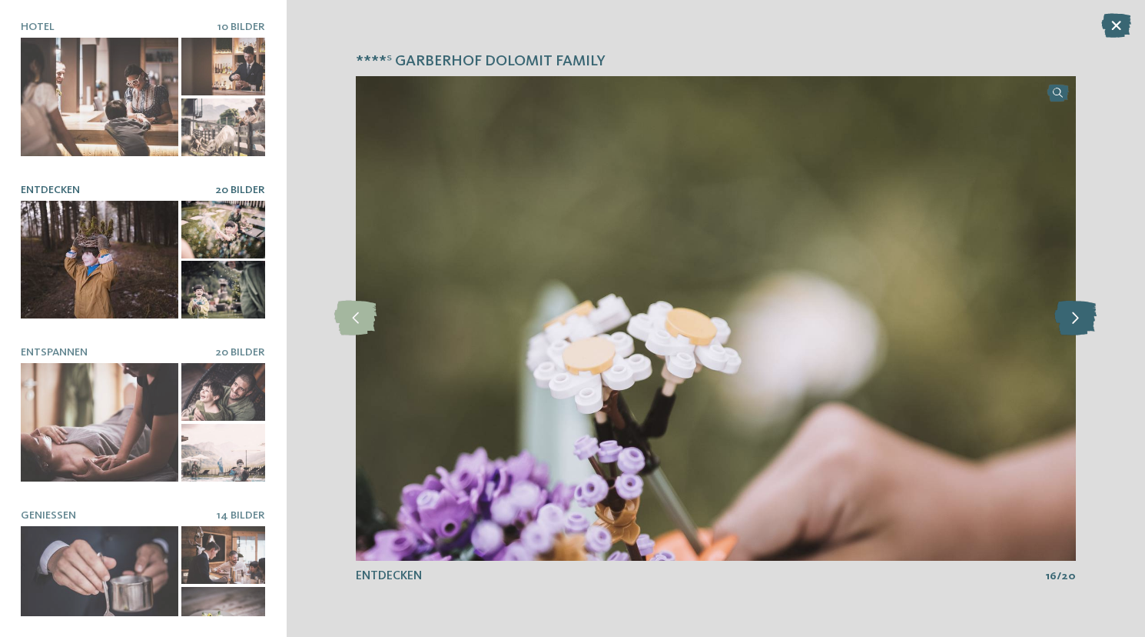
click at [1069, 327] on icon at bounding box center [1076, 318] width 42 height 35
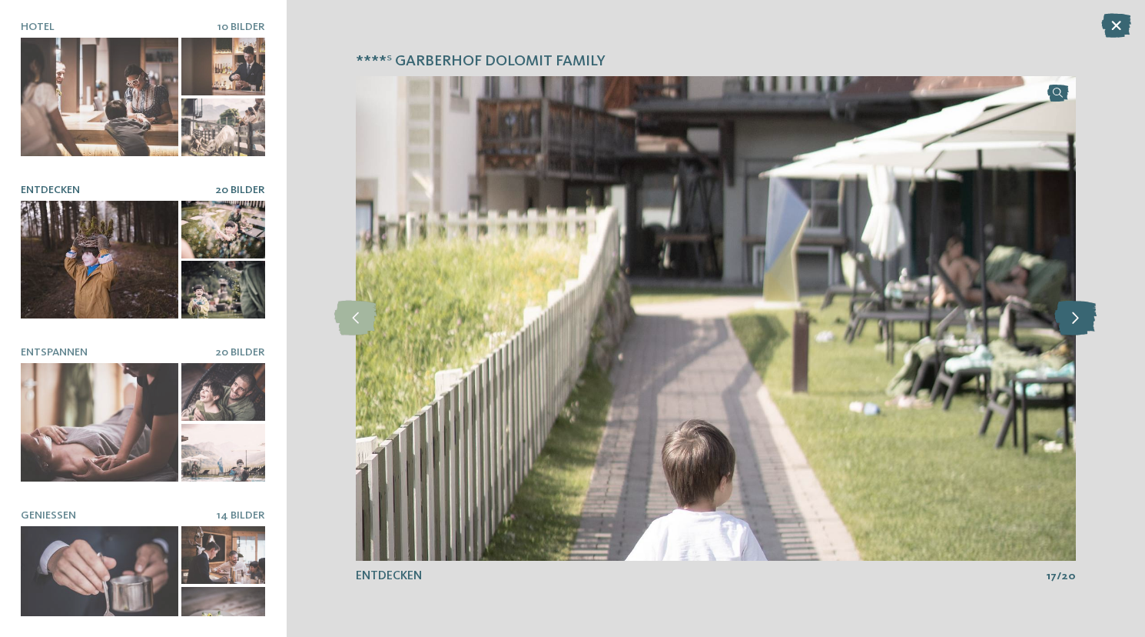
click at [1069, 327] on icon at bounding box center [1076, 318] width 42 height 35
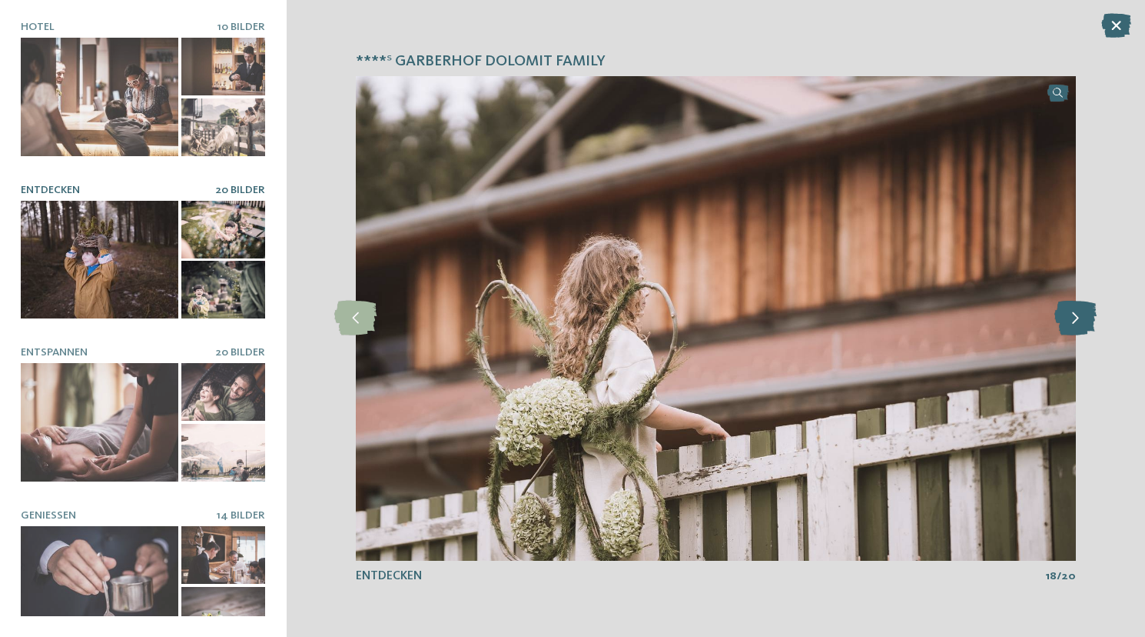
click at [1075, 328] on icon at bounding box center [1076, 318] width 42 height 35
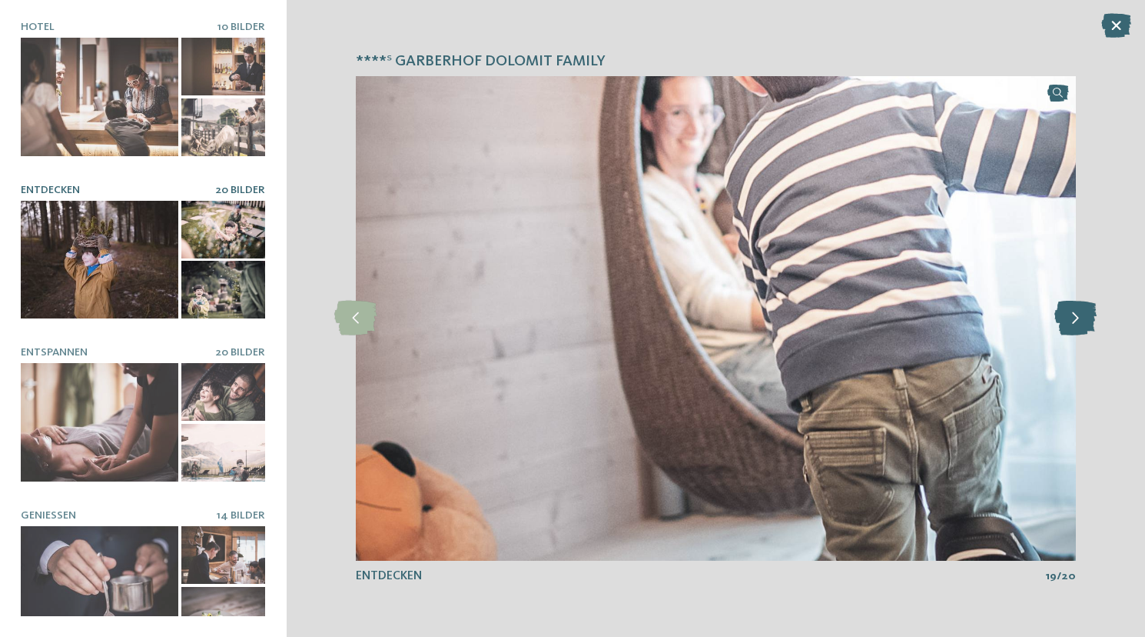
click at [1075, 328] on icon at bounding box center [1076, 318] width 42 height 35
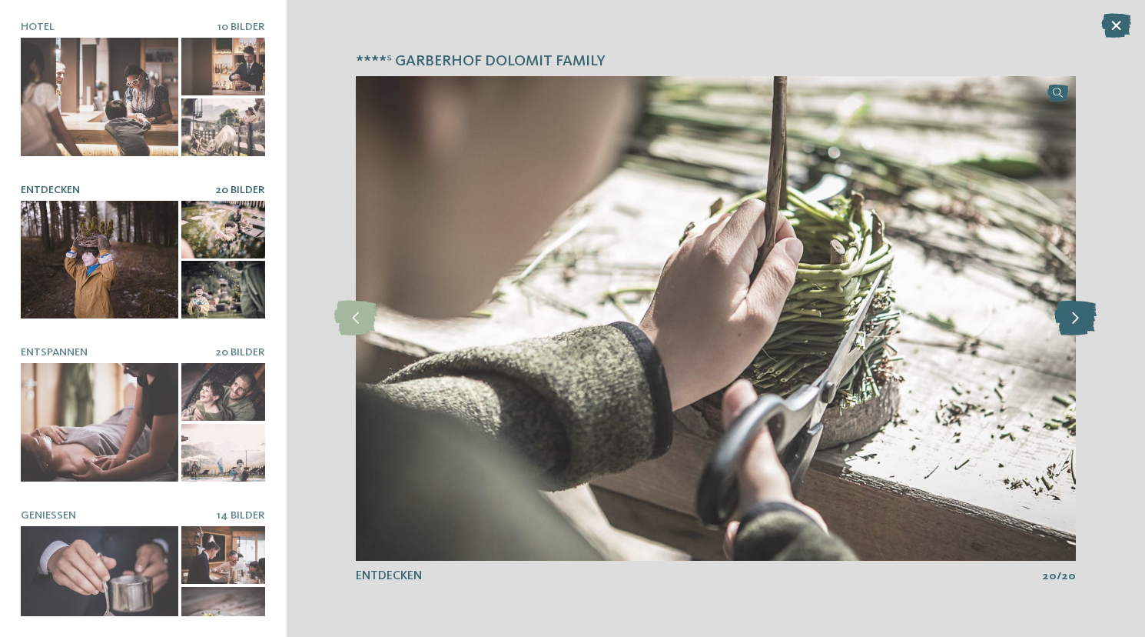
click at [1090, 328] on icon at bounding box center [1076, 318] width 42 height 35
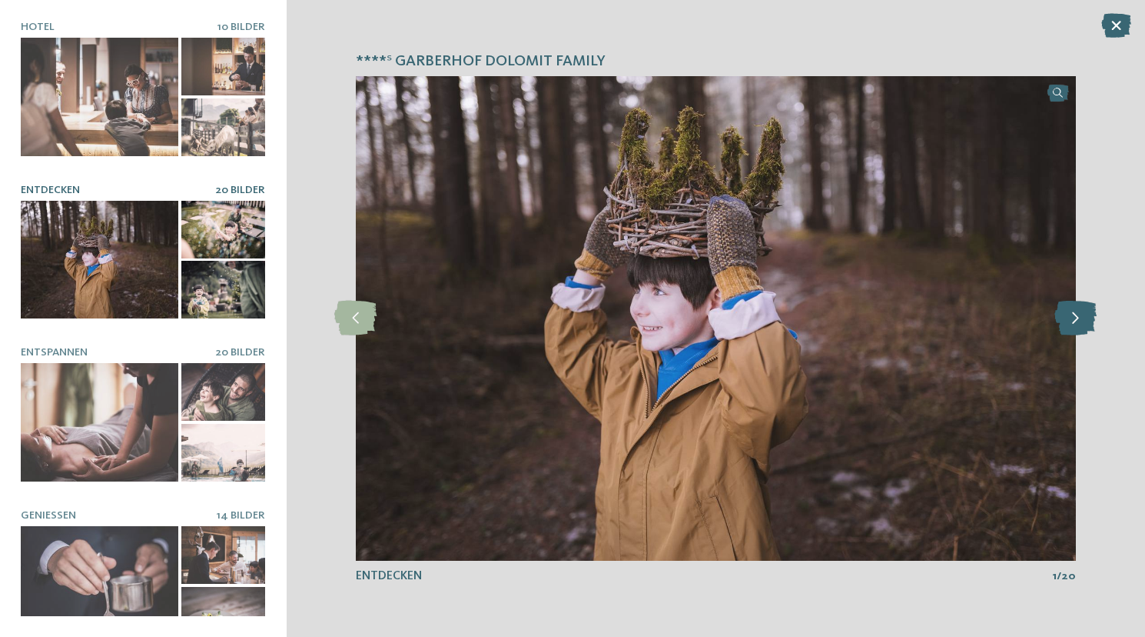
click at [1090, 328] on icon at bounding box center [1076, 318] width 42 height 35
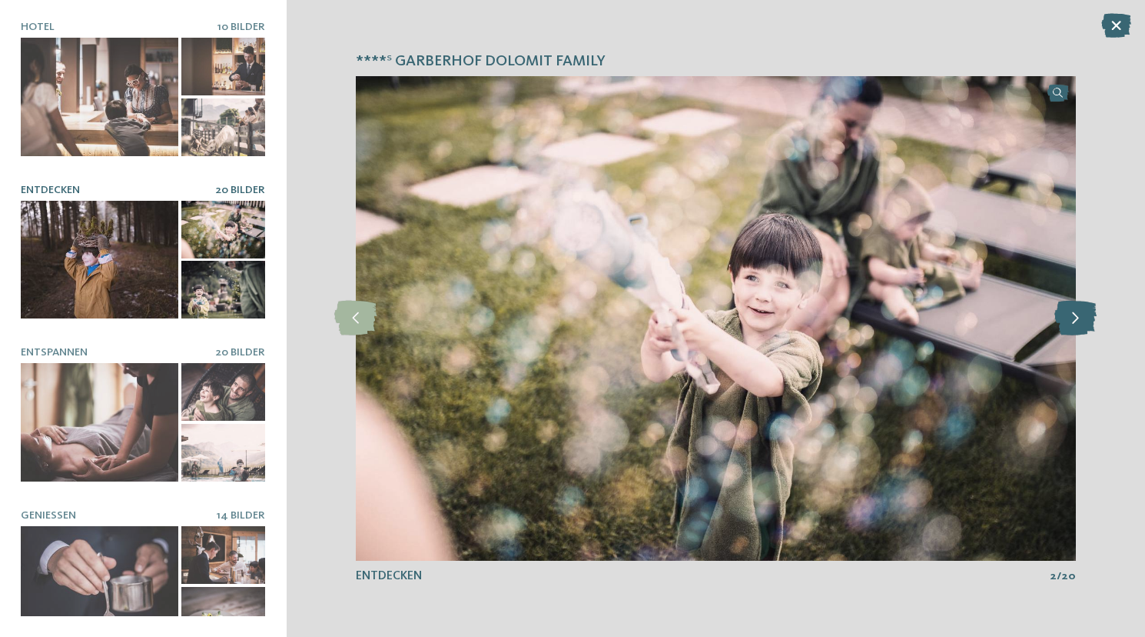
click at [1090, 328] on icon at bounding box center [1076, 318] width 42 height 35
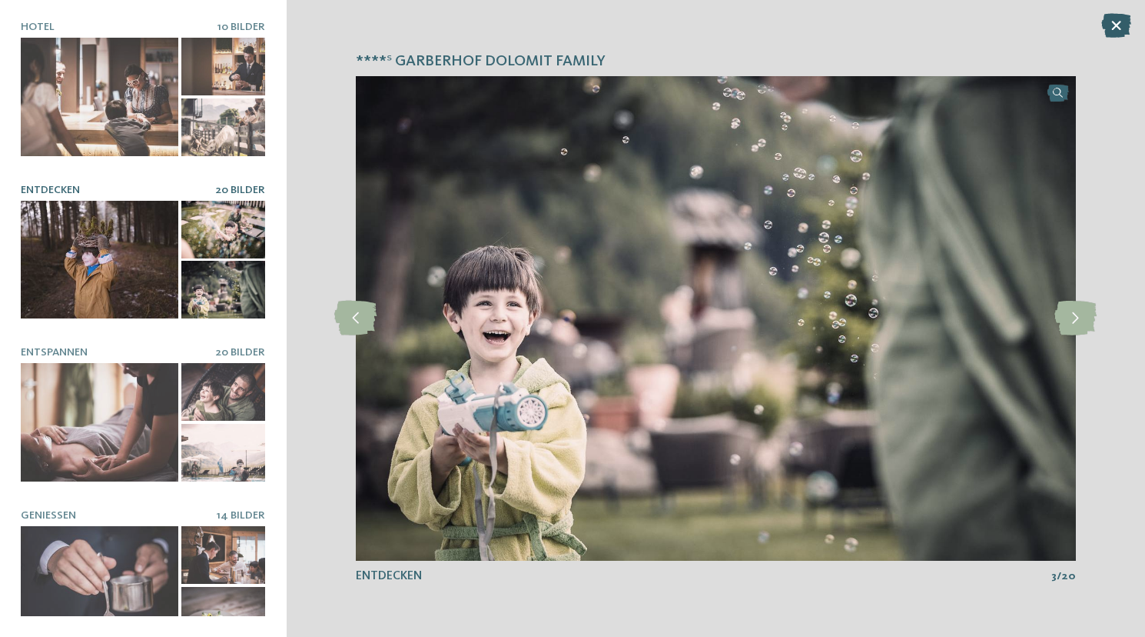
click at [1121, 18] on icon at bounding box center [1117, 25] width 30 height 25
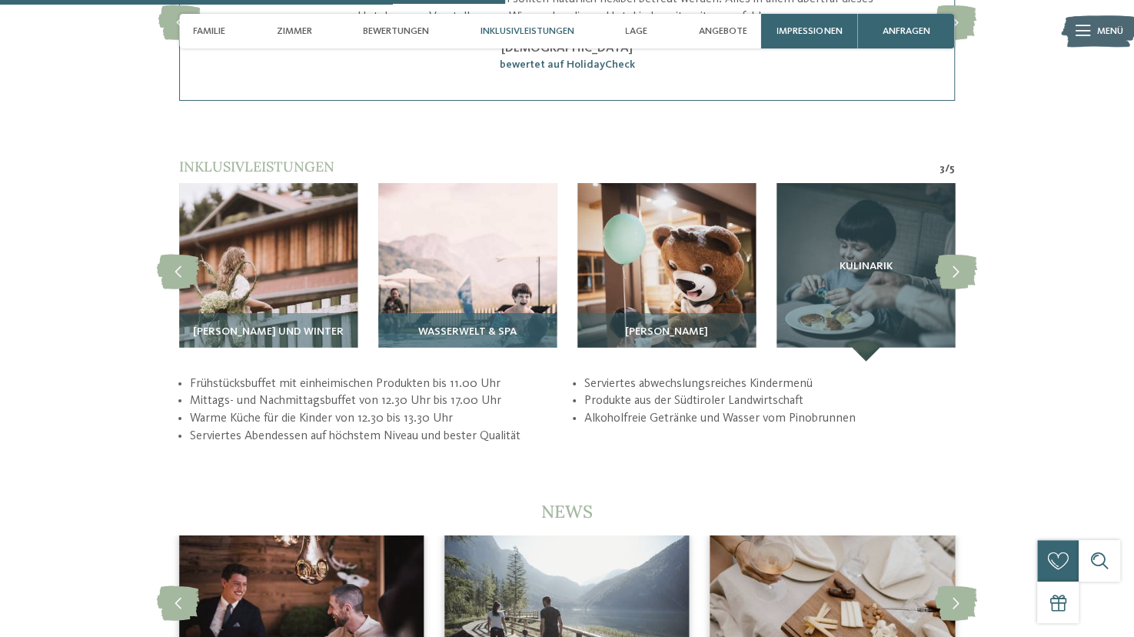
scroll to position [2614, 0]
click at [480, 260] on img at bounding box center [467, 272] width 178 height 178
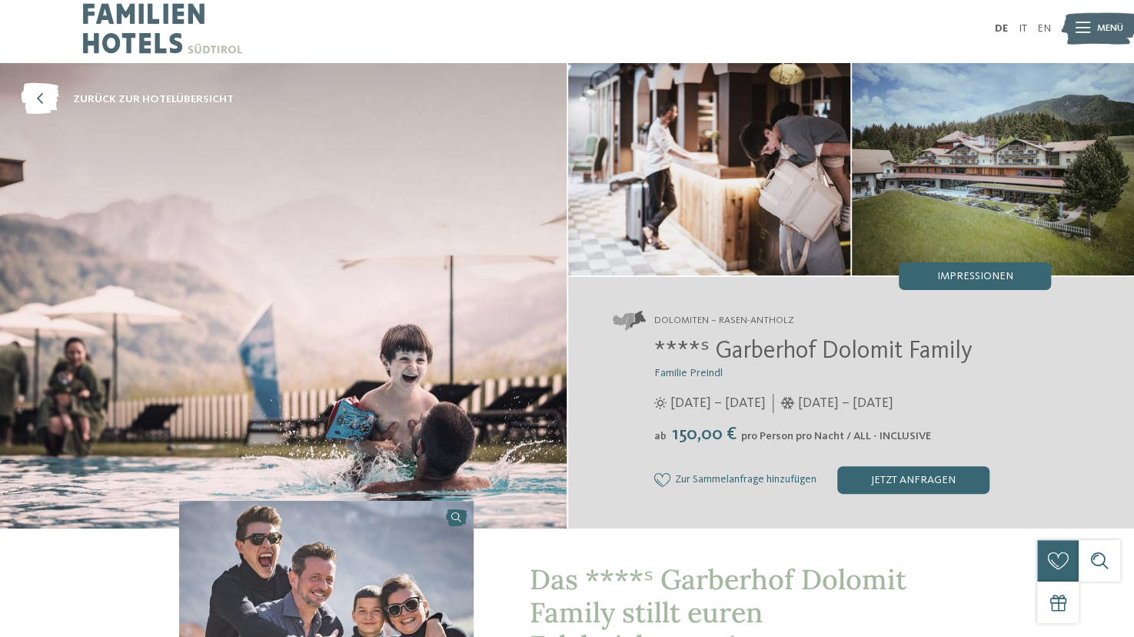
scroll to position [0, 0]
